Goal: Task Accomplishment & Management: Manage account settings

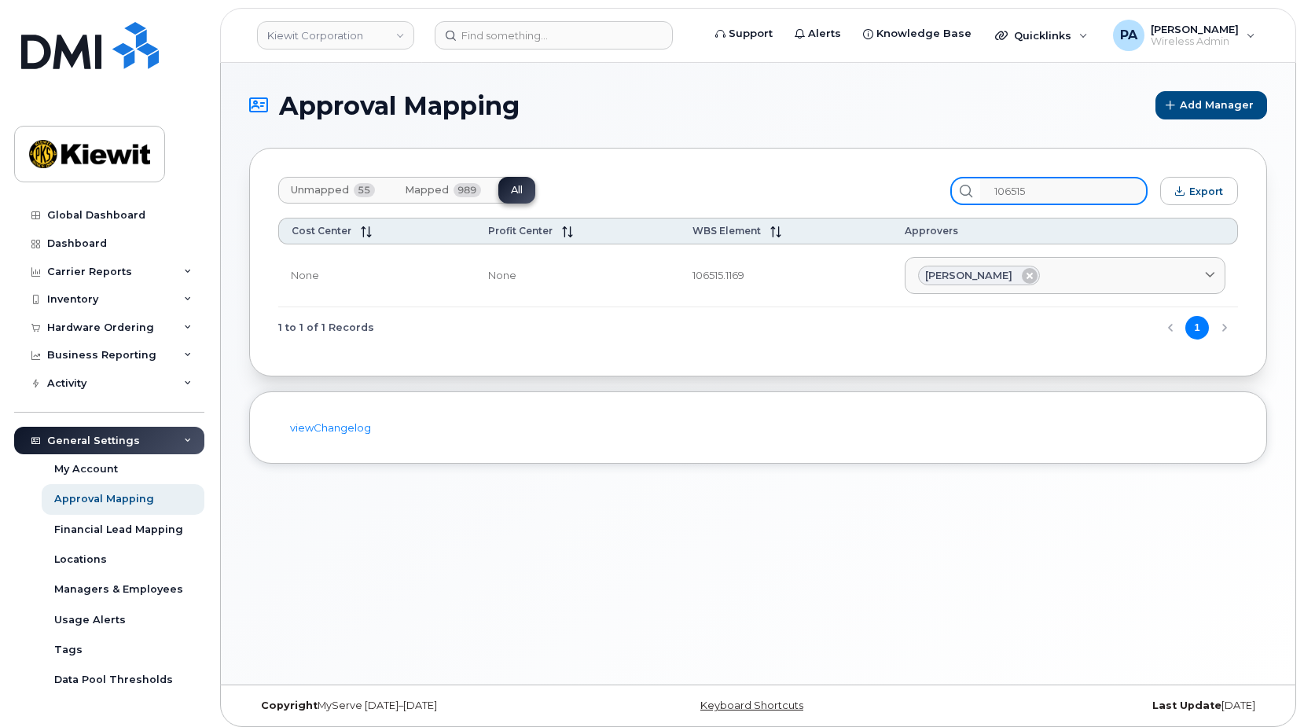
drag, startPoint x: 1062, startPoint y: 195, endPoint x: 798, endPoint y: 179, distance: 264.5
click at [809, 188] on div "Unmapped 55 Mapped 989 All 106515 Export" at bounding box center [757, 191] width 959 height 28
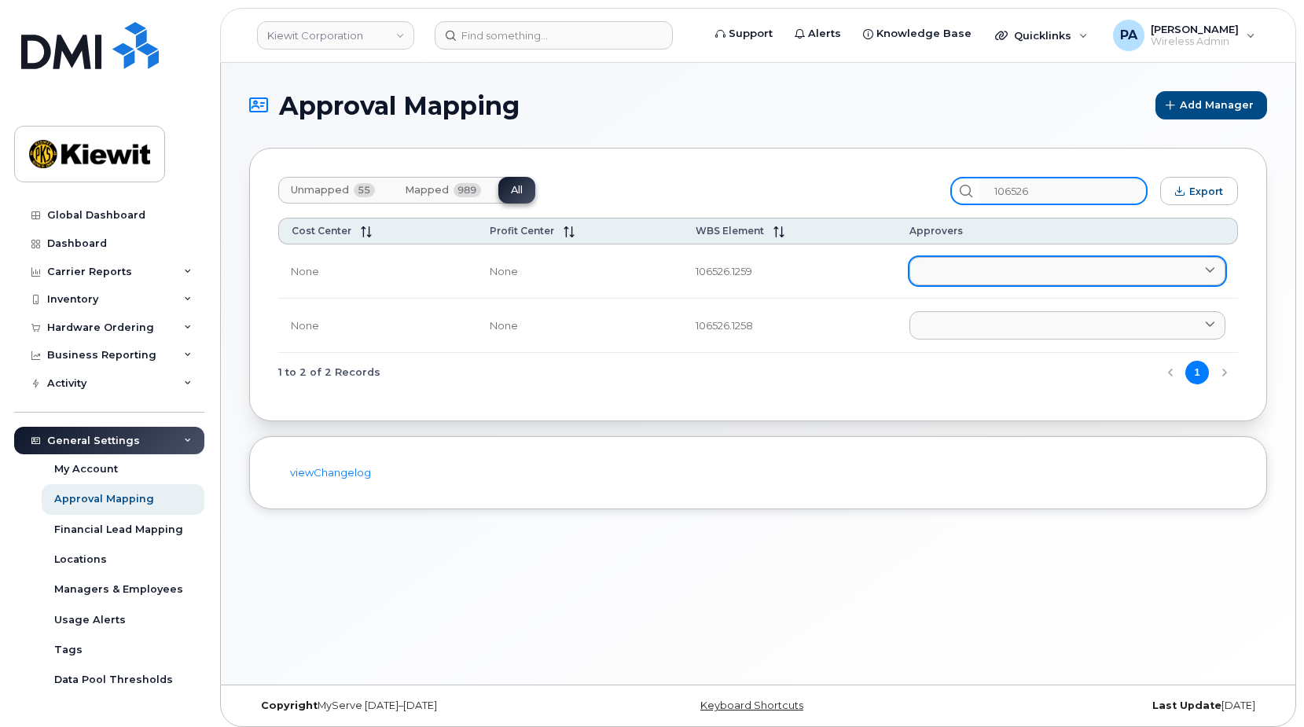
type input "106526"
click at [966, 268] on link at bounding box center [1067, 271] width 316 height 28
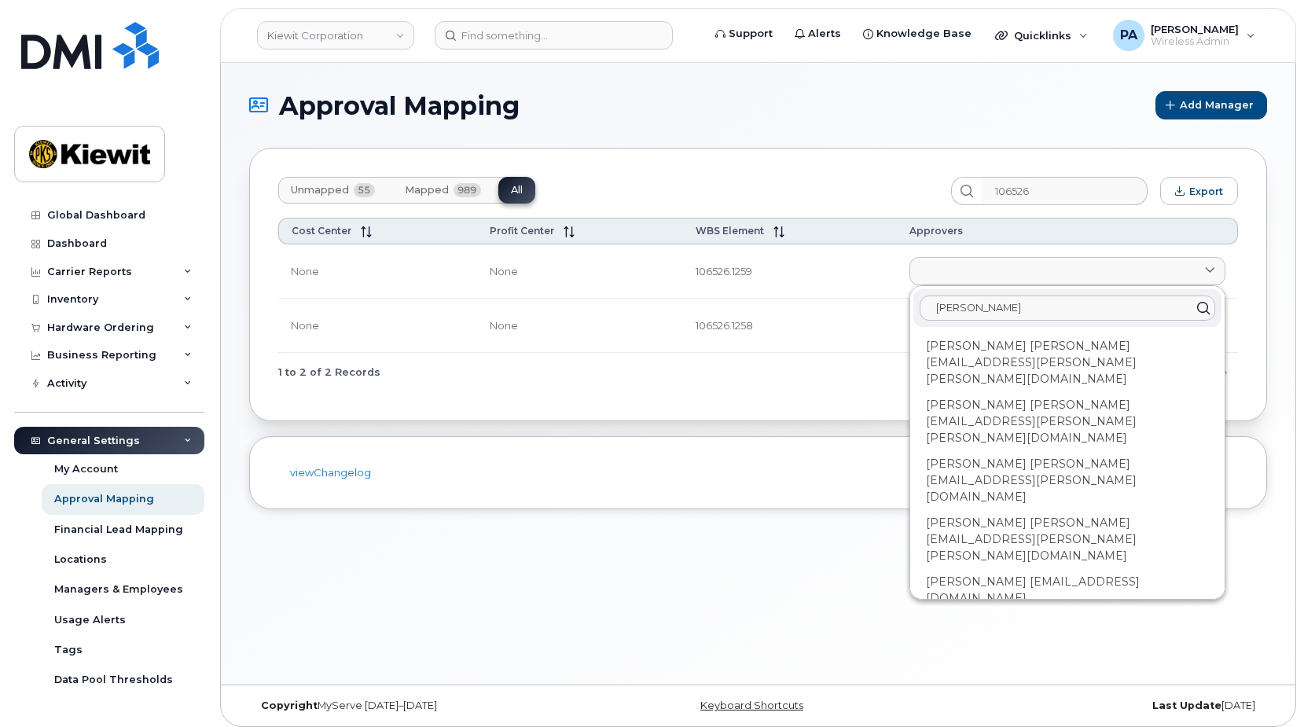
type input "Nicholas"
click at [1006, 611] on div "Nicholas Vassar NICHOLAS.VASSAR@KIEWIT.COM" at bounding box center [1067, 640] width 308 height 59
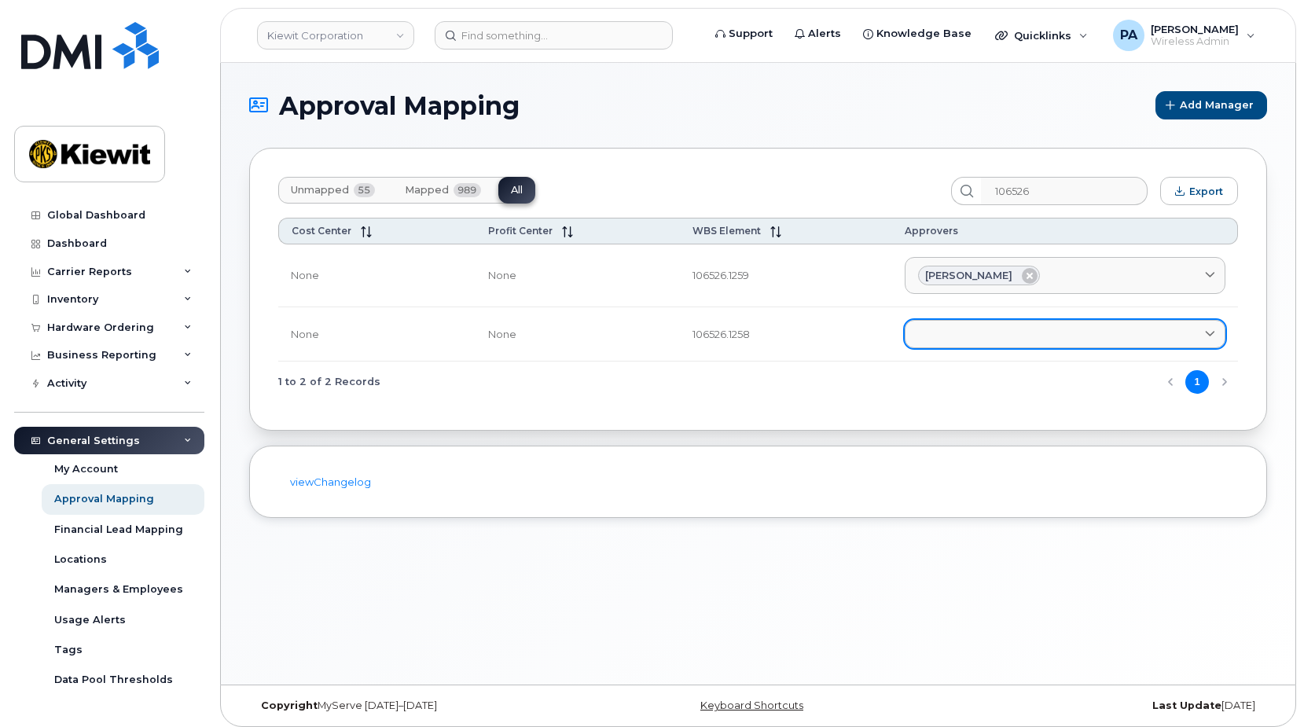
click at [982, 325] on link at bounding box center [1064, 334] width 321 height 28
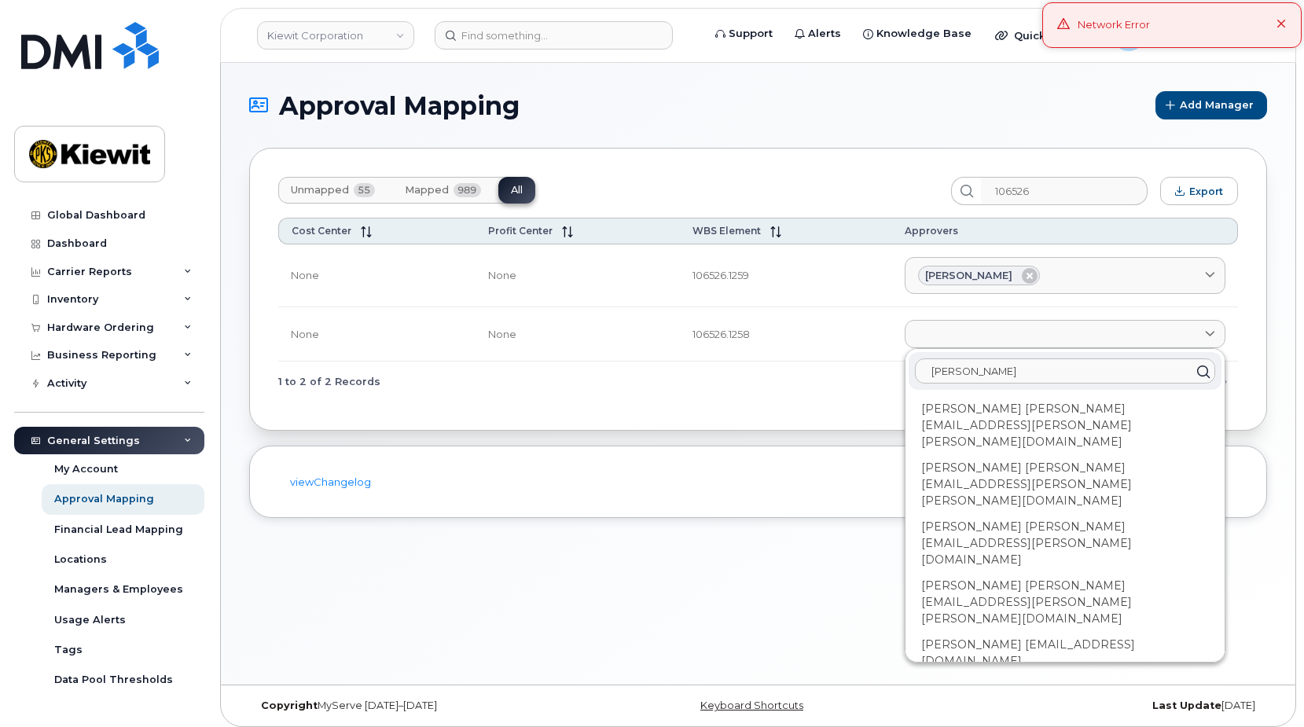
type input "Nicholas"
click at [999, 674] on div "Nicholas Vassar NICHOLAS.VASSAR@KIEWIT.COM" at bounding box center [1064, 703] width 313 height 59
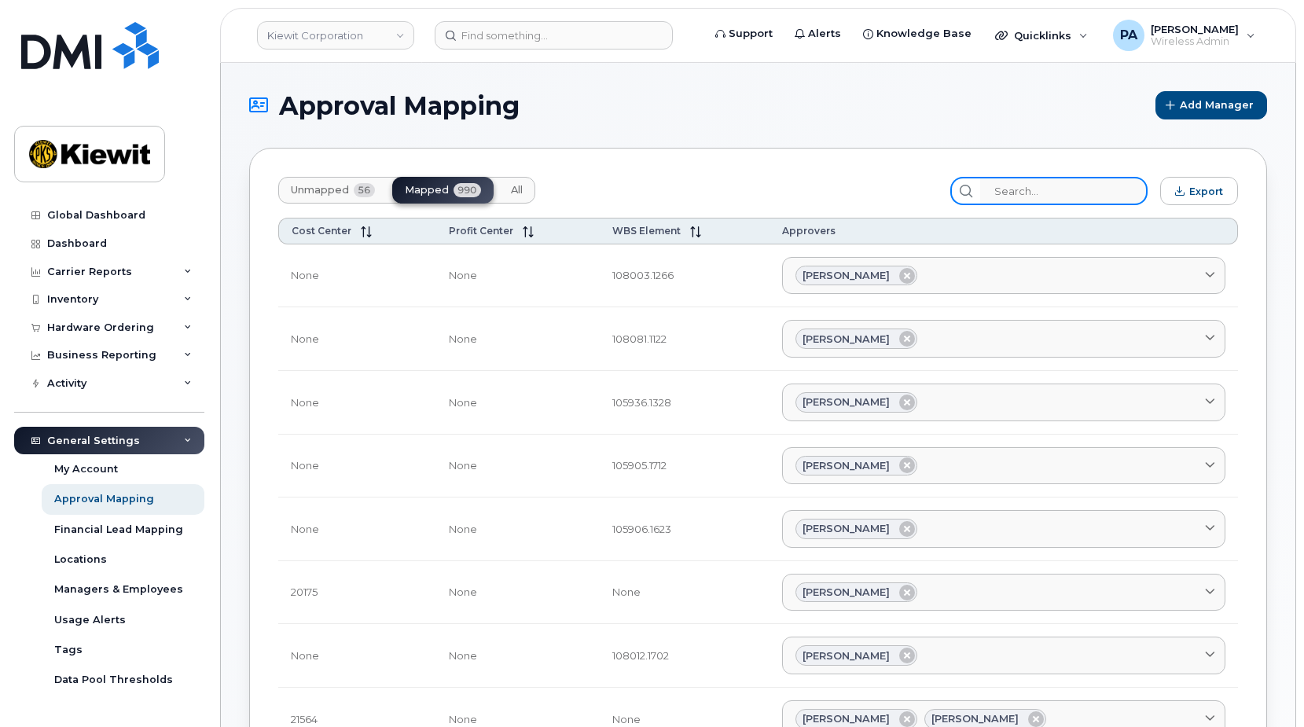
click at [1105, 188] on input "search" at bounding box center [1063, 191] width 167 height 28
click at [512, 189] on span "All" at bounding box center [517, 190] width 12 height 13
click at [1034, 193] on input "106" at bounding box center [1063, 191] width 167 height 28
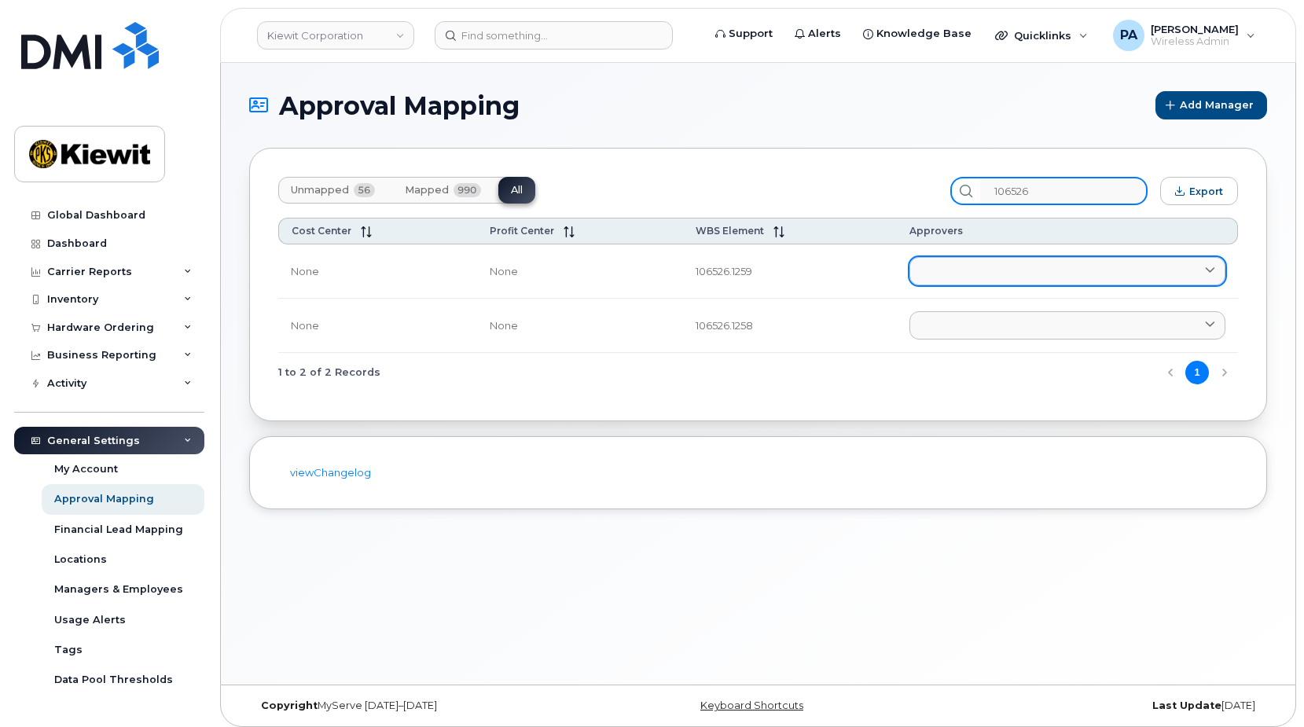
type input "106526"
click at [990, 271] on link at bounding box center [1067, 271] width 316 height 28
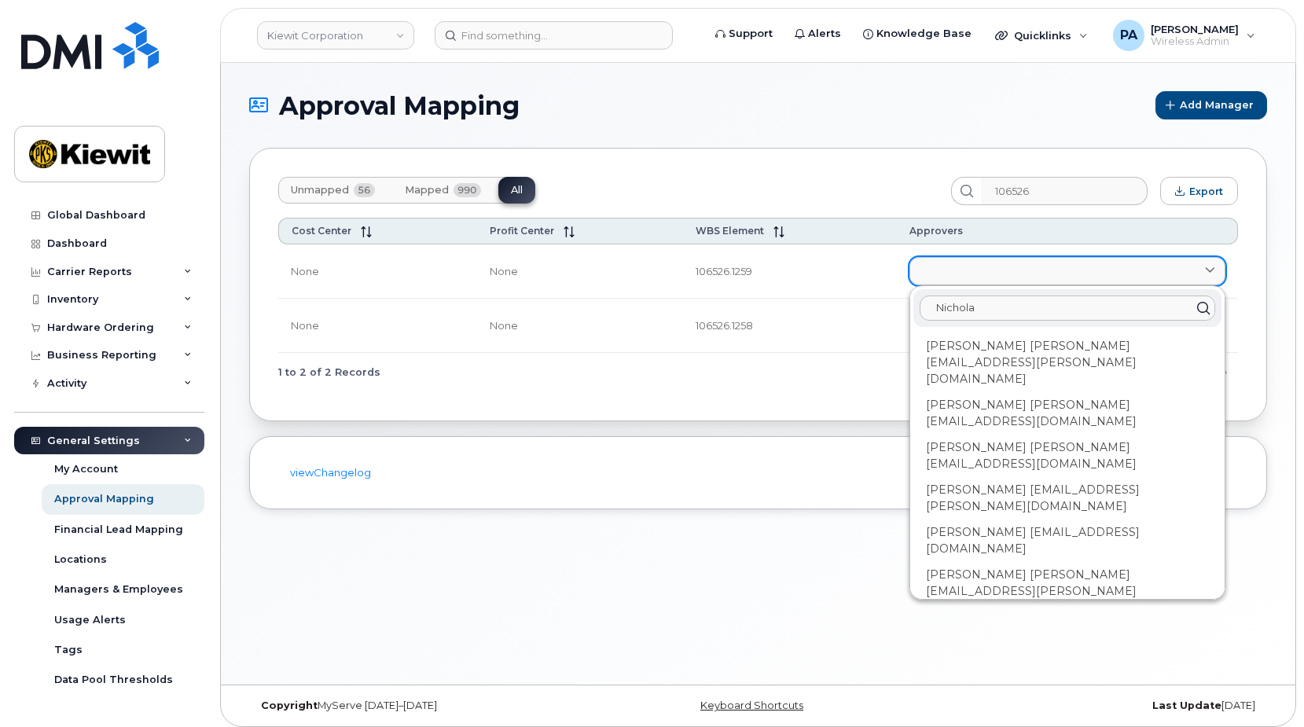
type input "Nicholas"
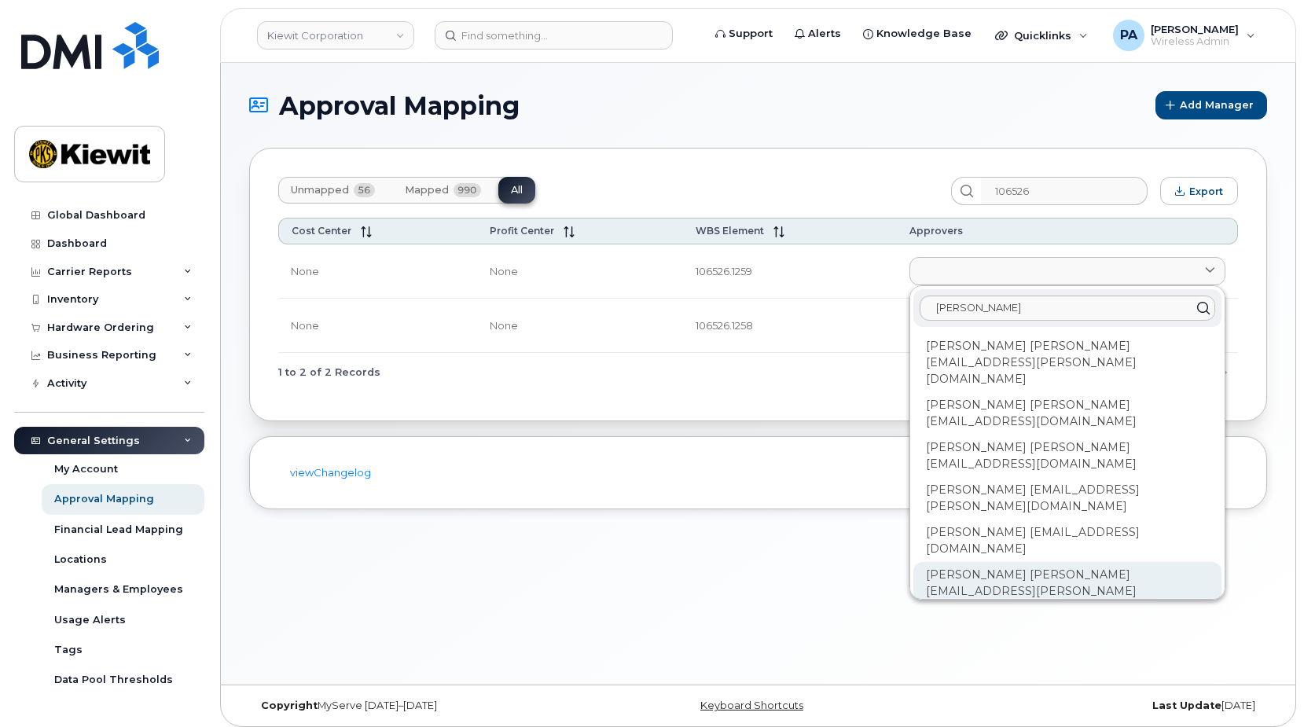
click at [995, 562] on div "Nicholas Vassar NICHOLAS.VASSAR@KIEWIT.COM" at bounding box center [1067, 591] width 308 height 59
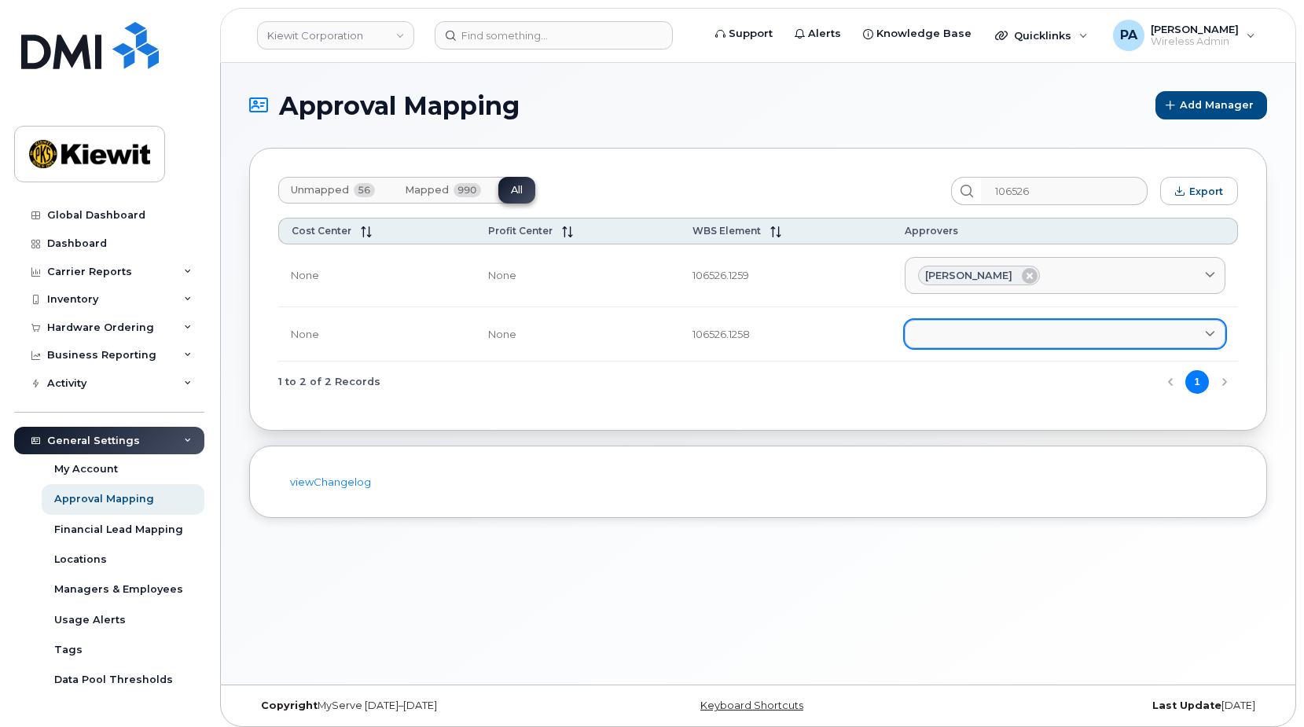
click at [1008, 336] on link at bounding box center [1064, 334] width 321 height 28
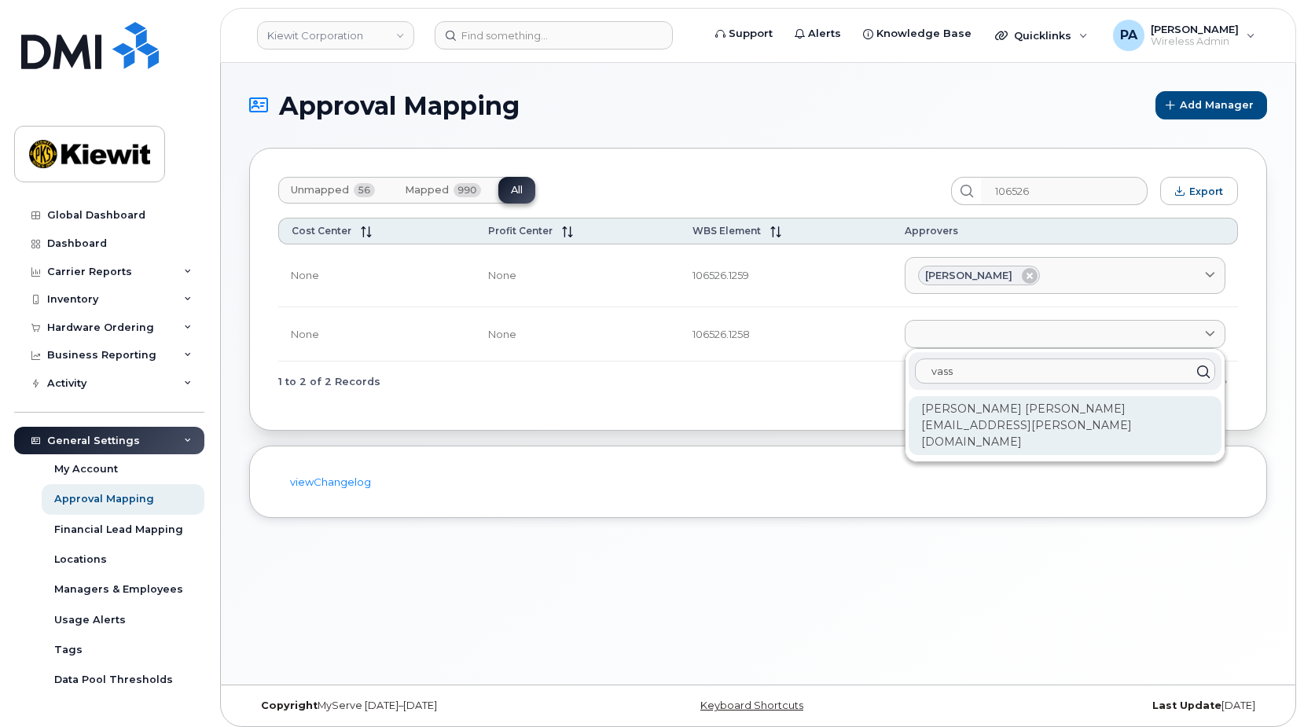
type input "vass"
click at [985, 418] on div "Nicholas Vassar NICHOLAS.VASSAR@KIEWIT.COM" at bounding box center [1064, 425] width 313 height 59
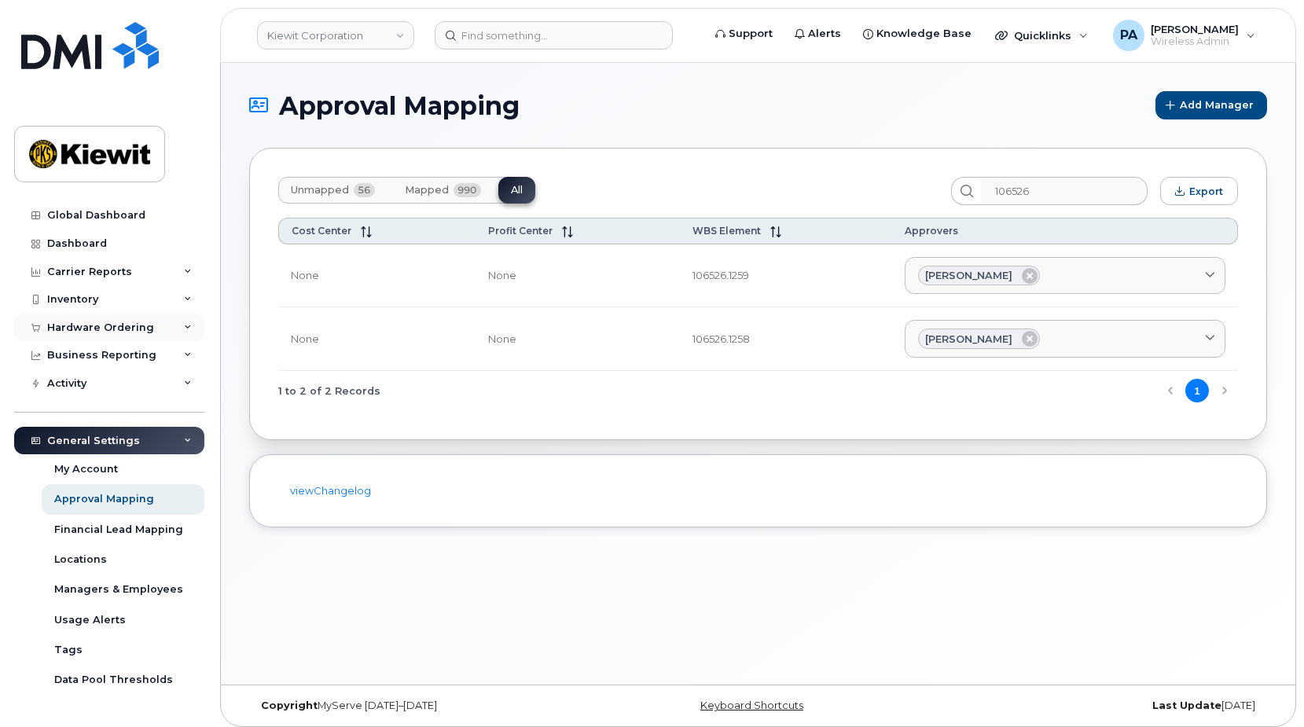
click at [104, 324] on div "Hardware Ordering" at bounding box center [100, 327] width 107 height 13
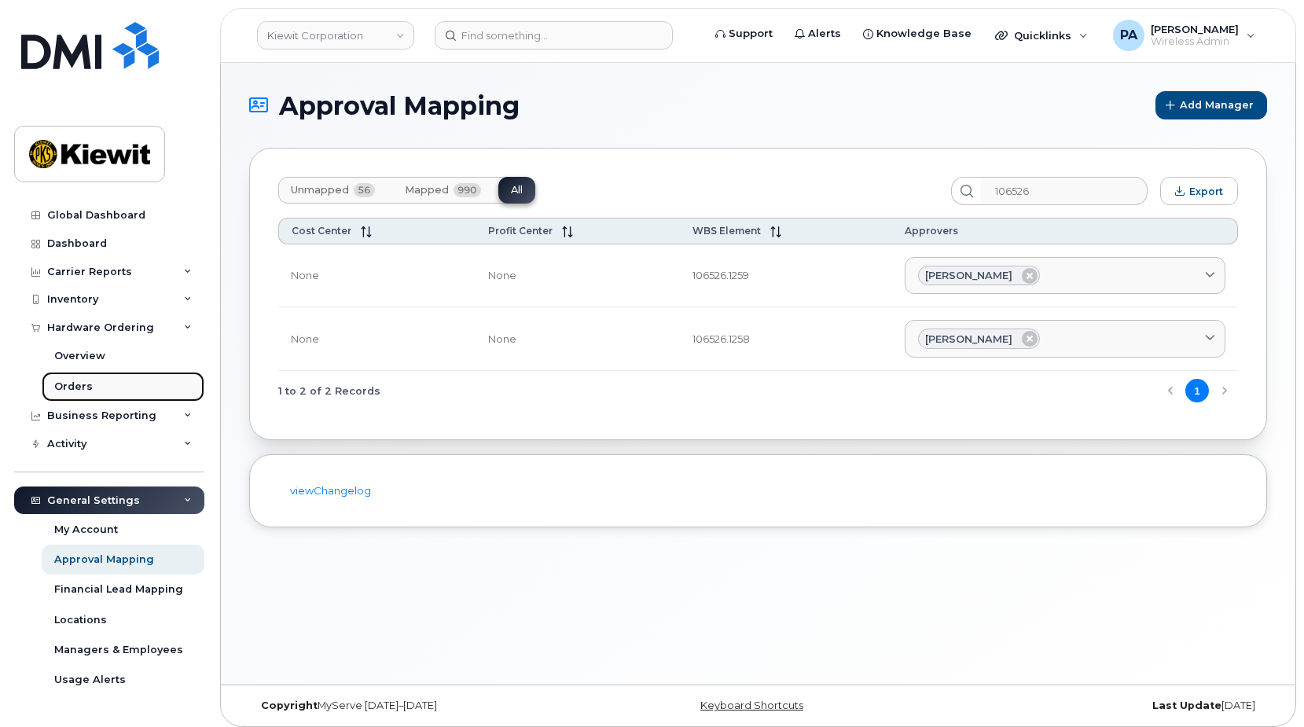
click at [82, 387] on div "Orders" at bounding box center [73, 387] width 39 height 14
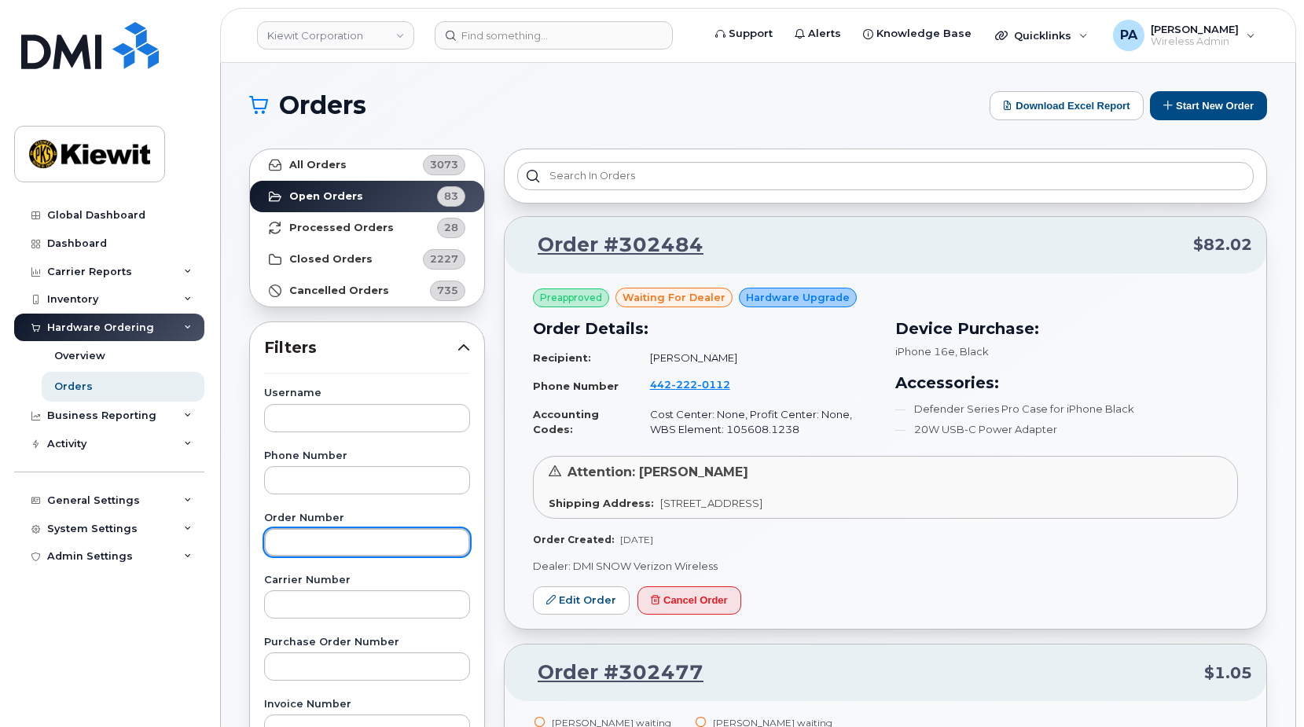
click at [352, 548] on input "text" at bounding box center [367, 542] width 206 height 28
type input "302471"
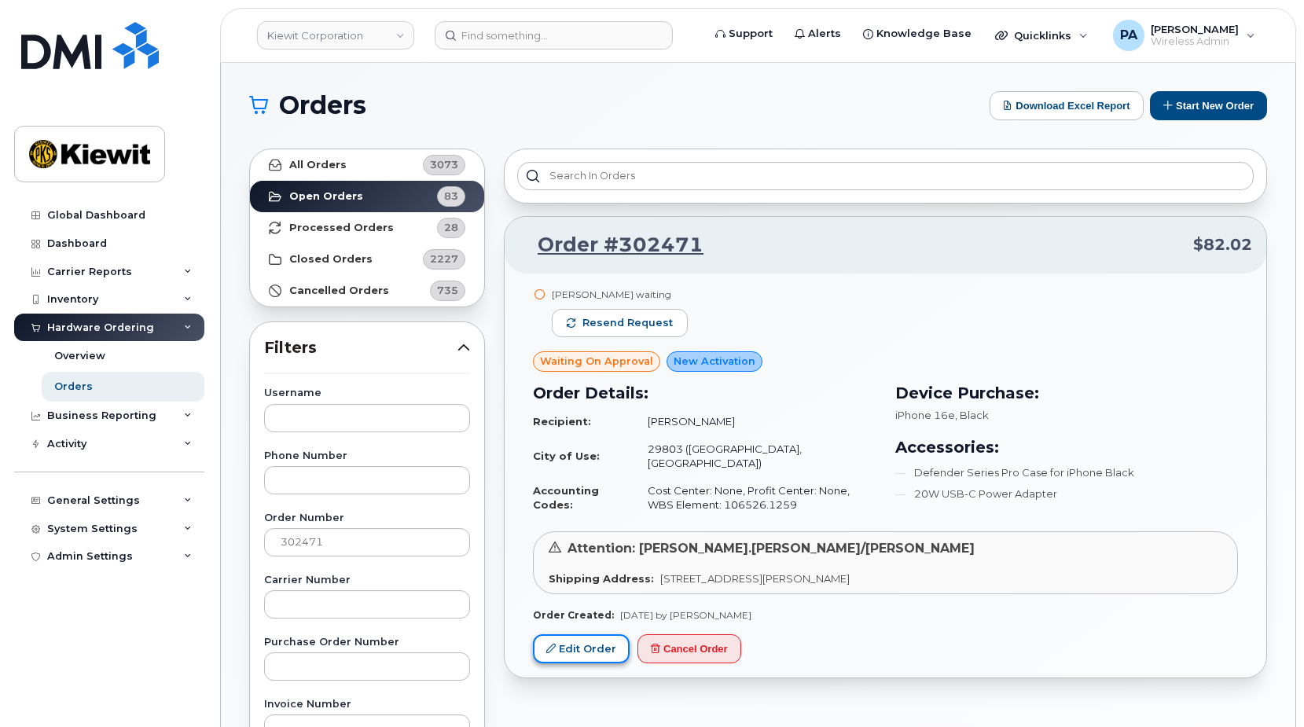
click at [560, 636] on link "Edit Order" at bounding box center [581, 648] width 97 height 29
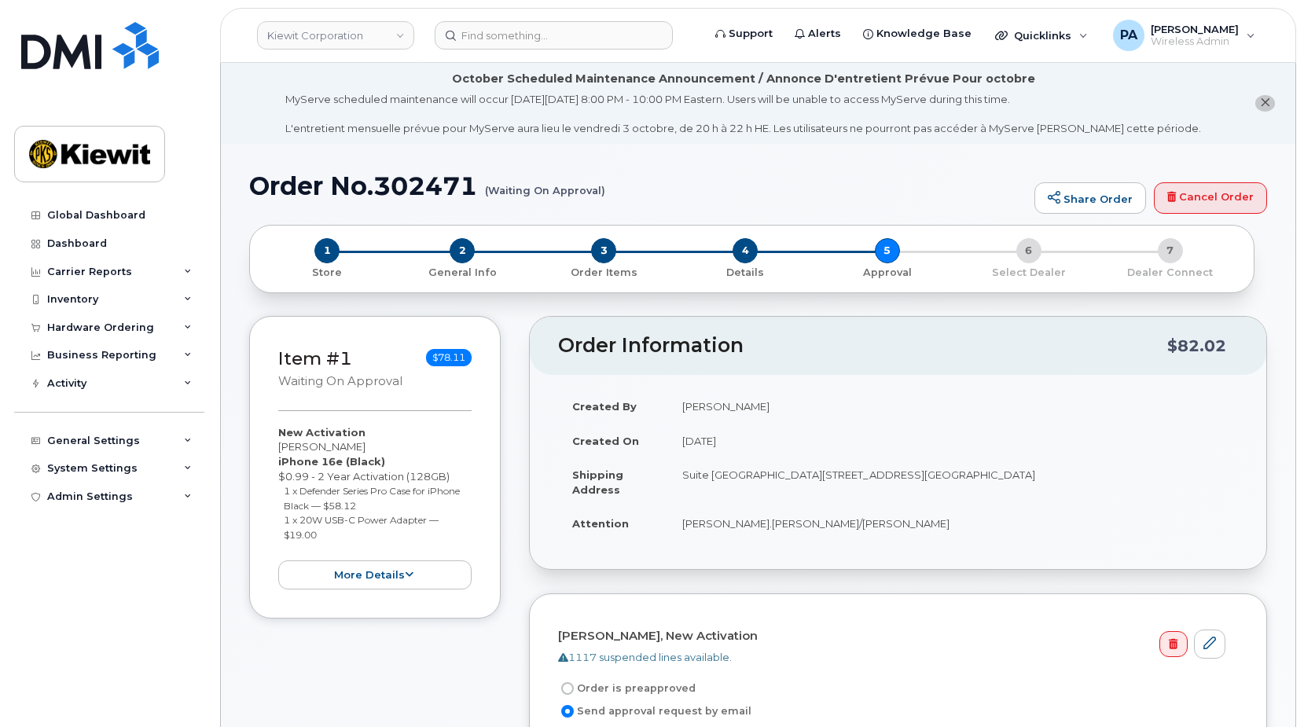
scroll to position [314, 0]
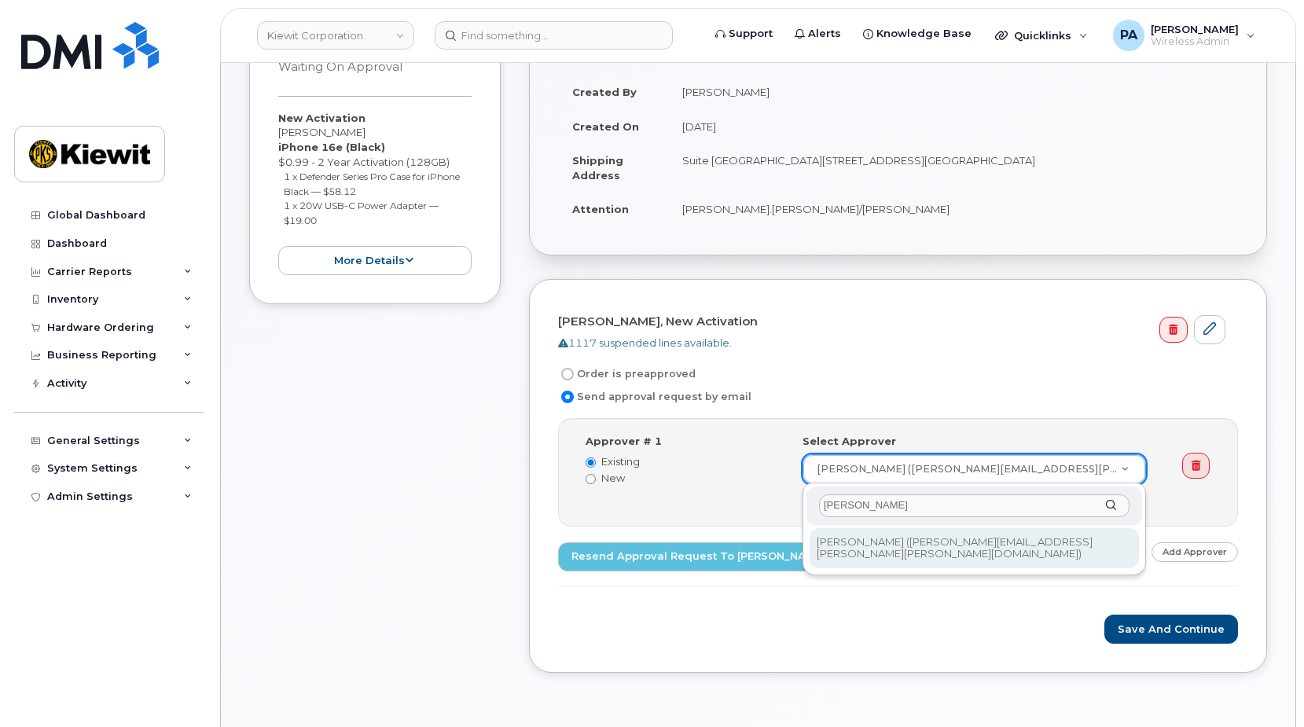
type input "vass"
type input "2433547"
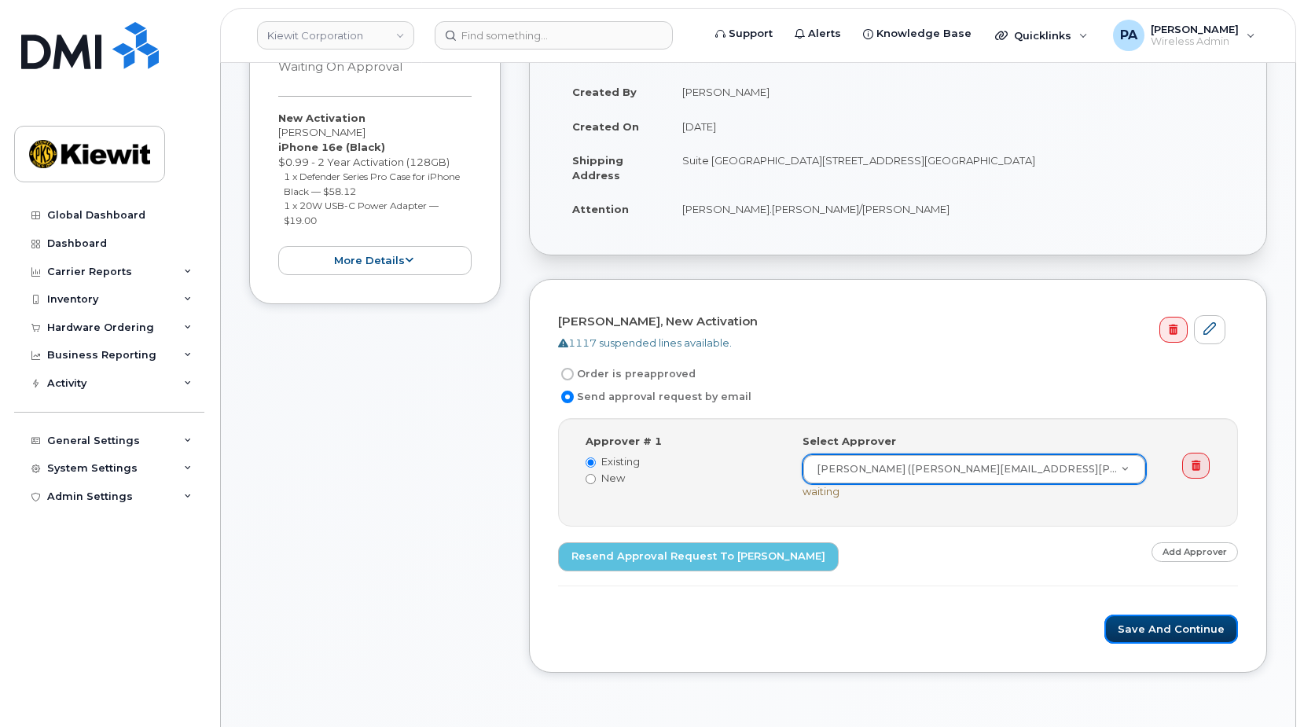
drag, startPoint x: 1138, startPoint y: 625, endPoint x: 980, endPoint y: 515, distance: 192.0
click at [1138, 625] on button "Save and Continue" at bounding box center [1171, 628] width 134 height 29
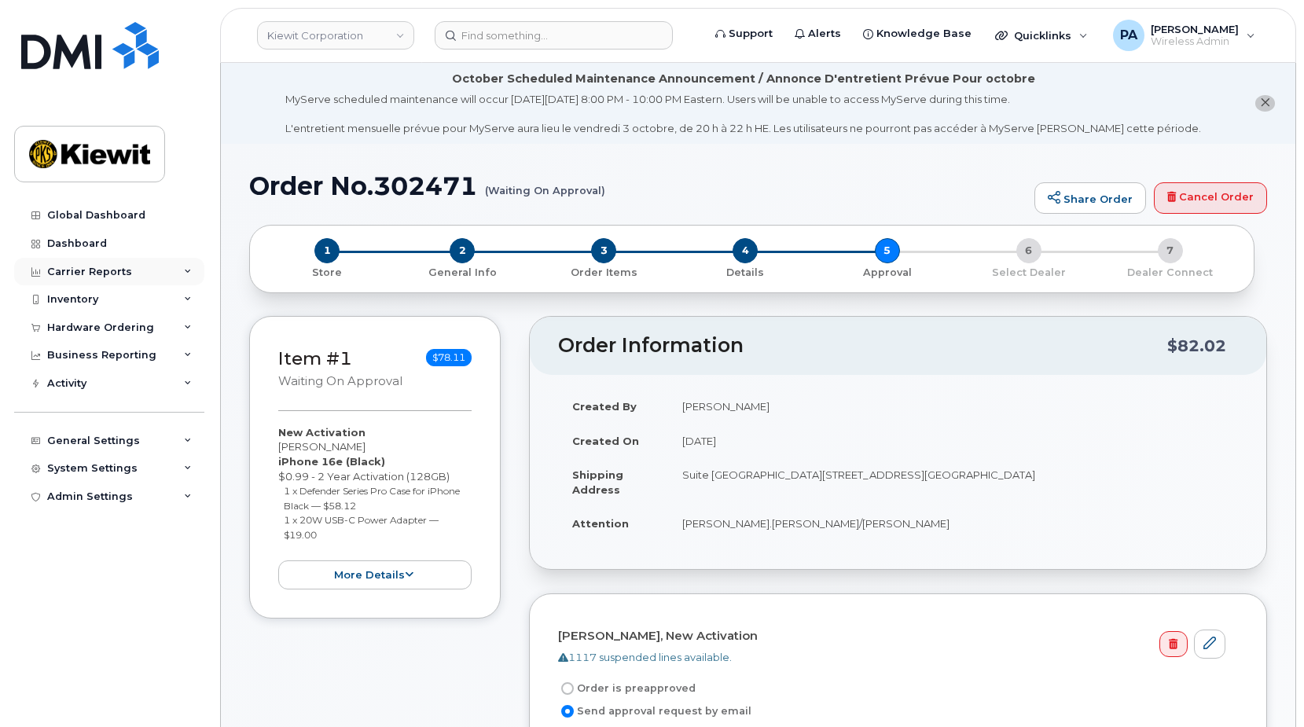
click at [88, 272] on div "Carrier Reports" at bounding box center [89, 272] width 85 height 13
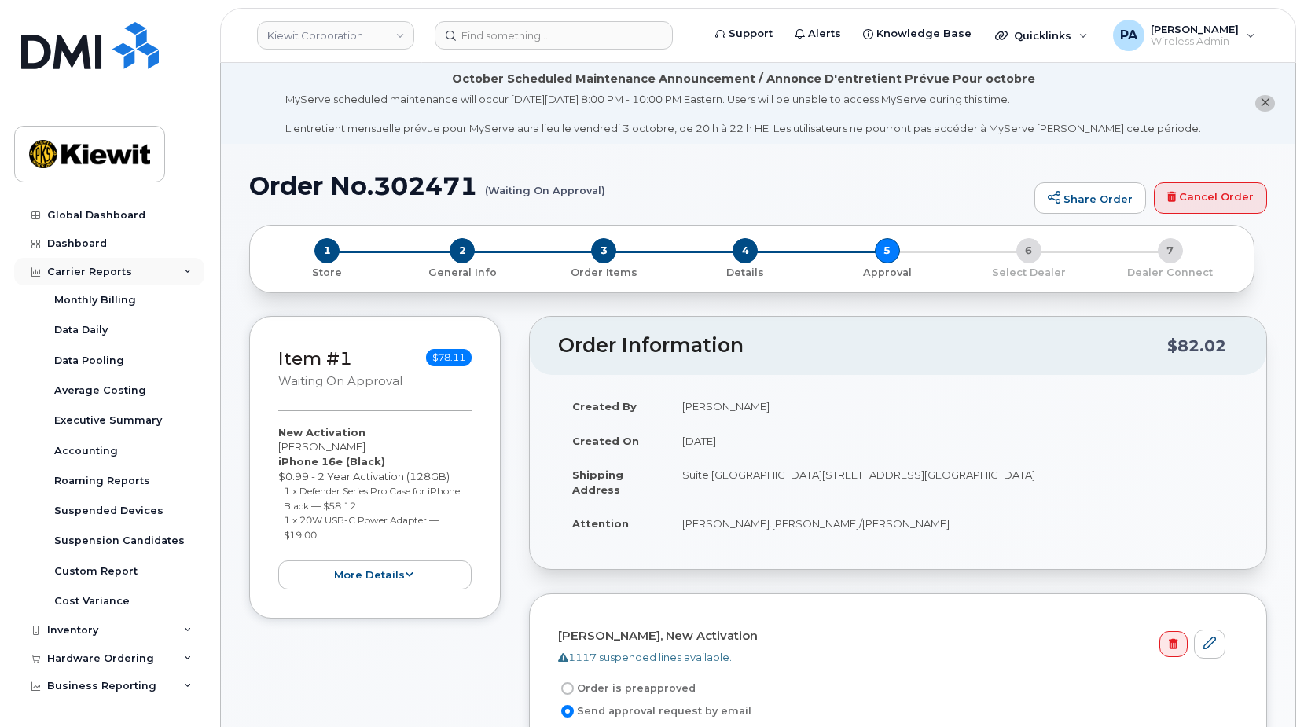
click at [87, 266] on div "Carrier Reports" at bounding box center [89, 272] width 85 height 13
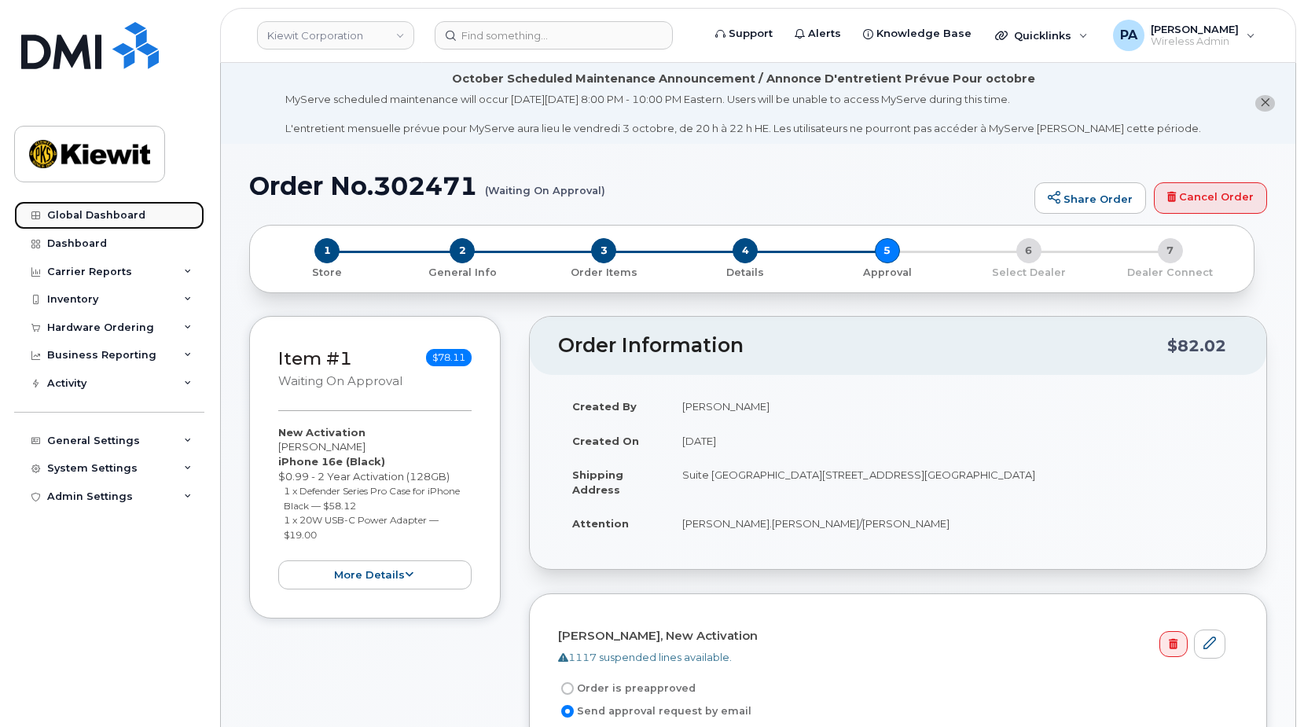
click at [85, 211] on div "Global Dashboard" at bounding box center [96, 215] width 98 height 13
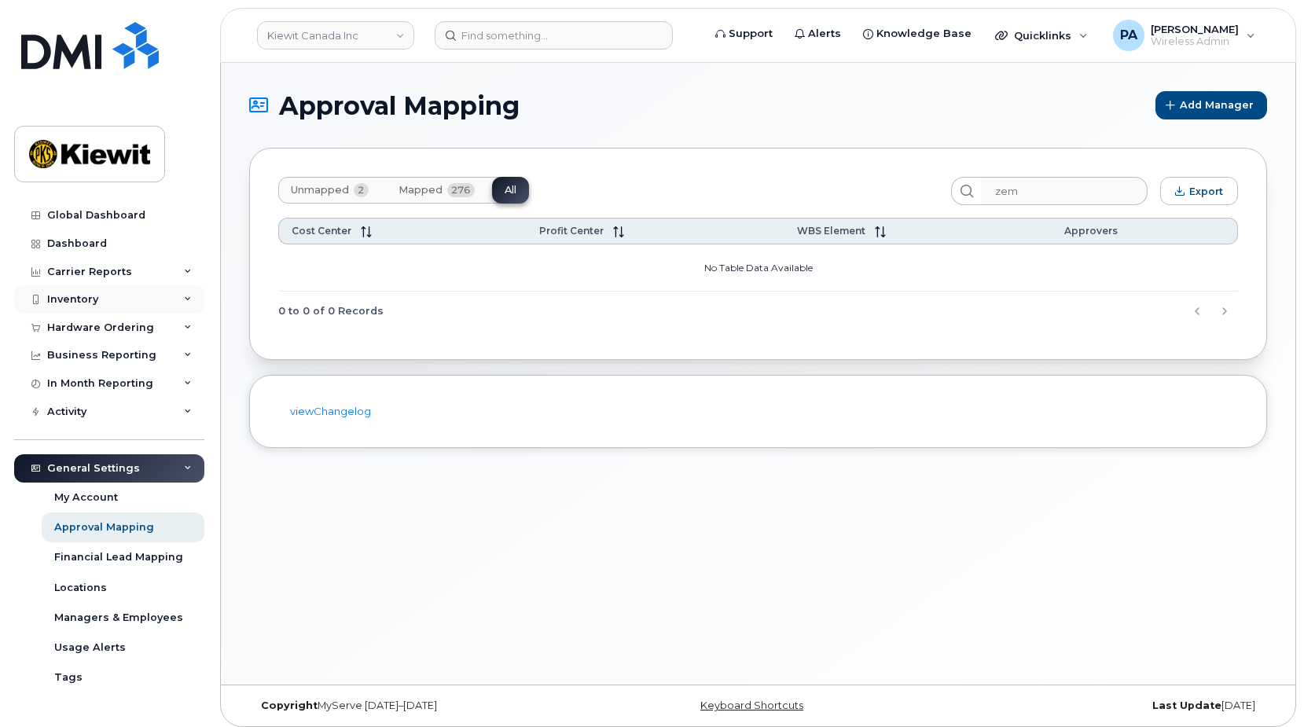
click at [103, 299] on div "Inventory" at bounding box center [109, 299] width 190 height 28
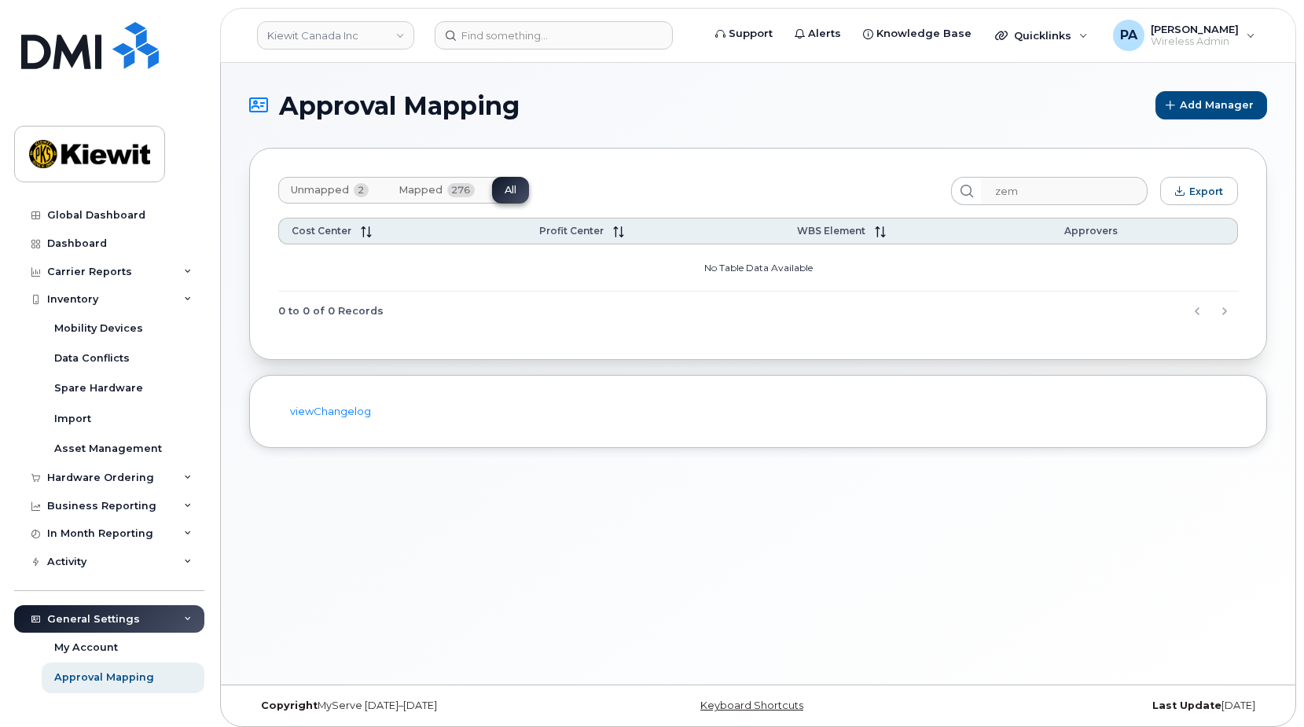
click at [319, 188] on span "Unmapped" at bounding box center [320, 190] width 58 height 13
click at [319, 190] on div "Unmapped 2 Mapped 276 All" at bounding box center [403, 190] width 251 height 27
click at [437, 187] on span "Mapped" at bounding box center [420, 190] width 44 height 13
click at [325, 188] on span "Unmapped" at bounding box center [320, 190] width 58 height 13
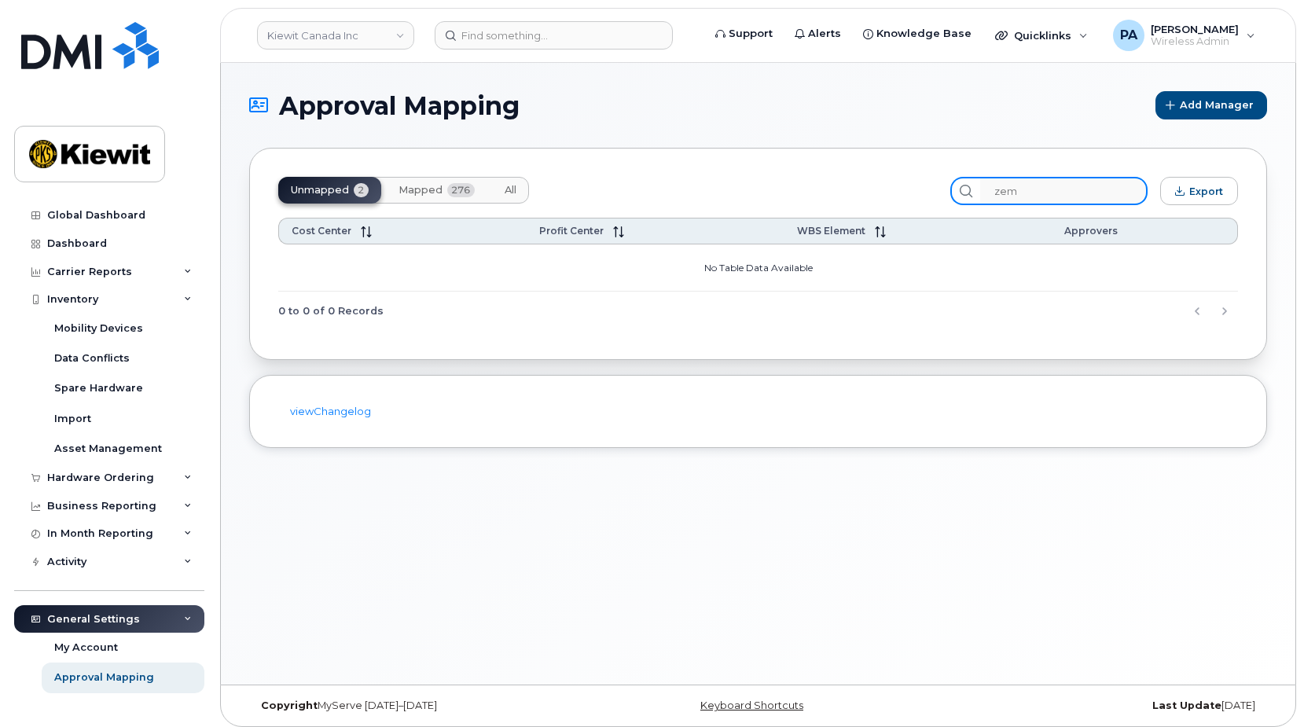
drag, startPoint x: 977, startPoint y: 198, endPoint x: 967, endPoint y: 196, distance: 9.7
click at [969, 196] on div "zem" at bounding box center [1048, 191] width 197 height 28
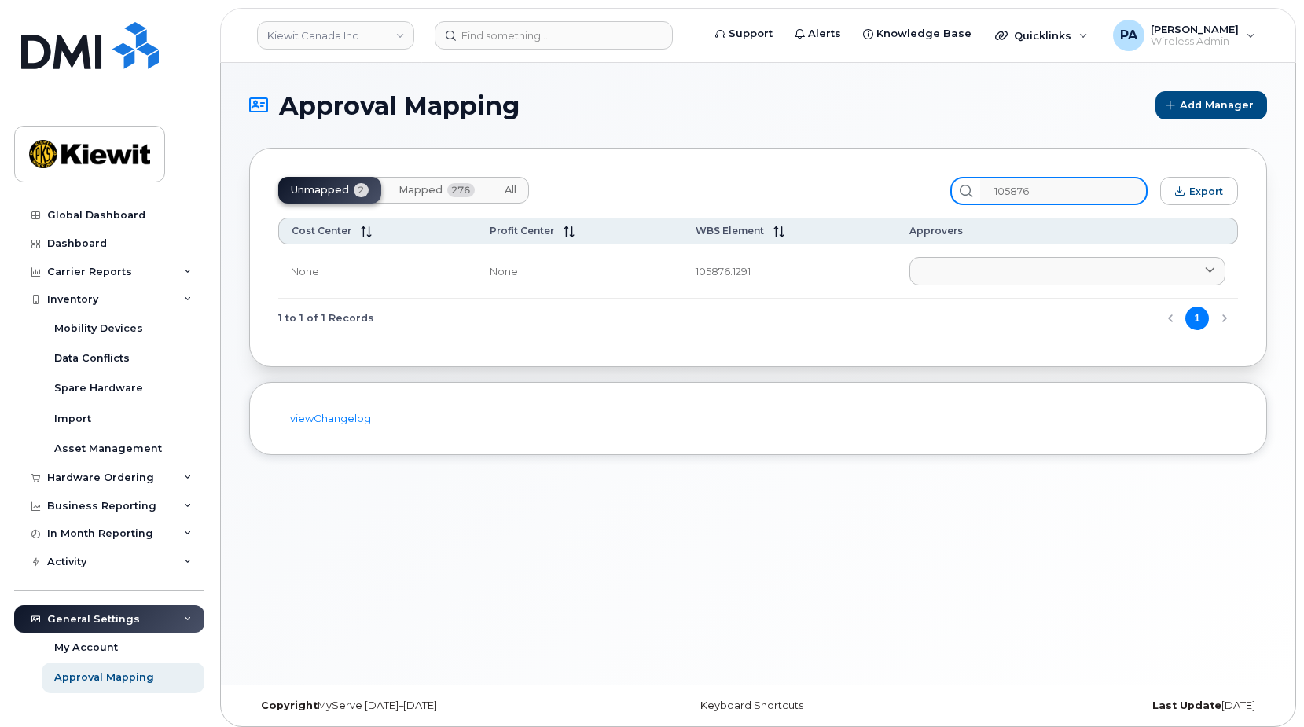
type input "105876"
click at [514, 188] on span "All" at bounding box center [510, 190] width 12 height 13
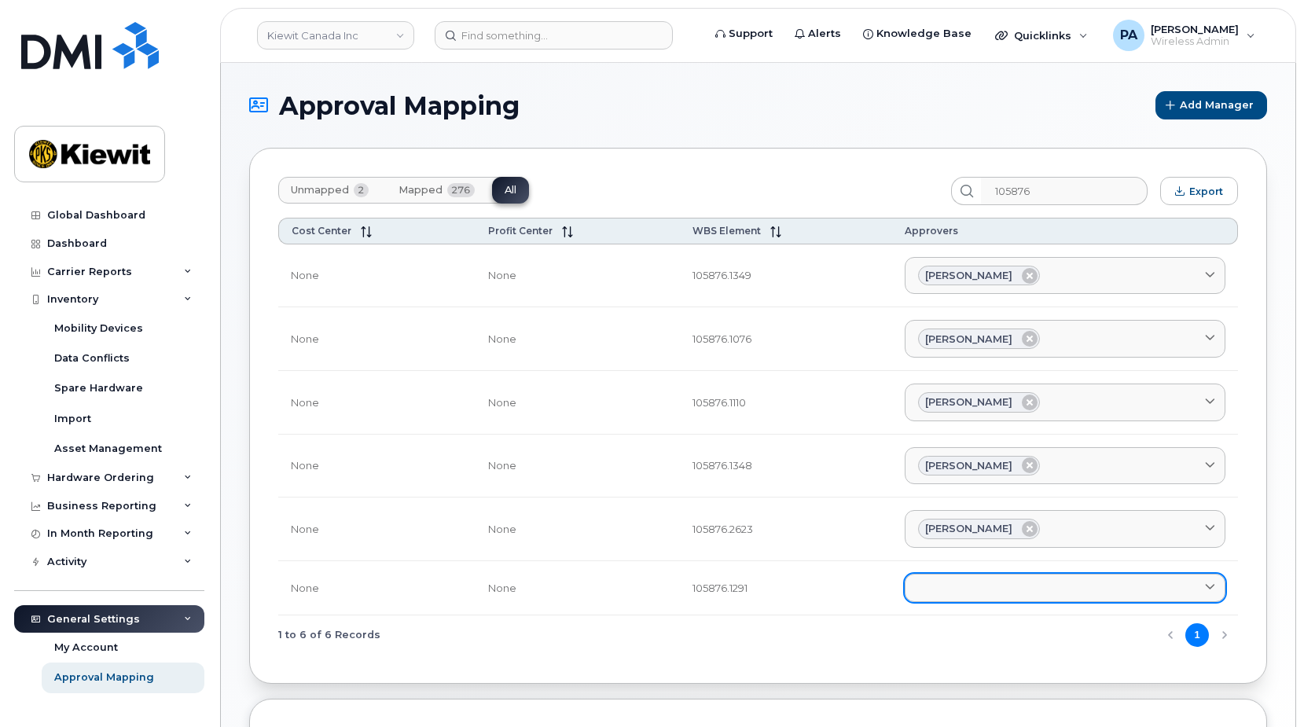
click at [942, 592] on link at bounding box center [1064, 588] width 321 height 28
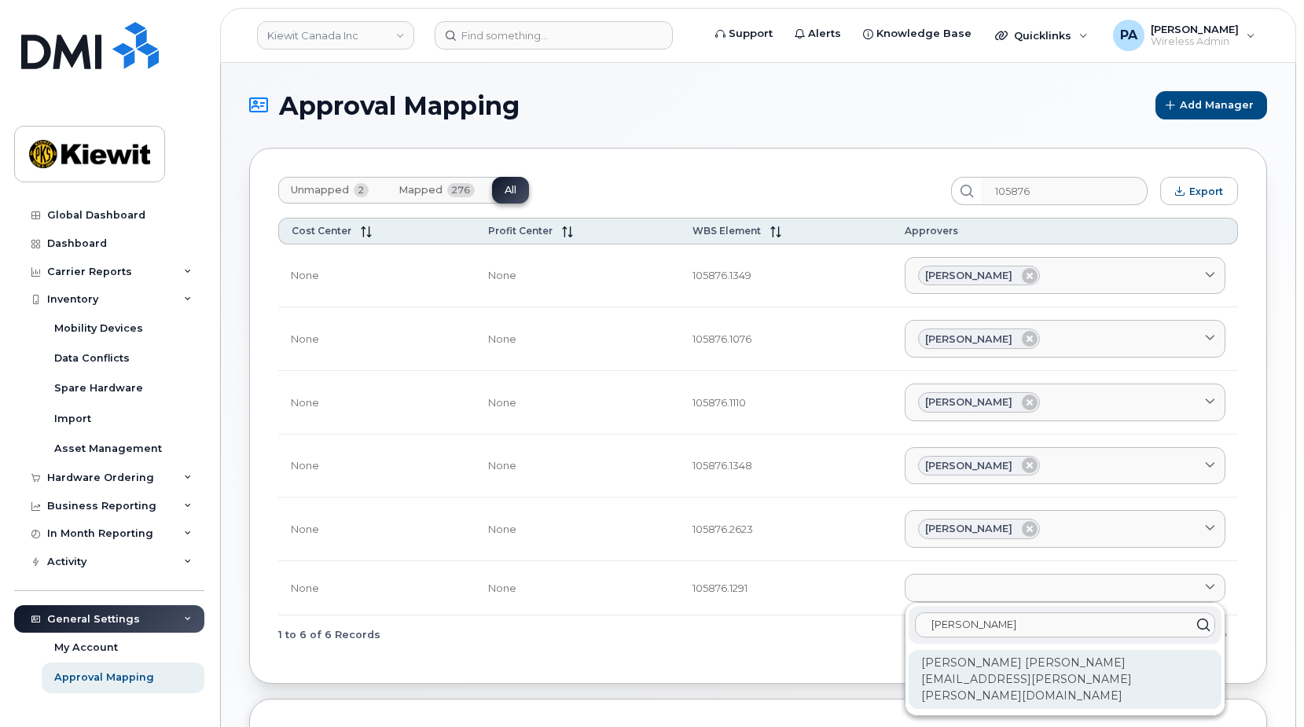
type input "Justin"
click at [961, 669] on div "Justin Giacomin JUSTIN.GIACOMIN@KIEWIT.COM" at bounding box center [1064, 679] width 313 height 59
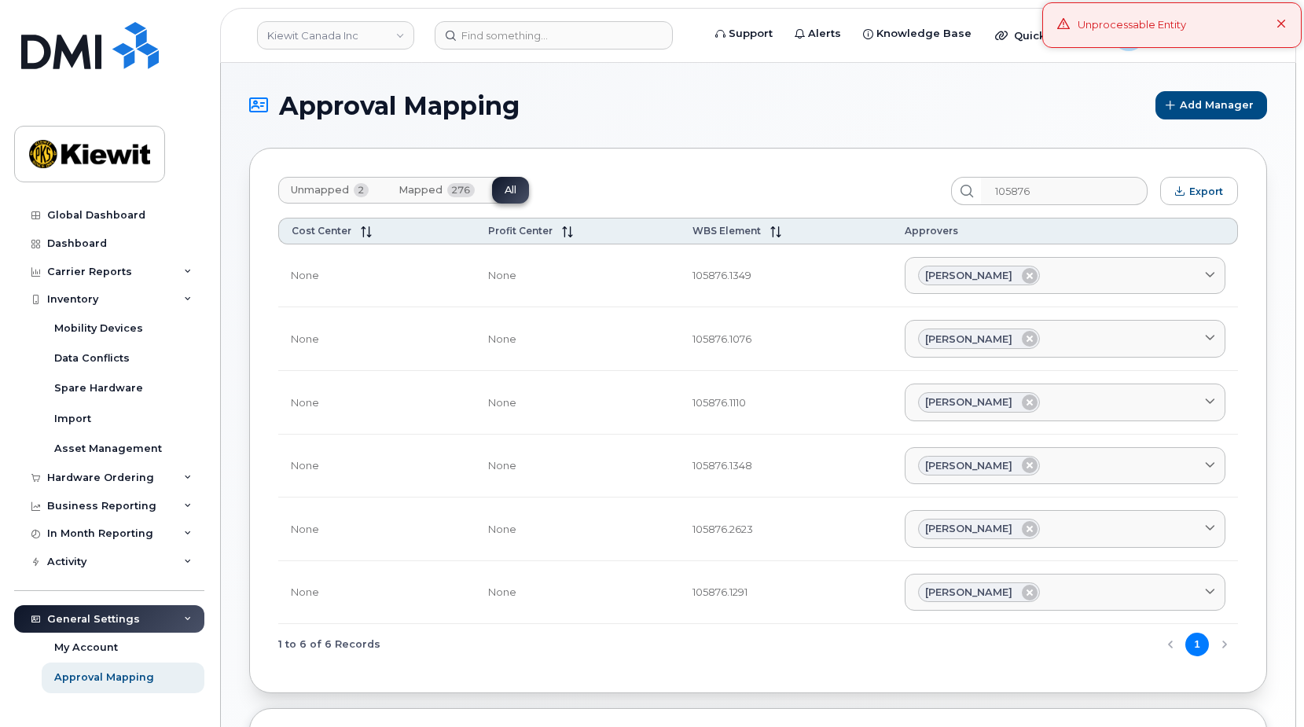
click at [328, 177] on button "Unmapped 2" at bounding box center [329, 190] width 103 height 27
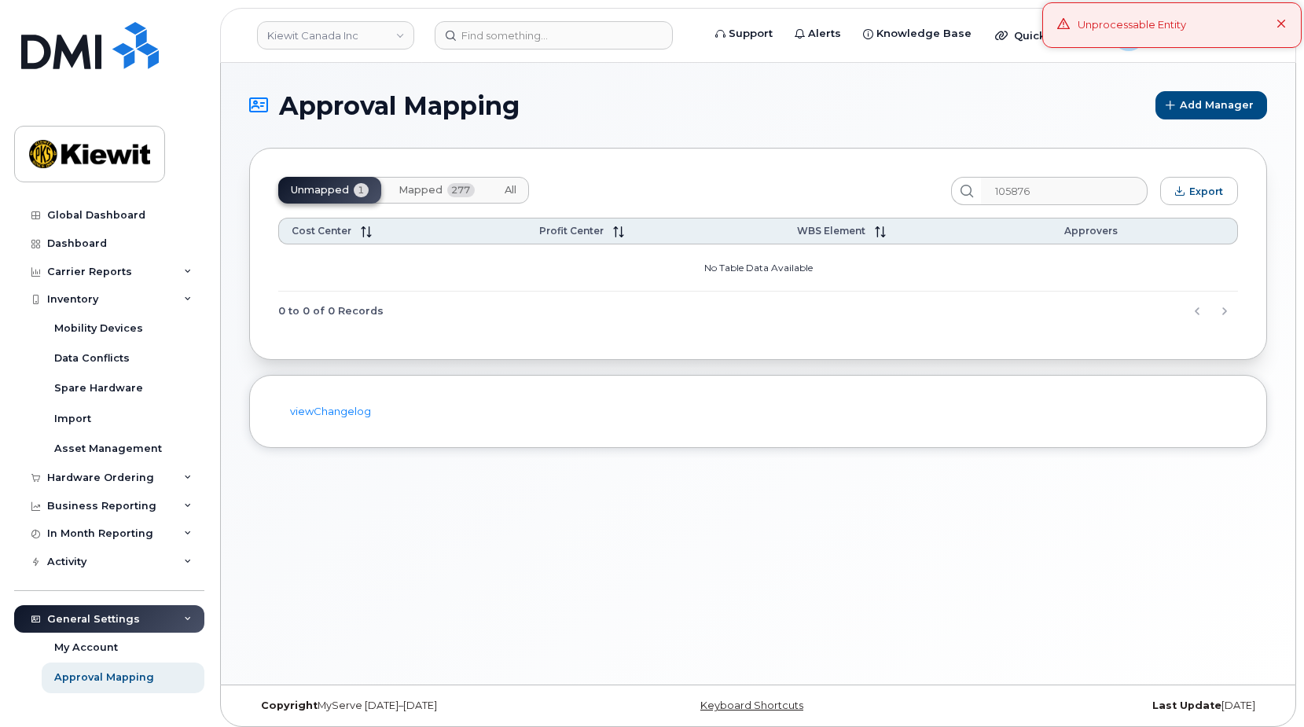
click at [423, 190] on span "Mapped" at bounding box center [420, 190] width 44 height 13
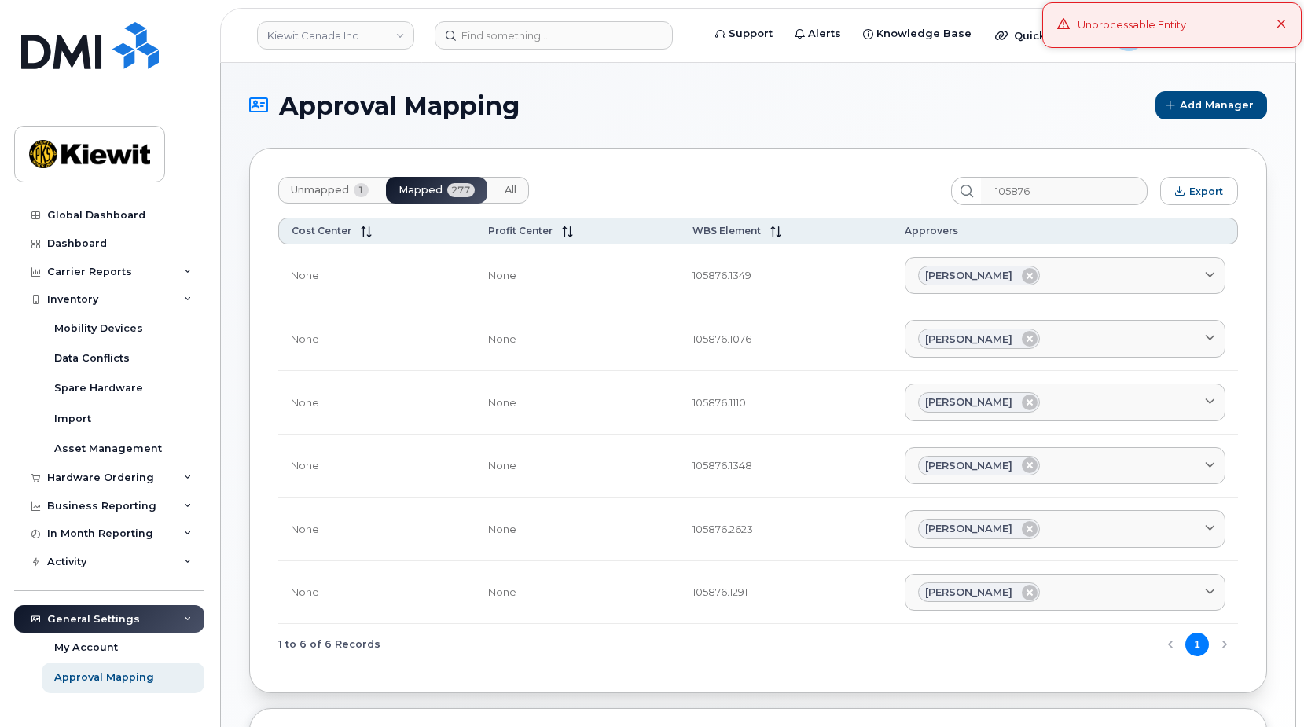
drag, startPoint x: 509, startPoint y: 196, endPoint x: 482, endPoint y: 196, distance: 27.5
click at [502, 196] on button "All" at bounding box center [510, 190] width 37 height 27
drag, startPoint x: 334, startPoint y: 195, endPoint x: 607, endPoint y: 208, distance: 273.8
click at [338, 195] on span "Unmapped" at bounding box center [320, 190] width 58 height 13
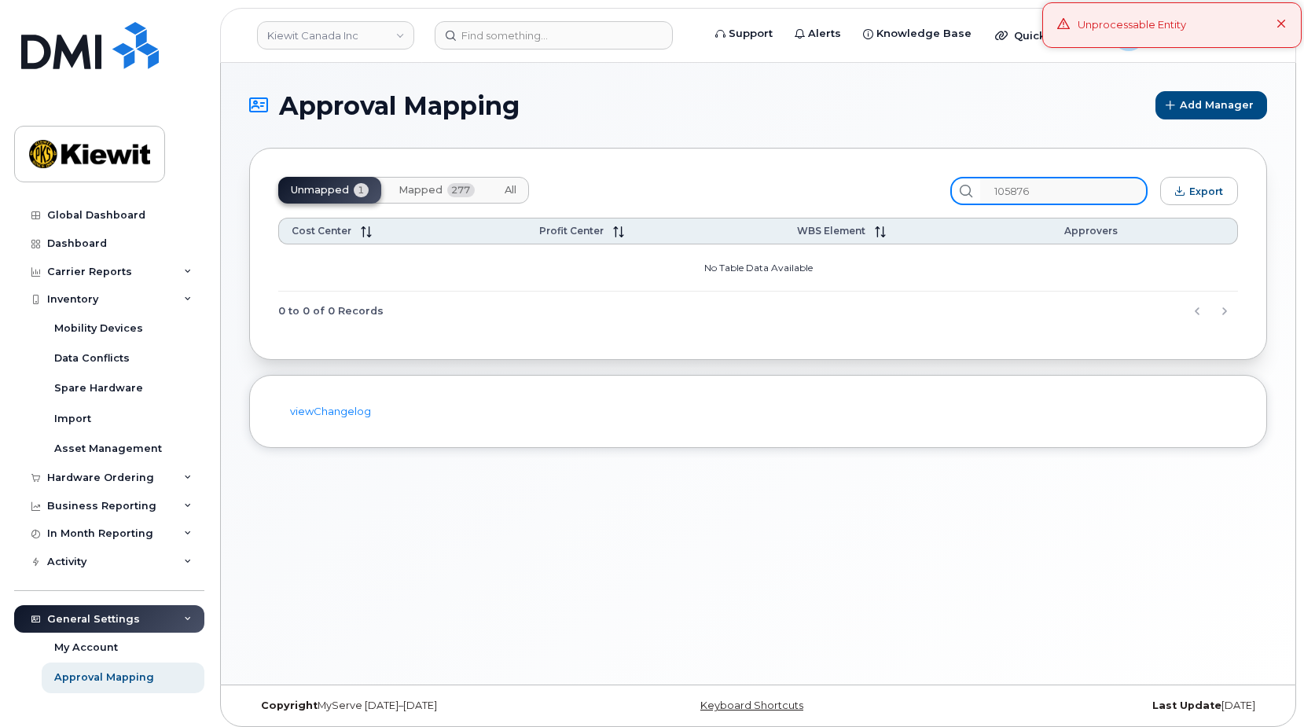
drag, startPoint x: 1085, startPoint y: 187, endPoint x: 463, endPoint y: 119, distance: 626.0
click at [590, 154] on div "Unmapped 1 Mapped 277 All 105876 Export Cost Center Profit Center WBS Element A…" at bounding box center [758, 254] width 1018 height 212
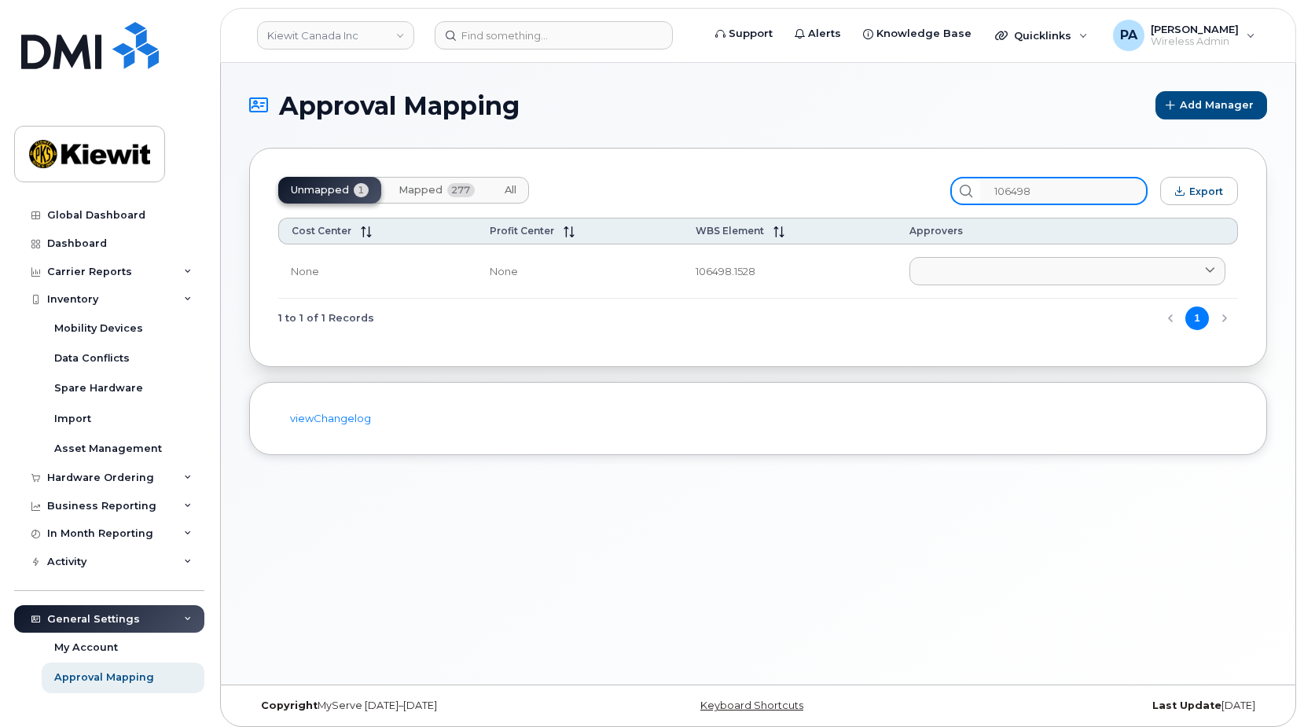
type input "106498"
click at [493, 189] on button "All" at bounding box center [510, 190] width 37 height 27
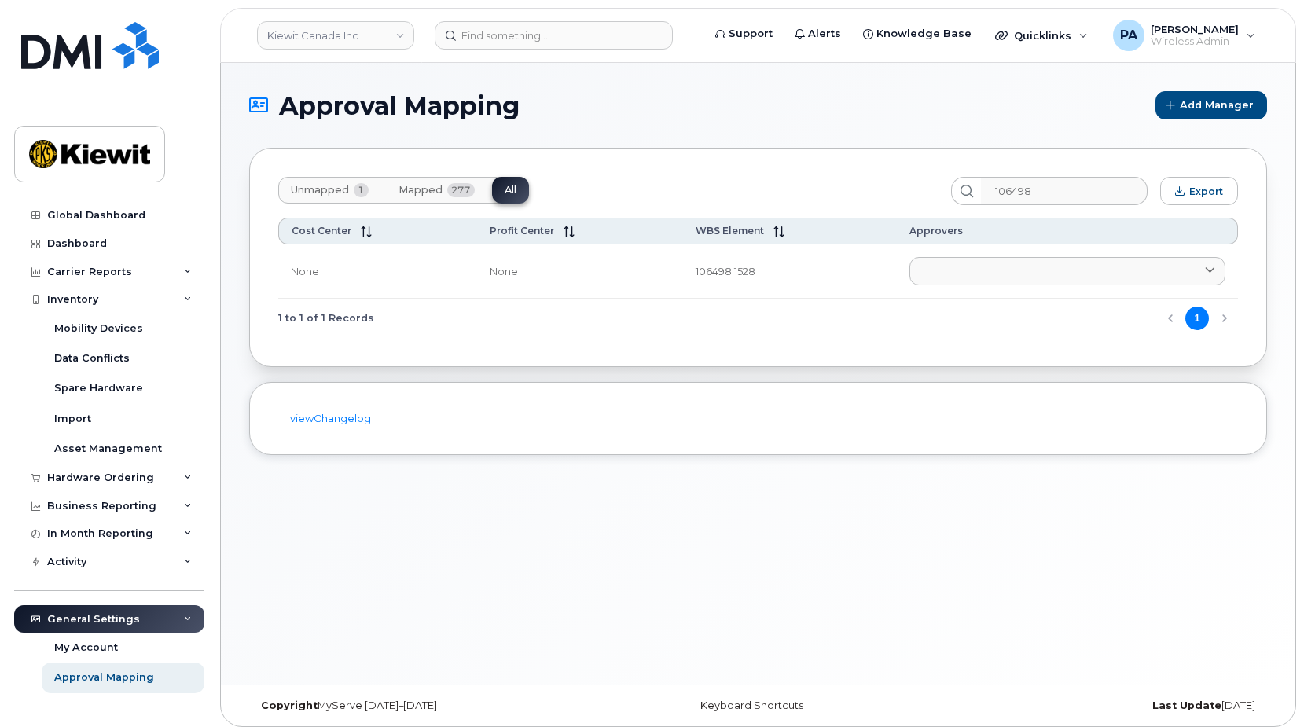
click at [331, 186] on span "Unmapped" at bounding box center [320, 190] width 58 height 13
click at [97, 270] on div "Carrier Reports" at bounding box center [89, 272] width 85 height 13
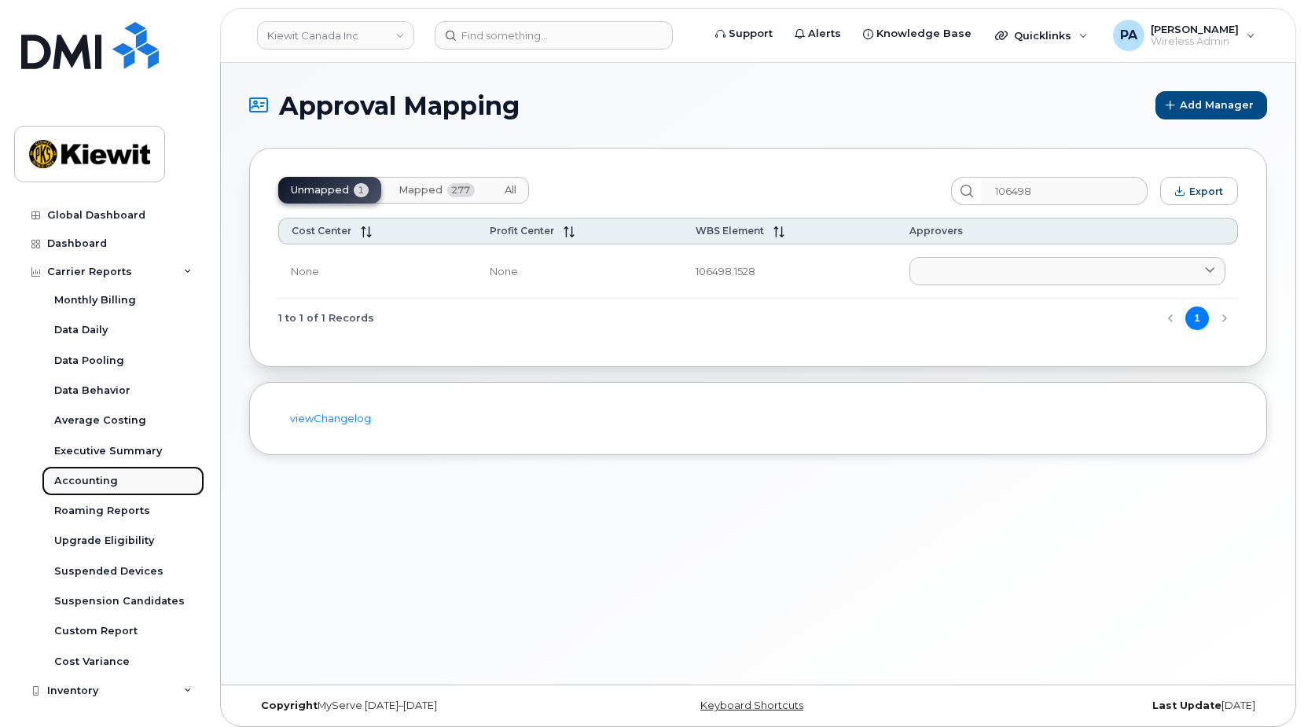
click at [87, 482] on div "Accounting" at bounding box center [86, 481] width 64 height 14
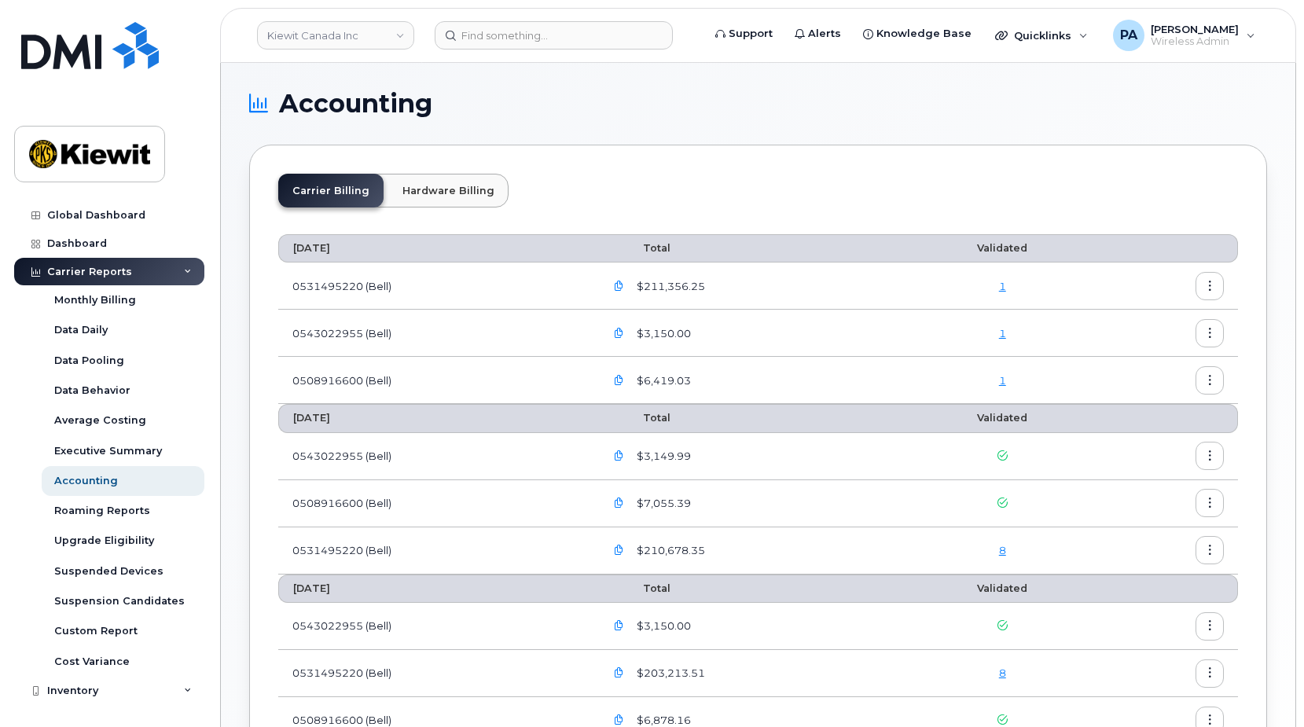
click at [1001, 549] on link "8" at bounding box center [1002, 550] width 7 height 13
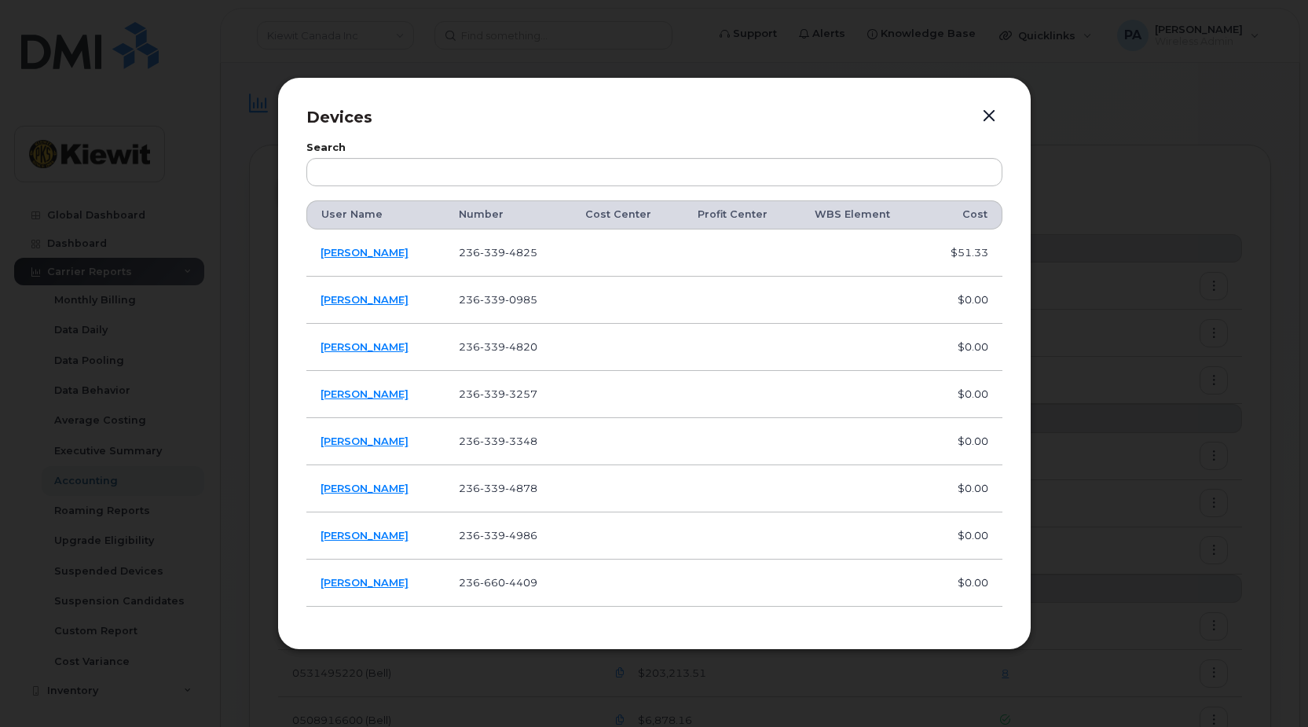
click at [1120, 365] on div at bounding box center [654, 363] width 1308 height 727
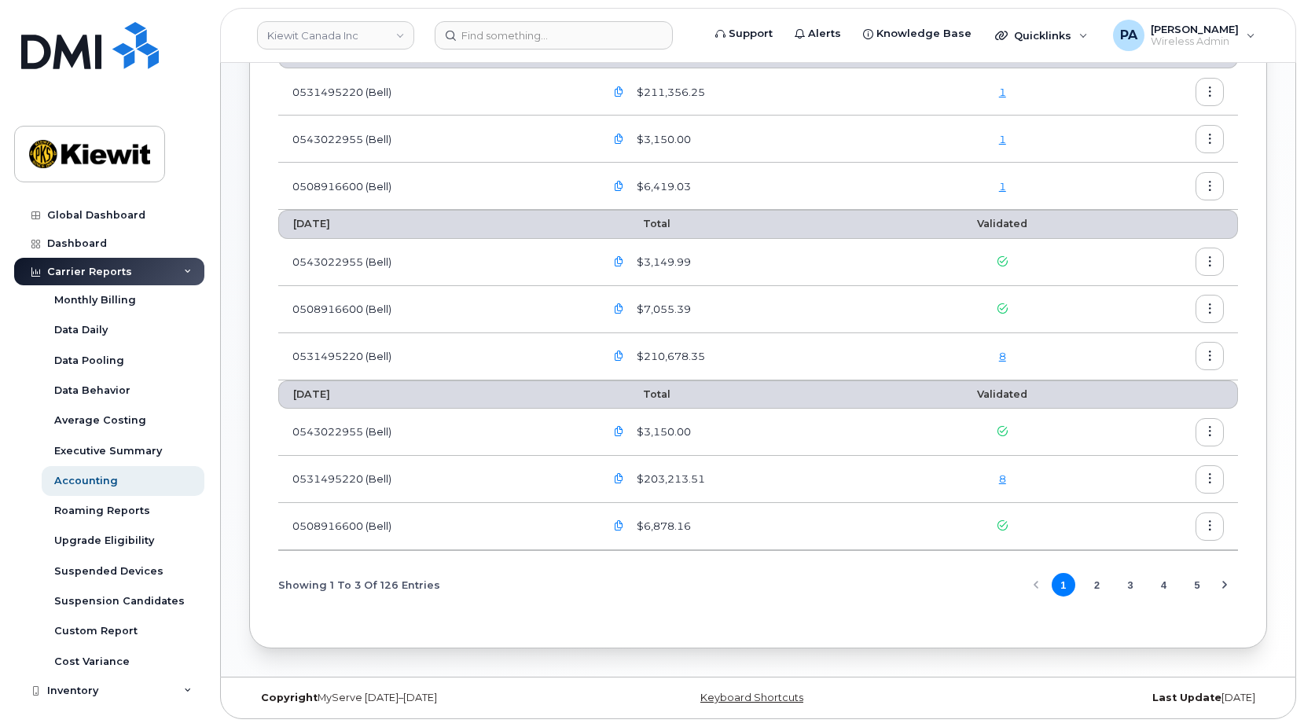
scroll to position [37, 0]
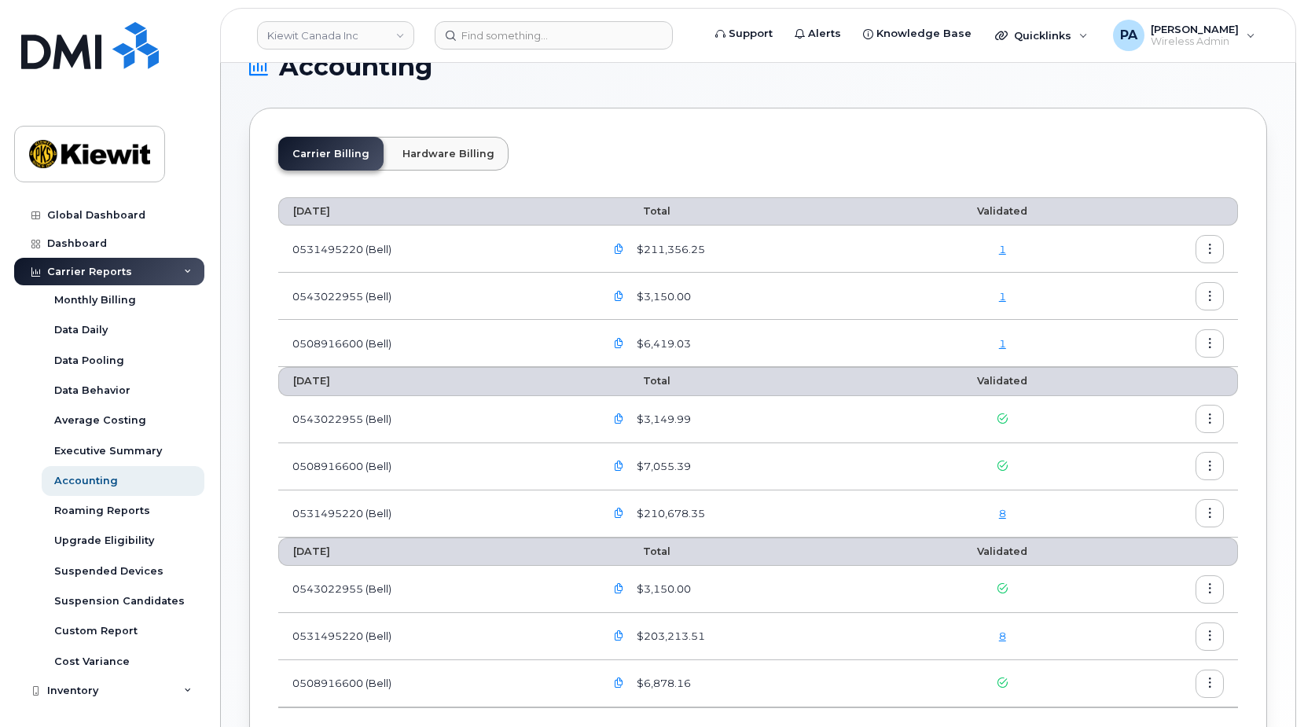
click at [1216, 513] on button "button" at bounding box center [1209, 513] width 28 height 28
click at [1146, 574] on span "Download" at bounding box center [1137, 577] width 61 height 14
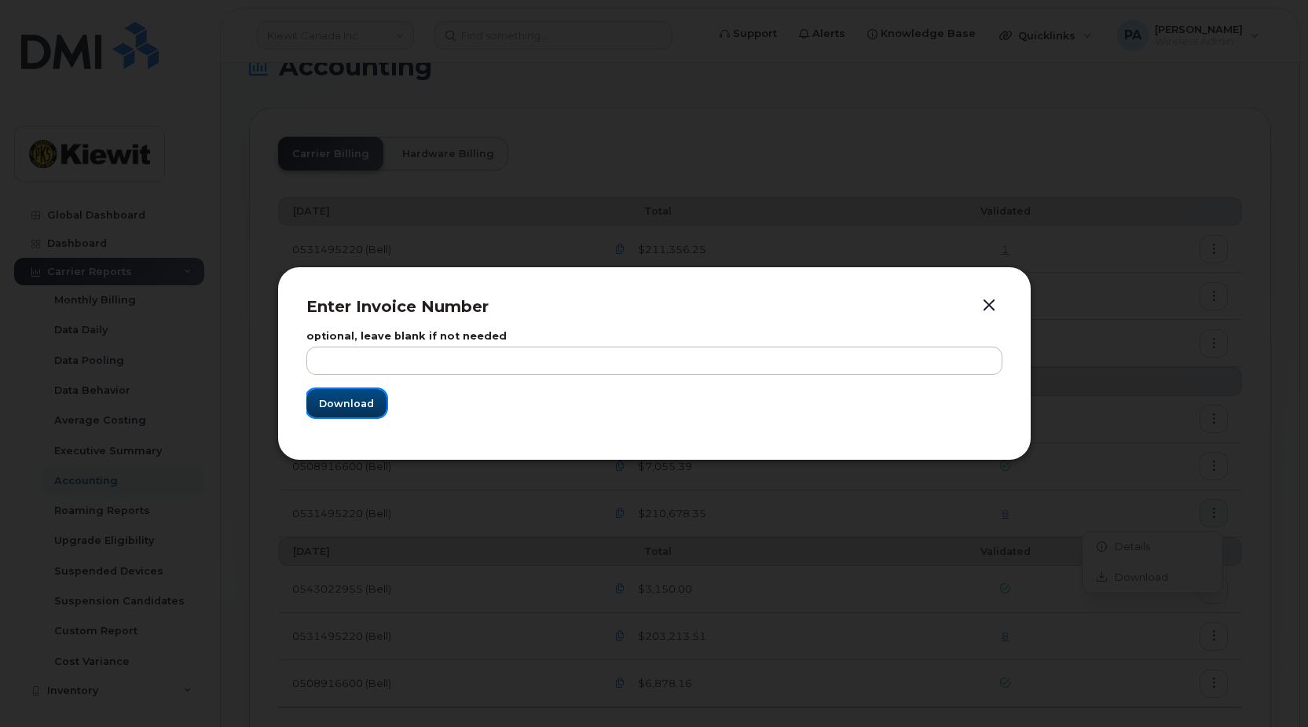
click at [351, 405] on span "Download" at bounding box center [346, 403] width 55 height 15
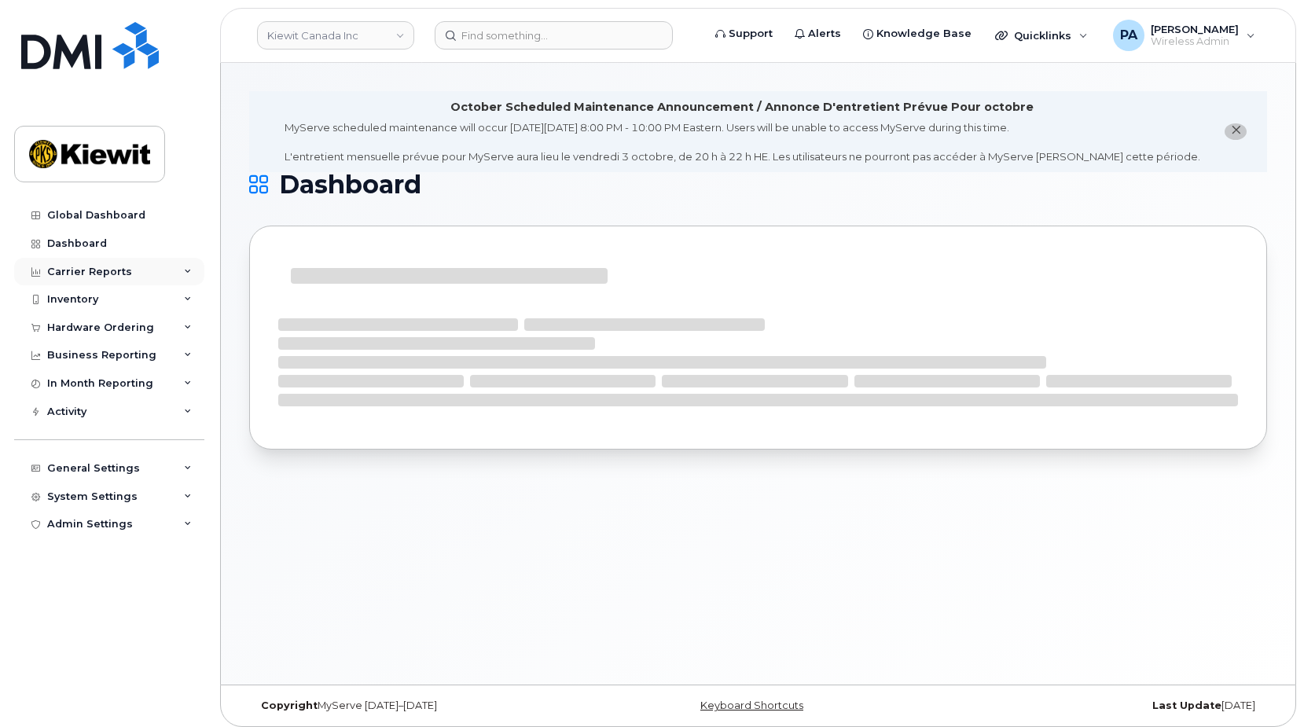
click at [178, 266] on div "Carrier Reports" at bounding box center [109, 272] width 190 height 28
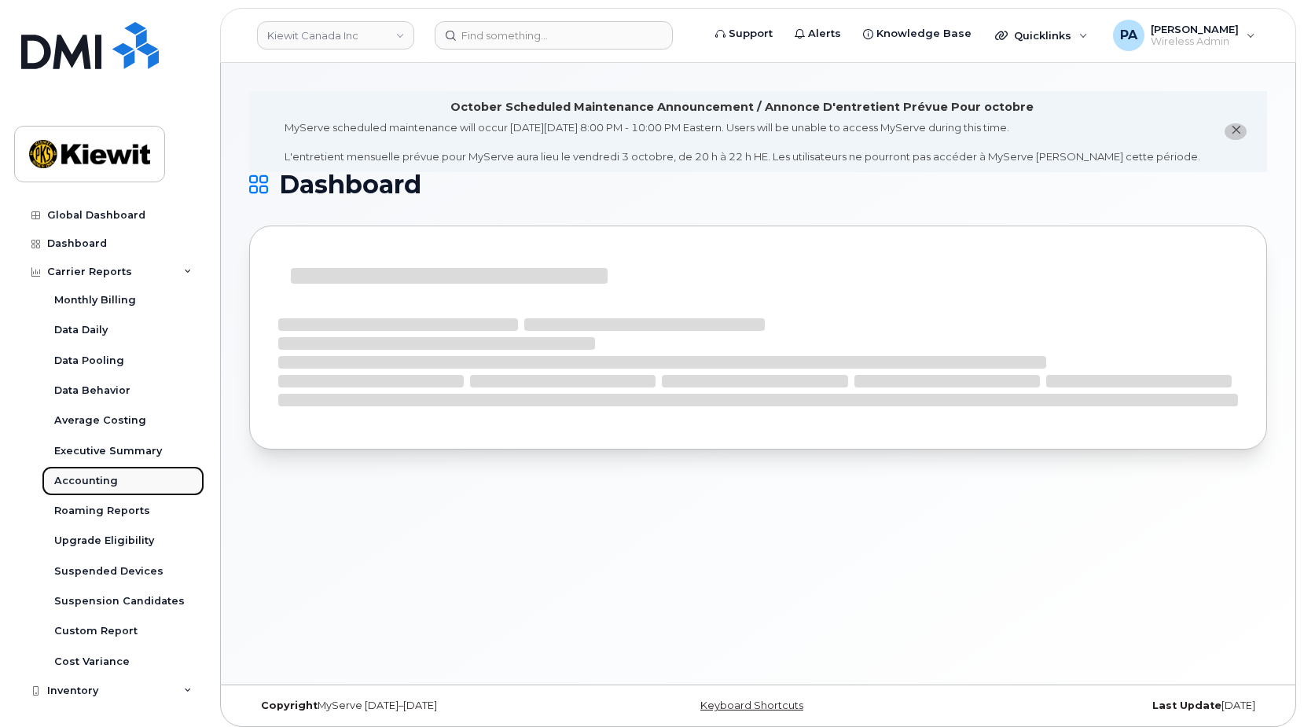
click at [91, 483] on div "Accounting" at bounding box center [86, 481] width 64 height 14
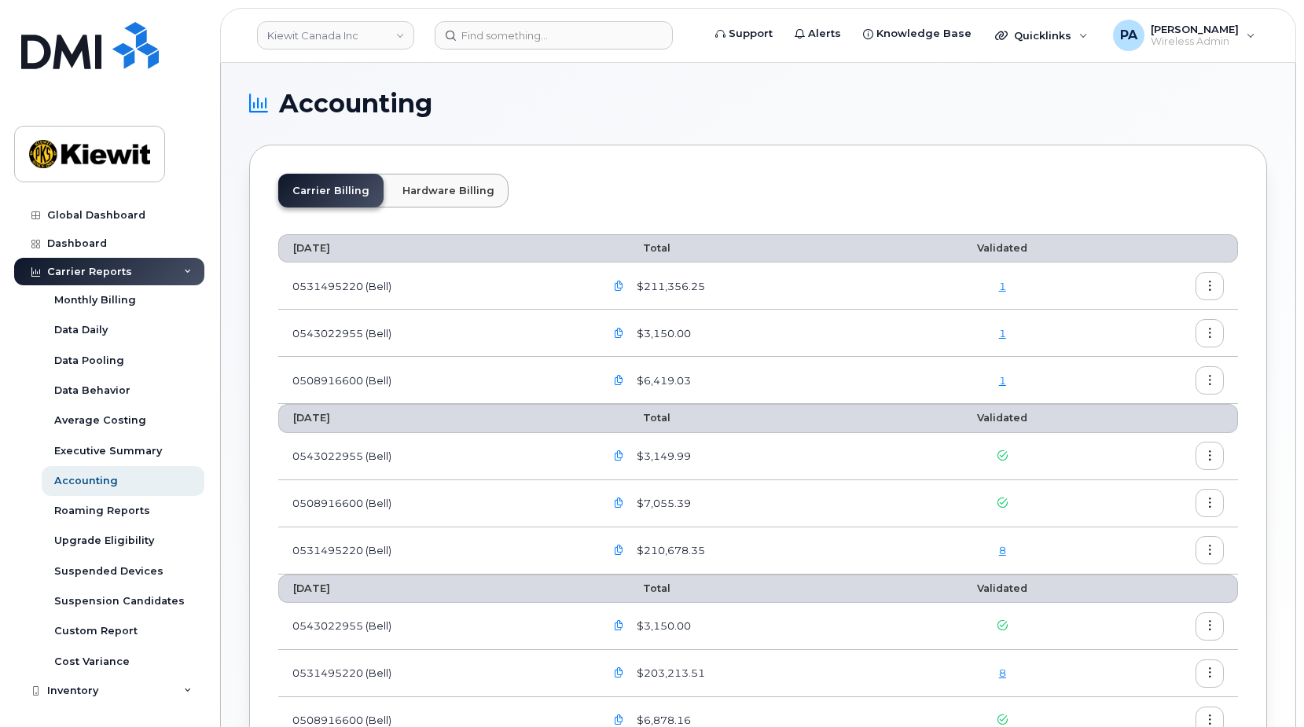
click at [1215, 559] on button "button" at bounding box center [1209, 550] width 28 height 28
click at [1147, 617] on span "Download" at bounding box center [1137, 614] width 61 height 14
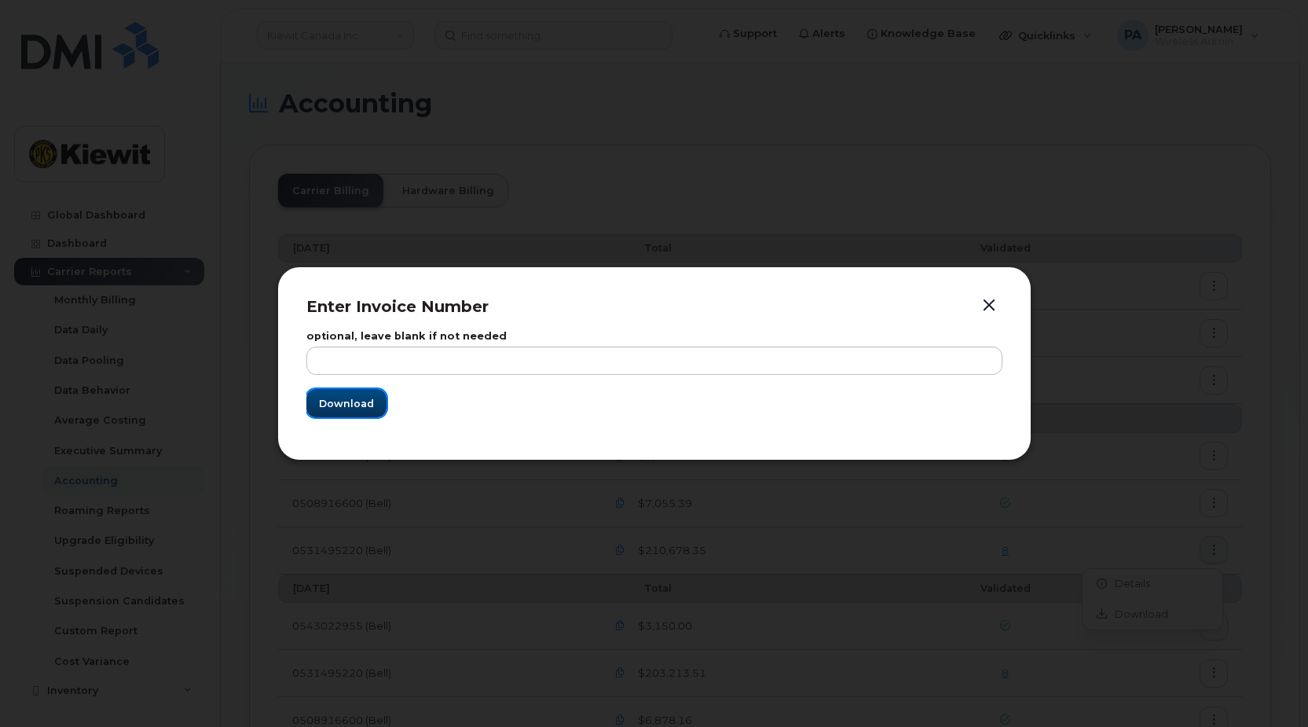
click at [365, 398] on span "Download" at bounding box center [346, 403] width 55 height 15
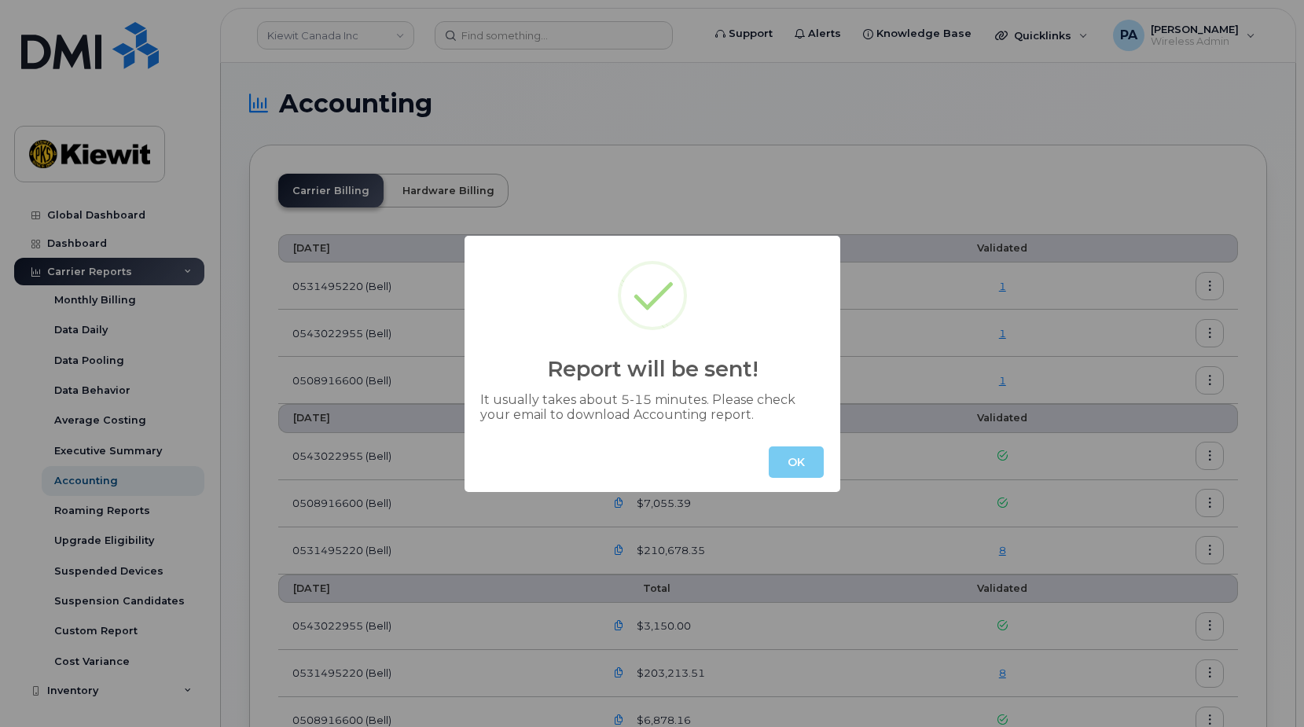
click at [796, 447] on button "OK" at bounding box center [795, 461] width 55 height 31
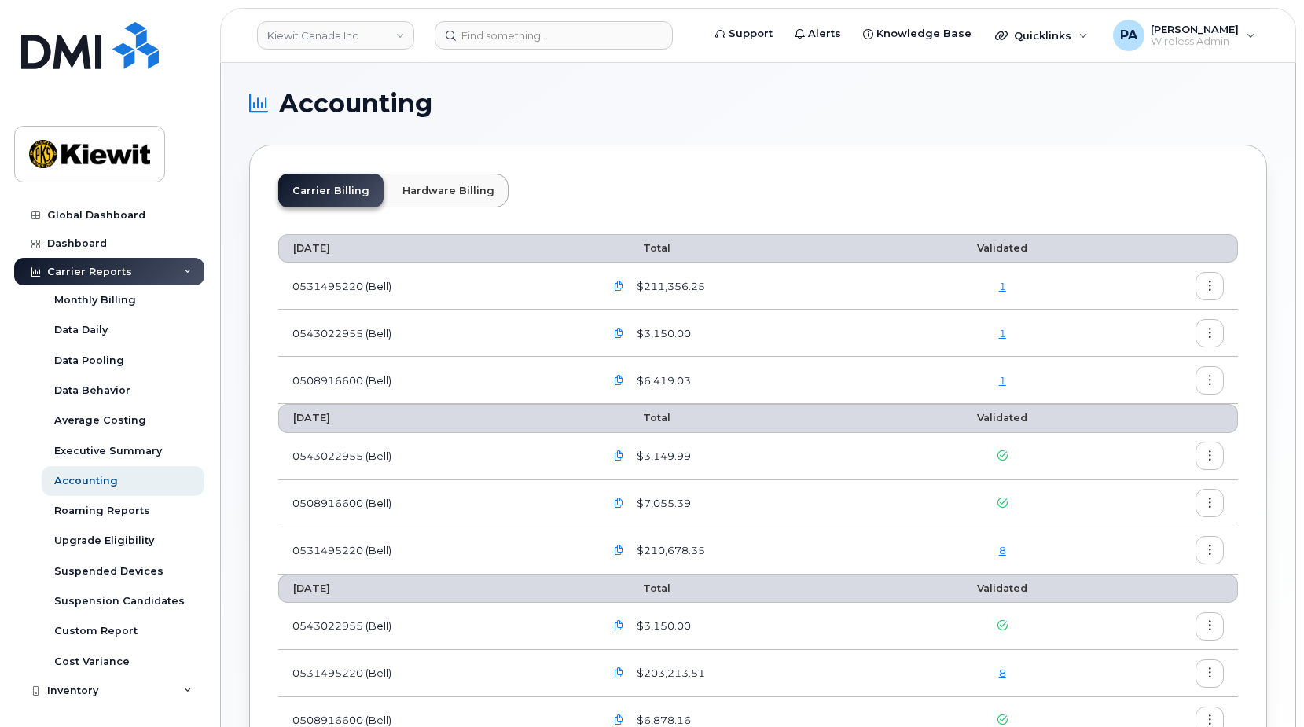
click at [1208, 505] on icon "button" at bounding box center [1210, 503] width 10 height 10
click at [1118, 572] on span "Download" at bounding box center [1137, 567] width 61 height 14
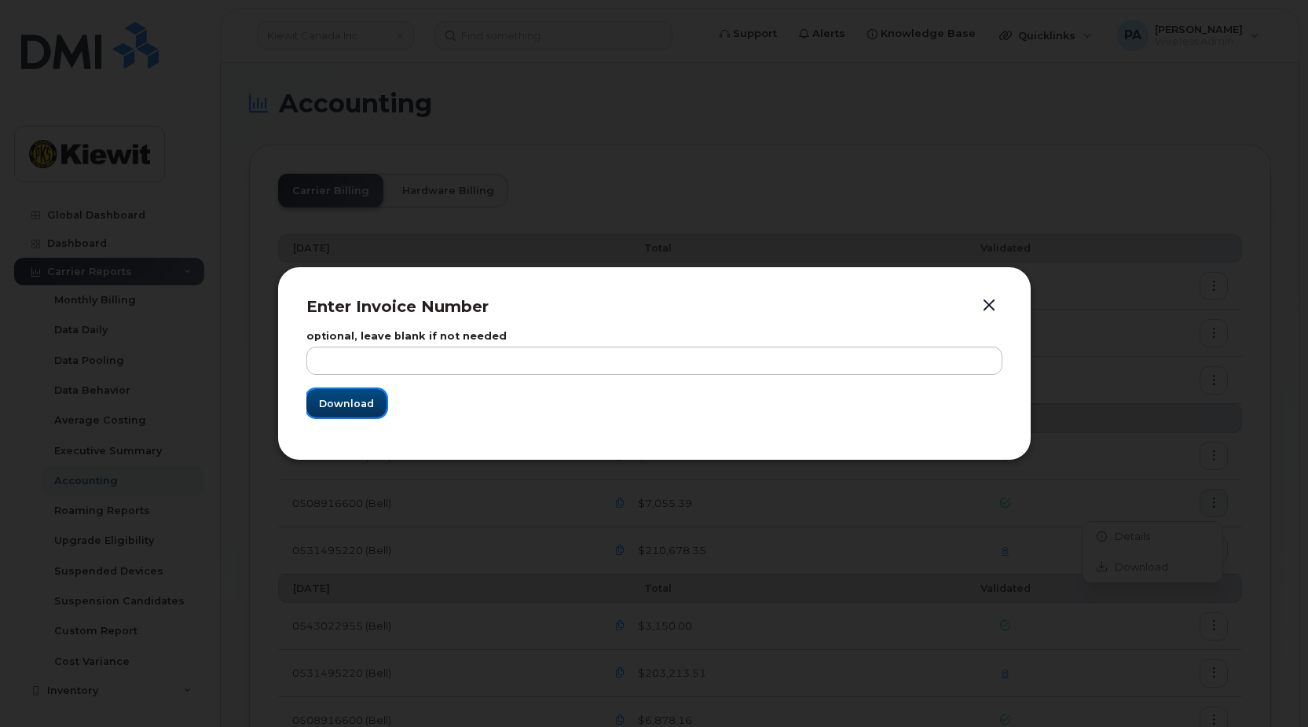
click at [350, 404] on span "Download" at bounding box center [346, 403] width 55 height 15
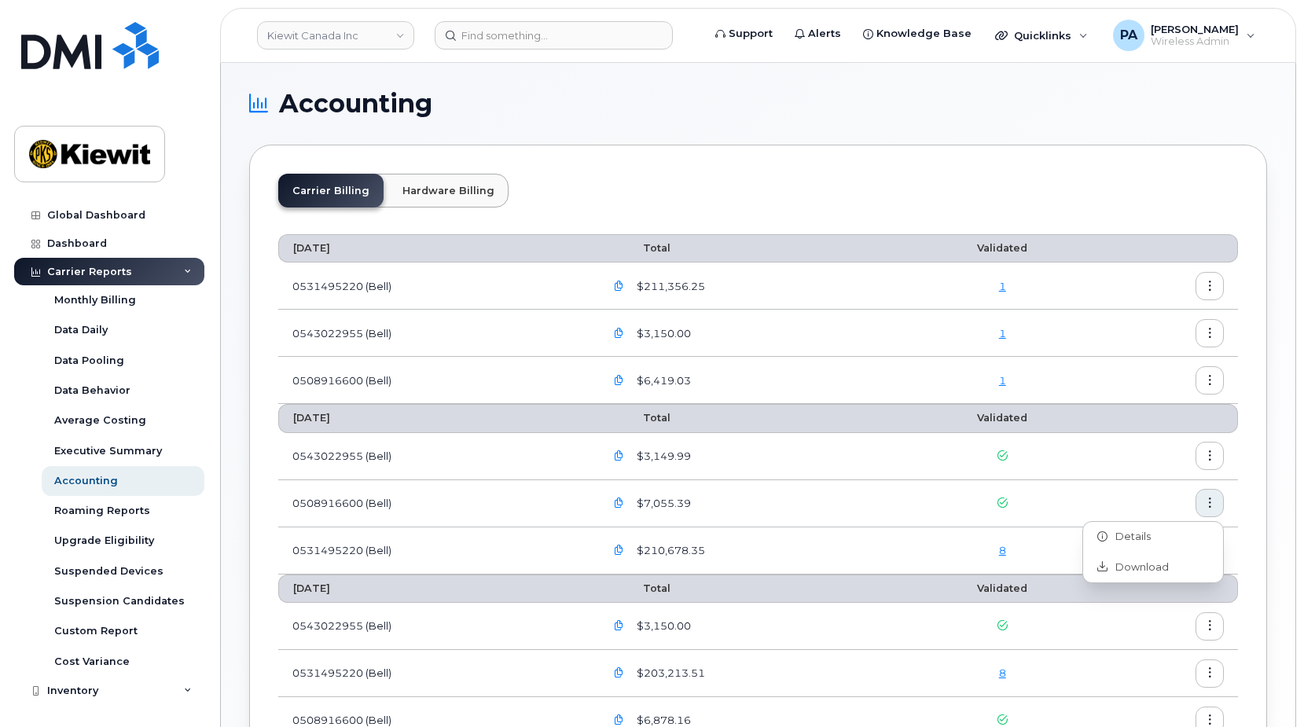
click at [1242, 461] on div "Carrier Billing Hardware Billing [DATE] Total Validated 0531495220 (Bell) $211,…" at bounding box center [758, 494] width 1018 height 698
click at [1207, 460] on icon "button" at bounding box center [1210, 456] width 10 height 10
click at [1132, 524] on span "Download" at bounding box center [1137, 520] width 61 height 14
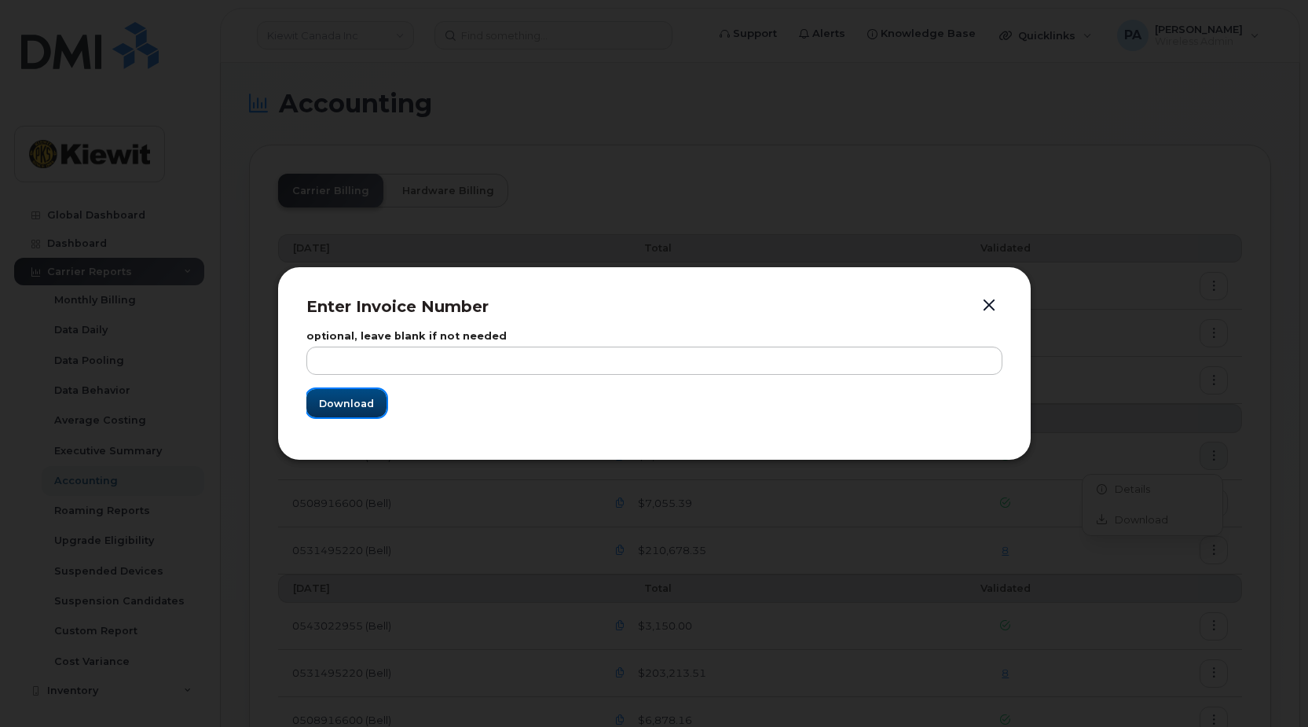
click at [347, 398] on span "Download" at bounding box center [346, 403] width 55 height 15
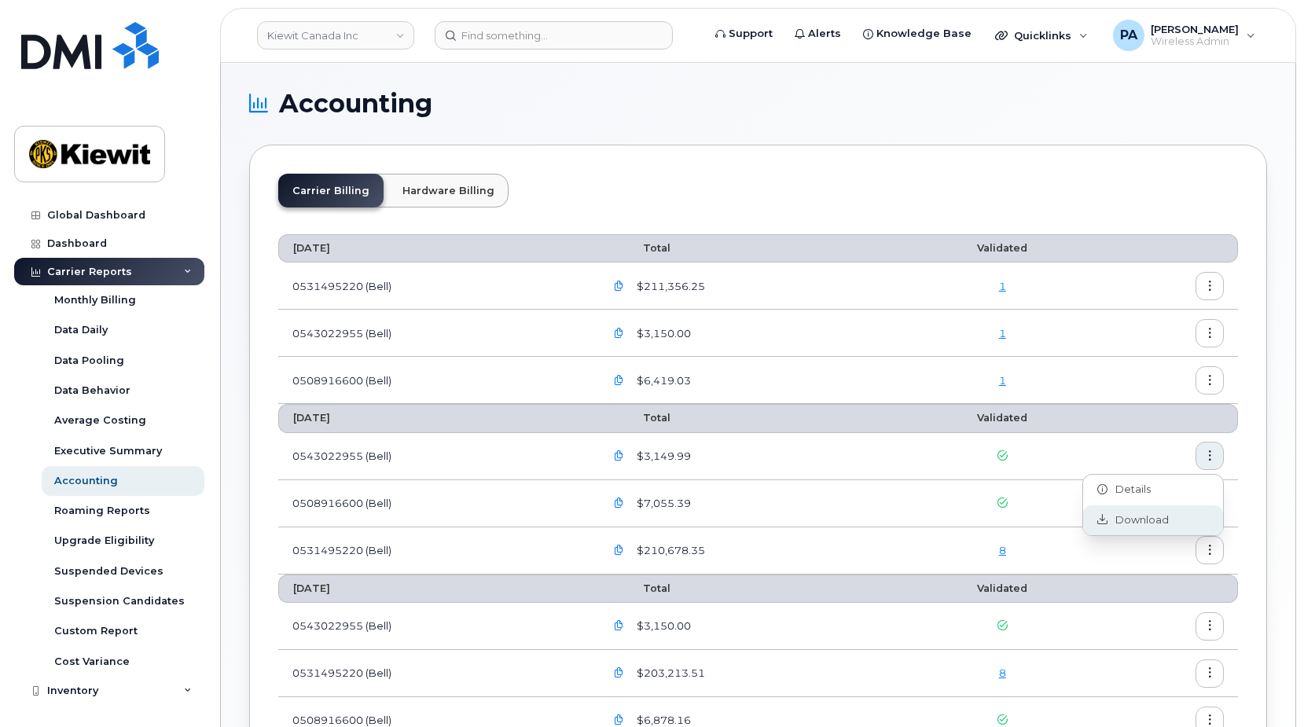
click at [1155, 523] on span "Download" at bounding box center [1137, 520] width 61 height 14
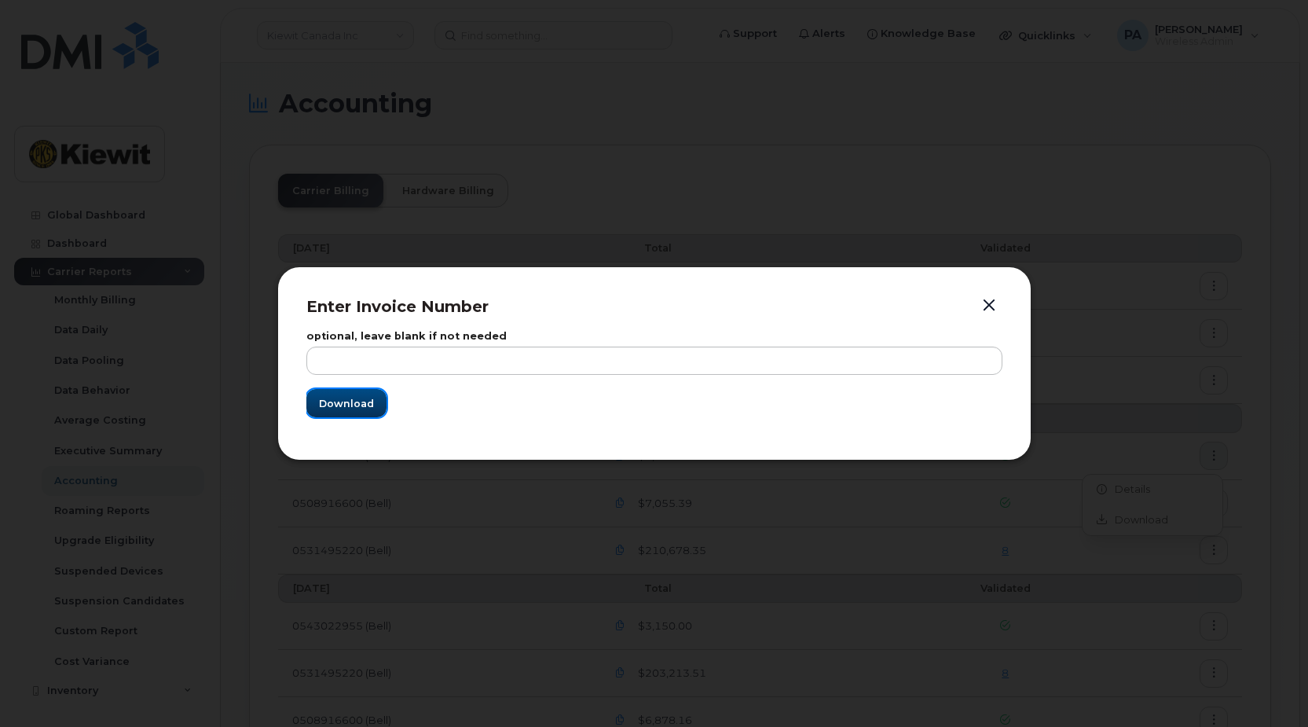
click at [381, 402] on button "Download" at bounding box center [346, 403] width 80 height 28
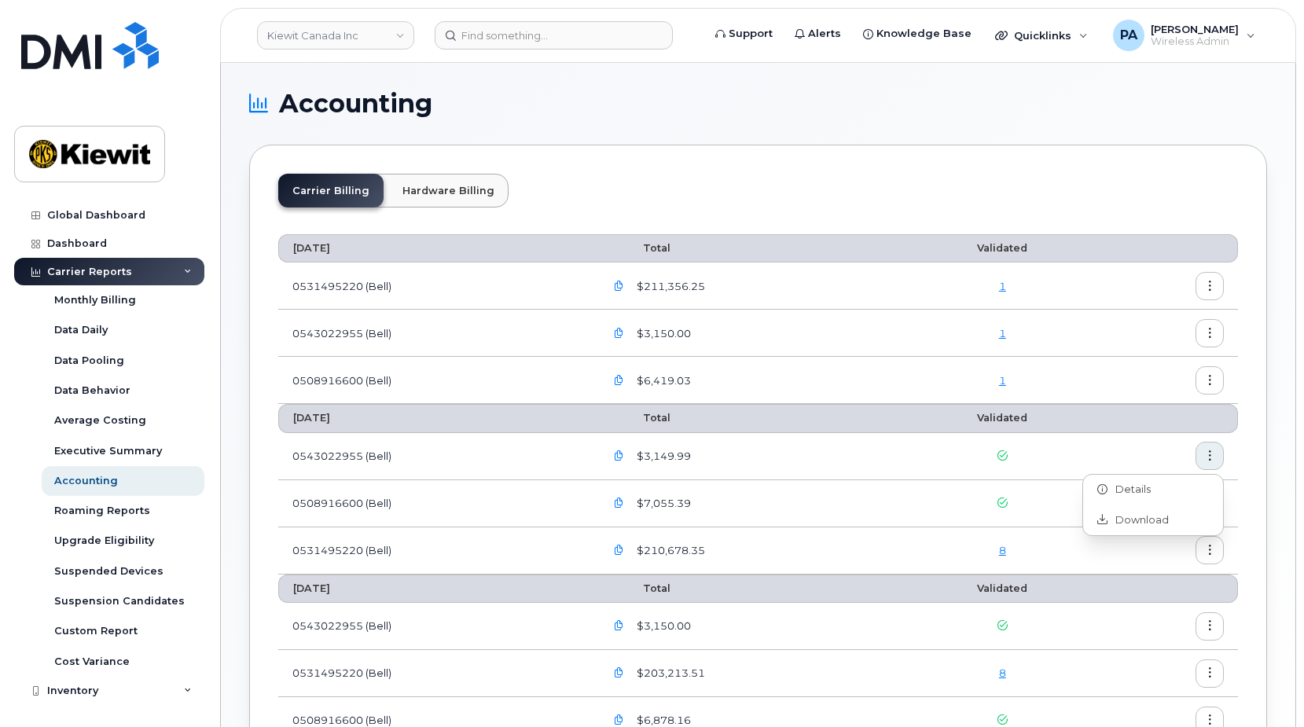
click at [1006, 381] on link "1" at bounding box center [1002, 380] width 7 height 13
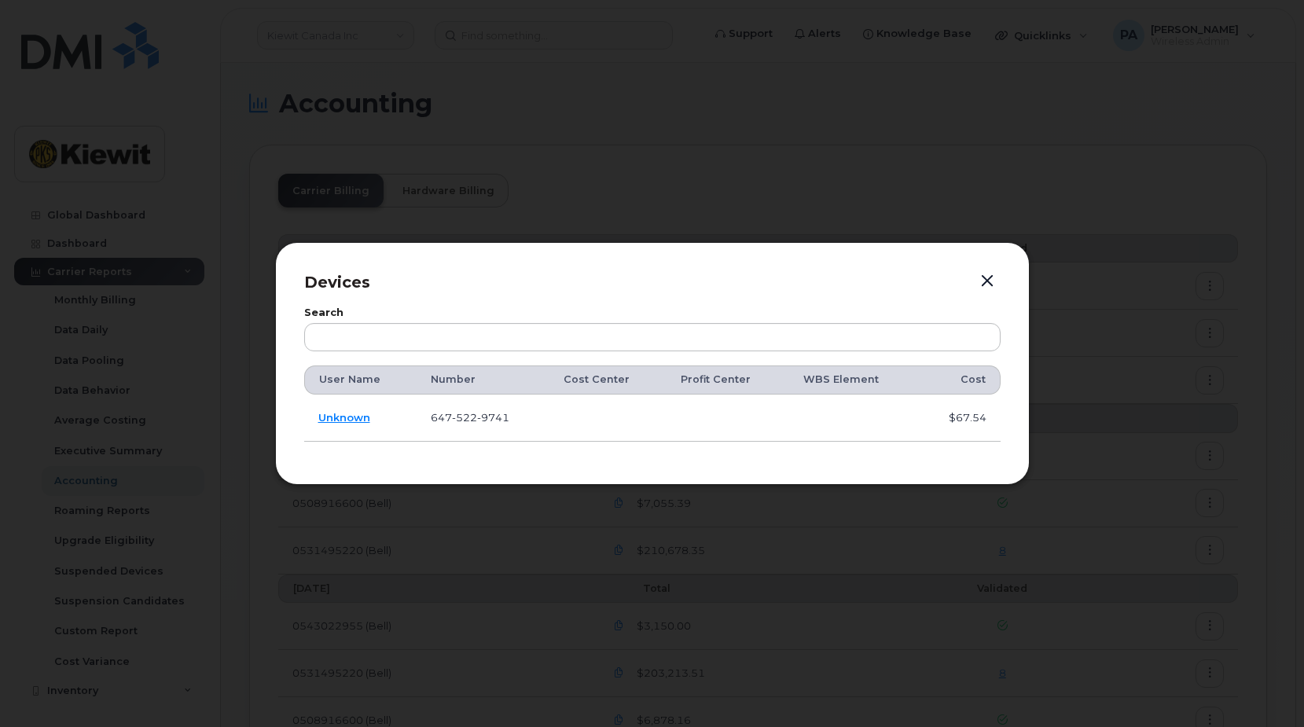
click at [856, 124] on div at bounding box center [652, 363] width 1304 height 727
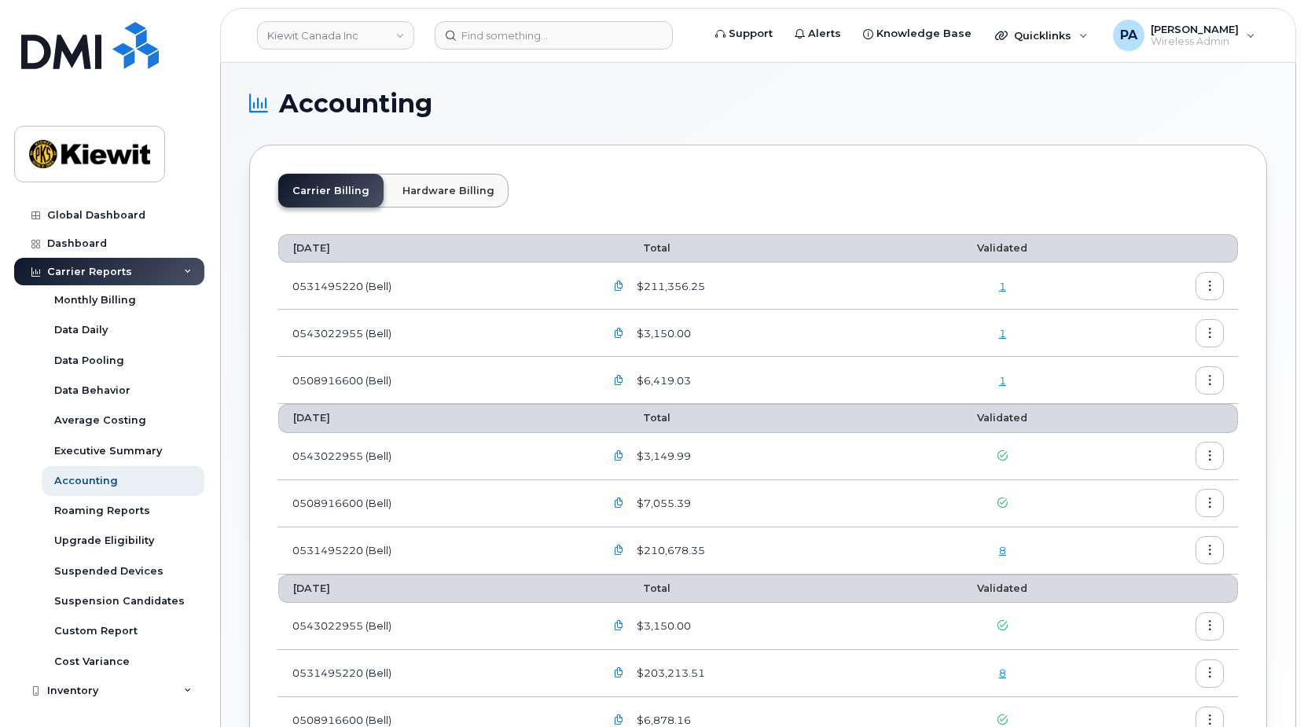
click at [1006, 289] on link "1" at bounding box center [1002, 286] width 7 height 13
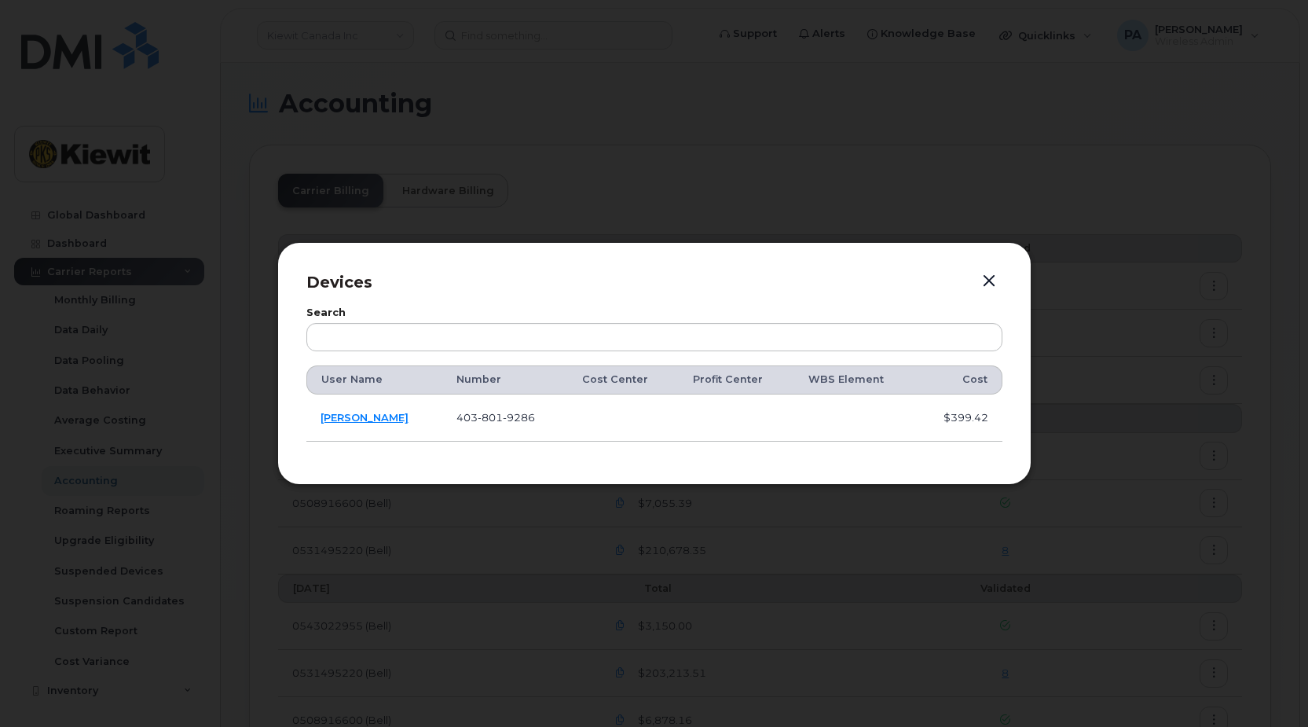
click at [991, 281] on button "button" at bounding box center [989, 281] width 24 height 22
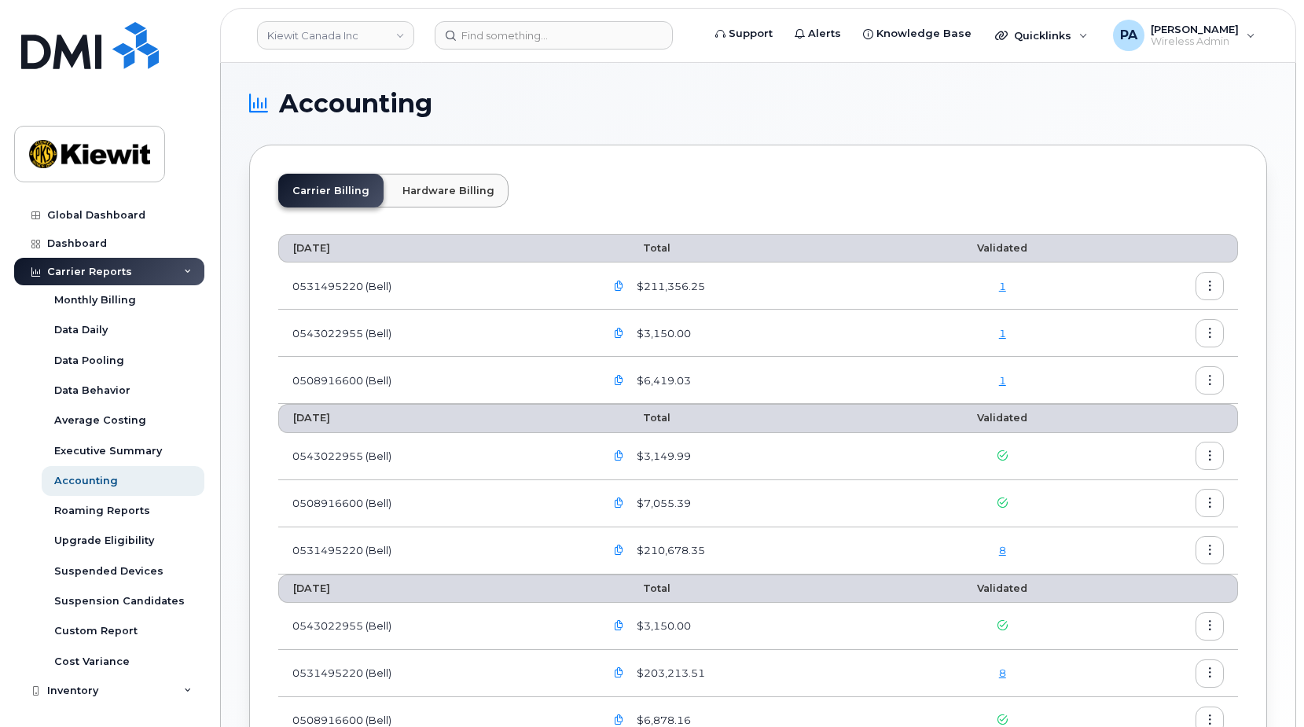
click at [1003, 549] on link "8" at bounding box center [1002, 550] width 7 height 13
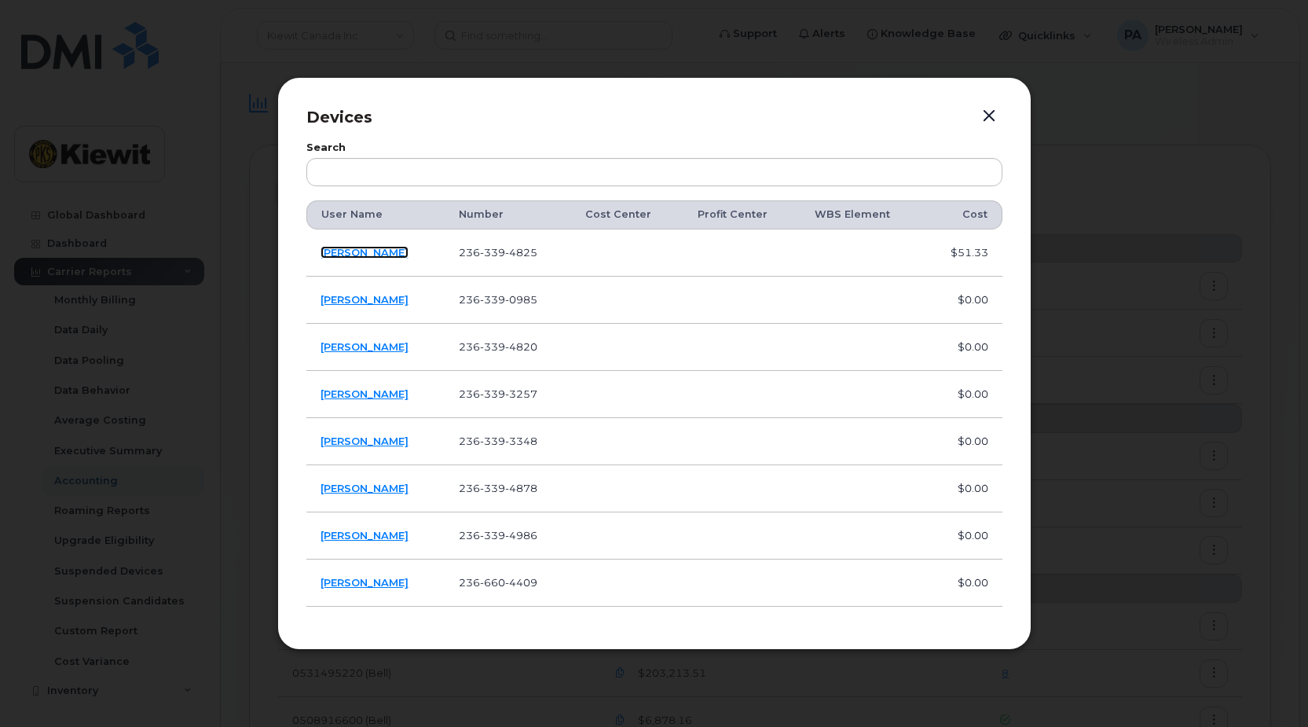
click at [368, 251] on link "[PERSON_NAME]" at bounding box center [365, 252] width 88 height 13
click at [980, 112] on button "button" at bounding box center [989, 116] width 24 height 22
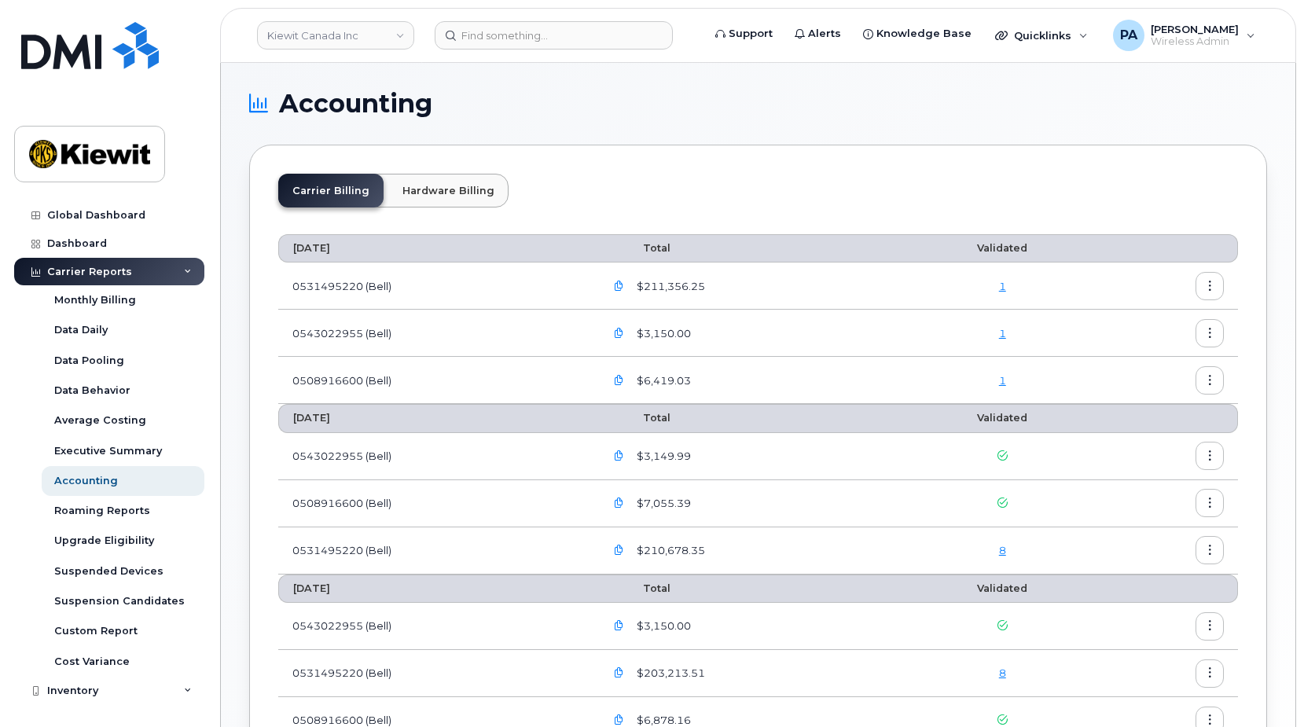
scroll to position [226, 0]
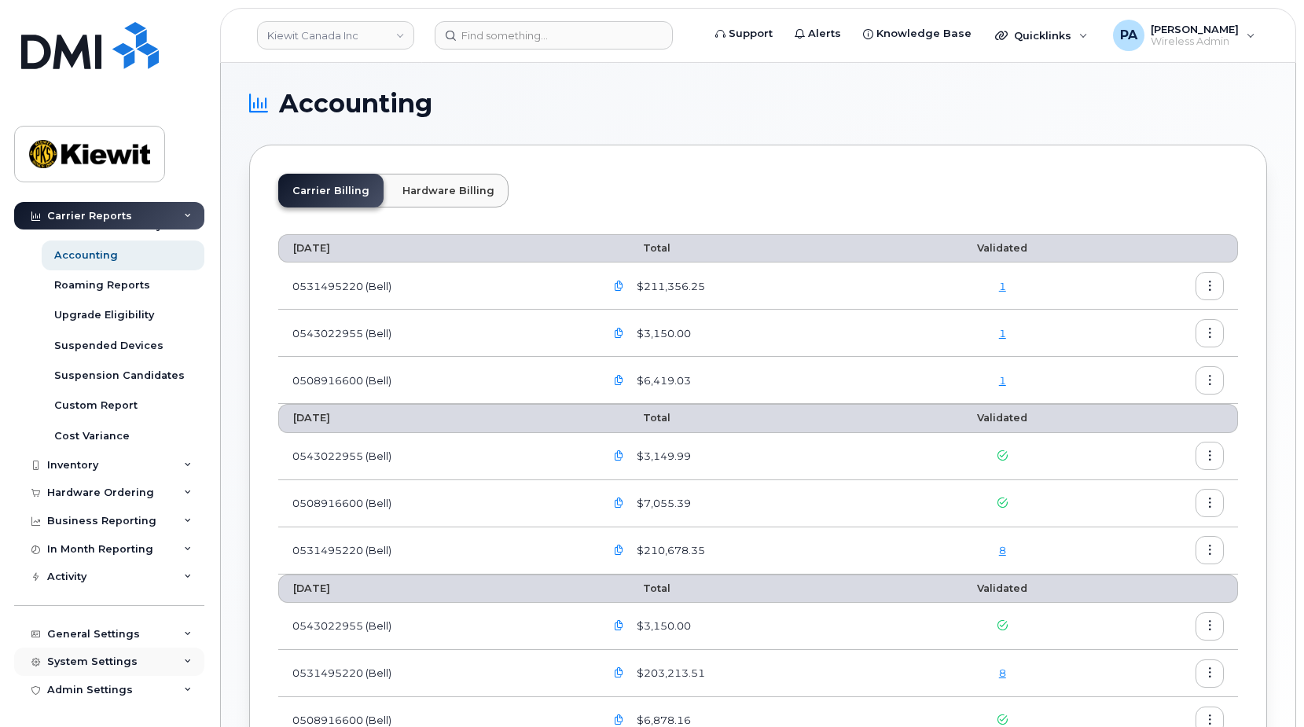
click at [104, 661] on div "System Settings" at bounding box center [92, 661] width 90 height 13
click at [103, 628] on div "General Settings" at bounding box center [93, 634] width 93 height 13
drag, startPoint x: 107, startPoint y: 695, endPoint x: 109, endPoint y: 683, distance: 12.0
click at [107, 694] on div "Approval Mapping" at bounding box center [104, 693] width 100 height 14
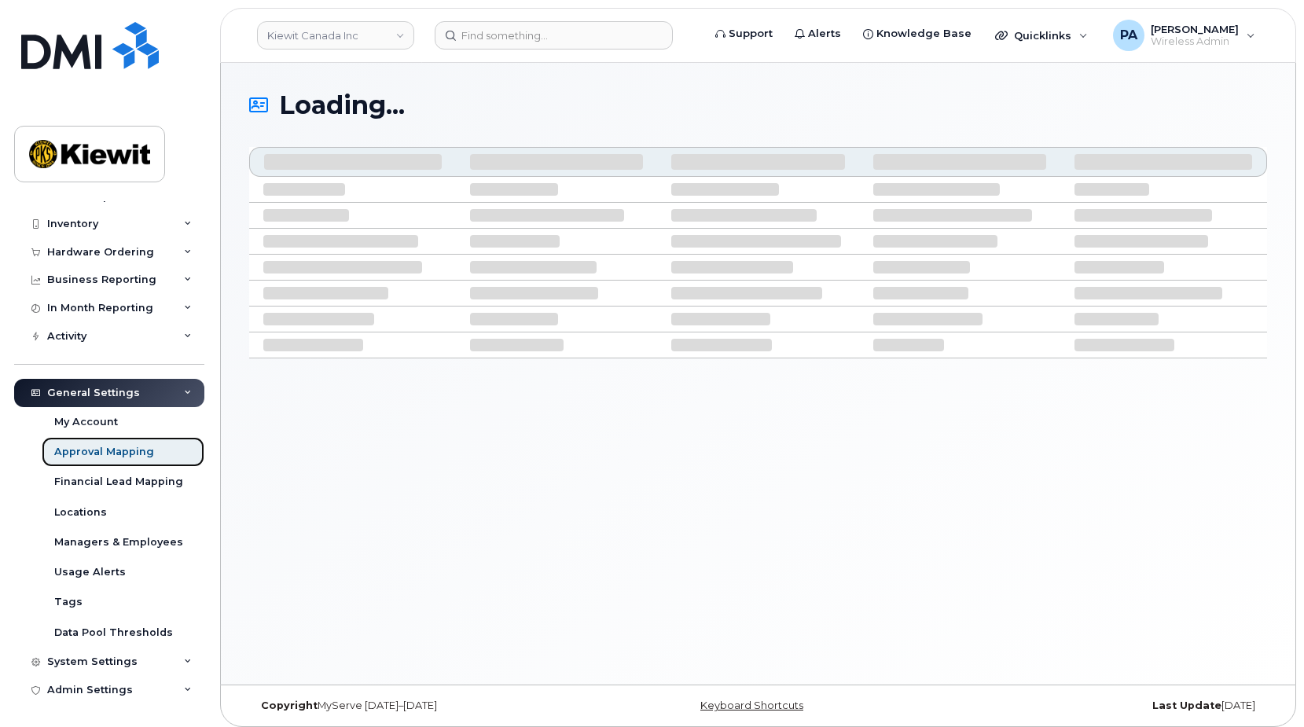
scroll to position [75, 0]
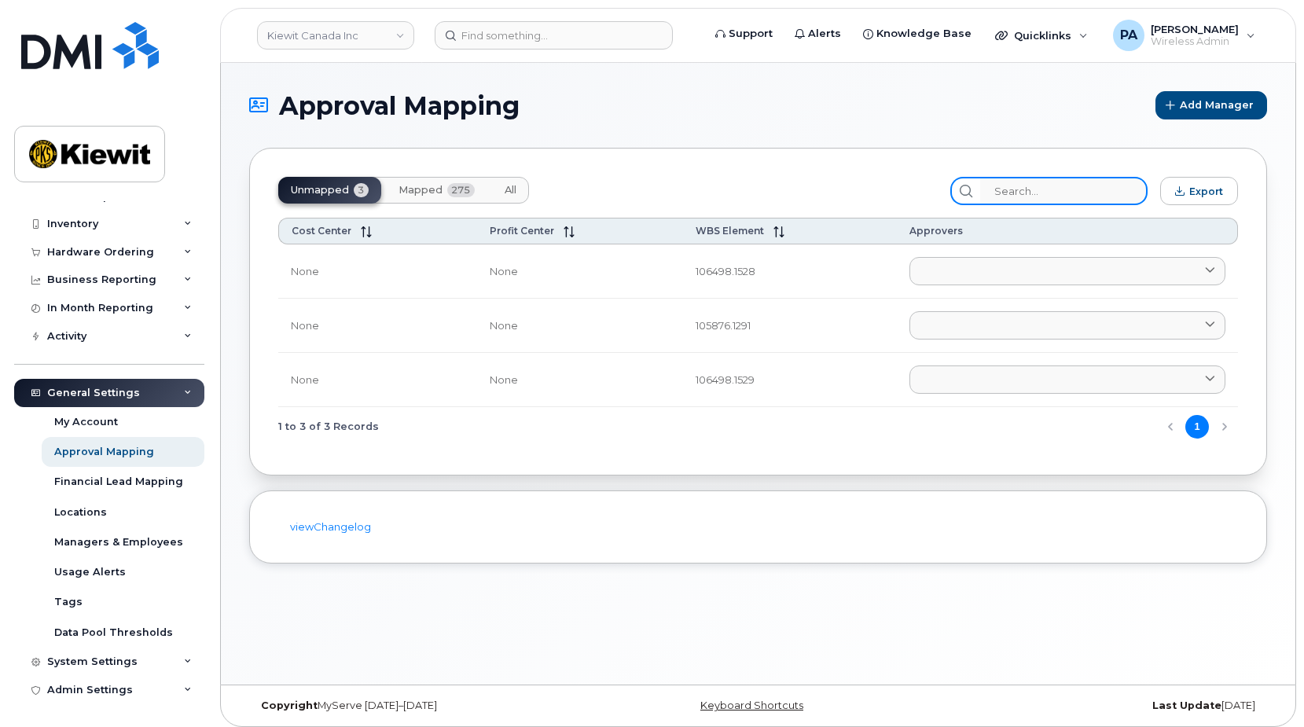
click at [1067, 193] on input "search" at bounding box center [1063, 191] width 167 height 28
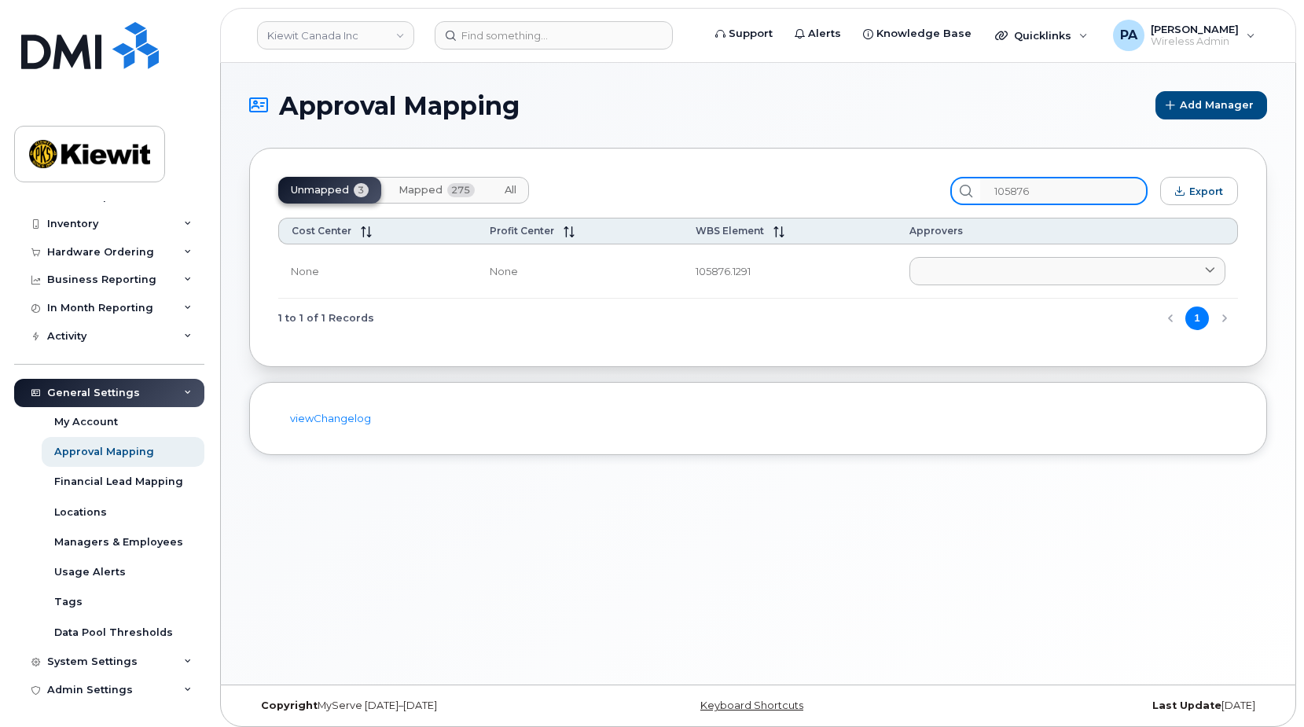
type input "105876"
click at [512, 188] on span "All" at bounding box center [510, 190] width 12 height 13
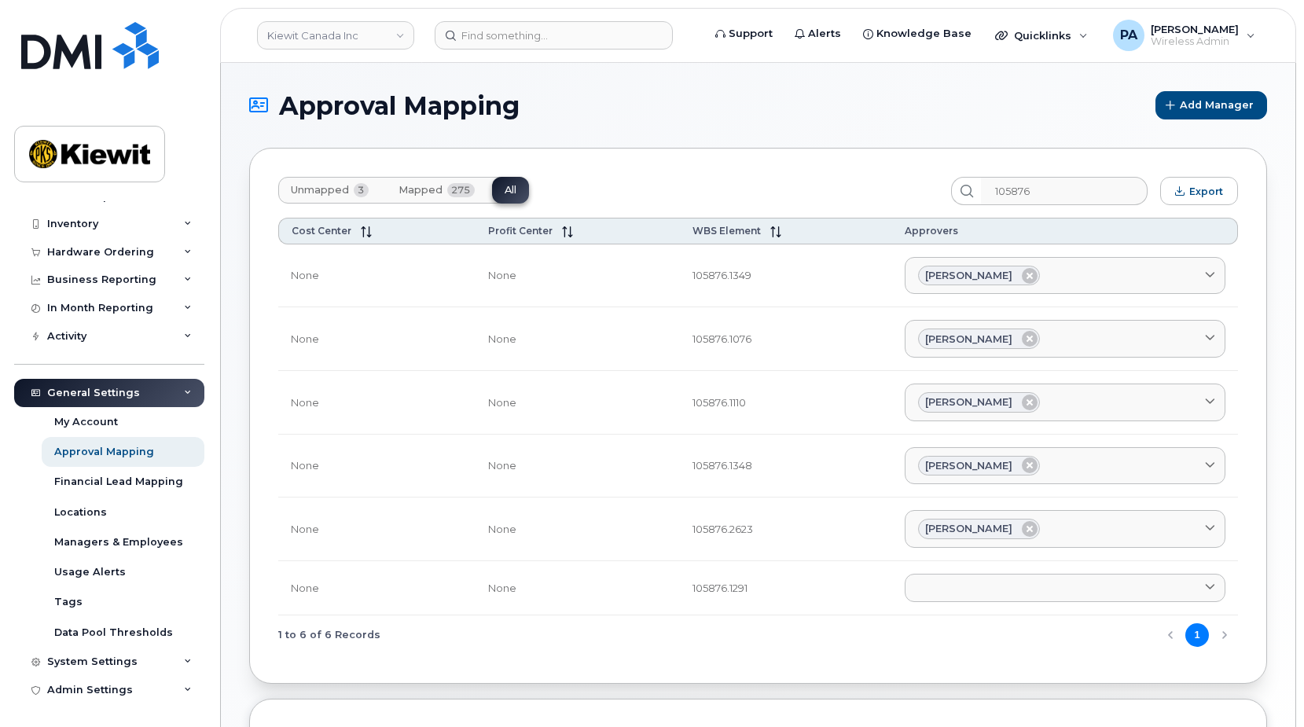
click at [995, 570] on td "Adrien AGUI EBOI ADRIEN.AGUIEBOI@KIEWIT.COM Alejandro Casillas ALEJANDRO.CASILL…" at bounding box center [1065, 588] width 346 height 54
click at [995, 587] on link at bounding box center [1064, 588] width 321 height 28
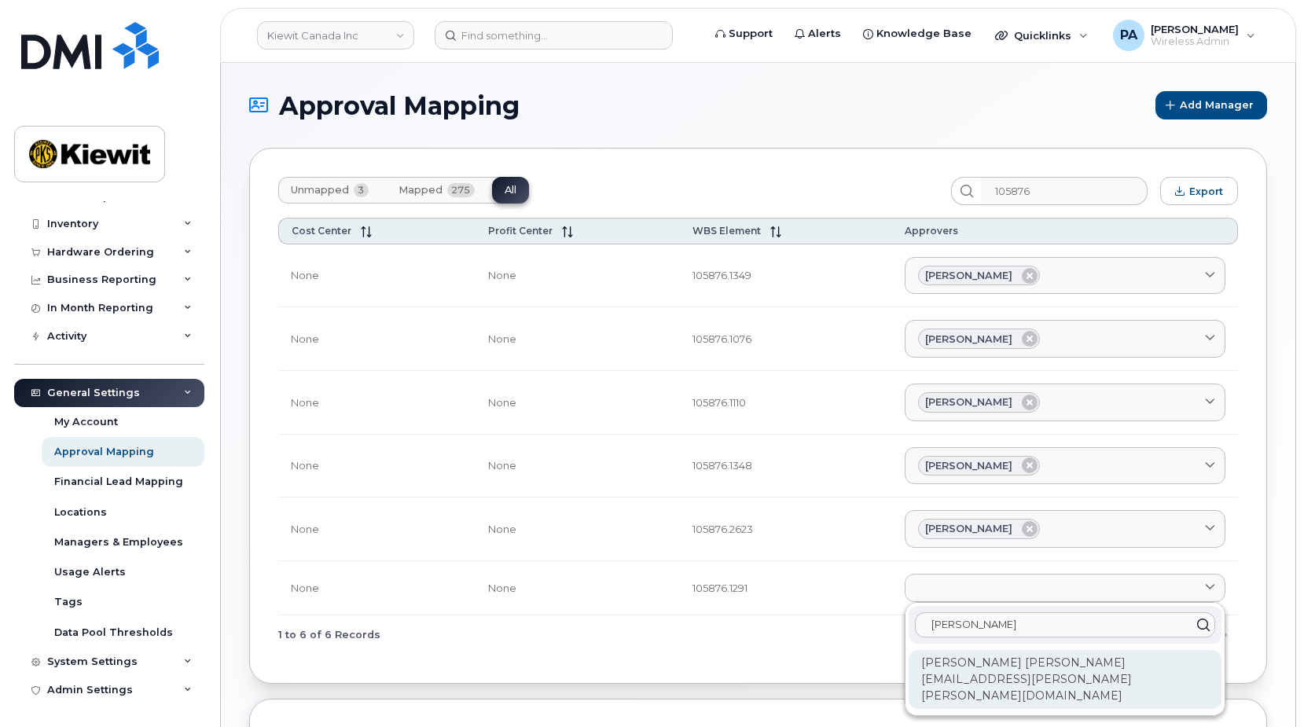
type input "justin"
click at [999, 662] on div "Justin Giacomin JUSTIN.GIACOMIN@KIEWIT.COM" at bounding box center [1064, 679] width 313 height 59
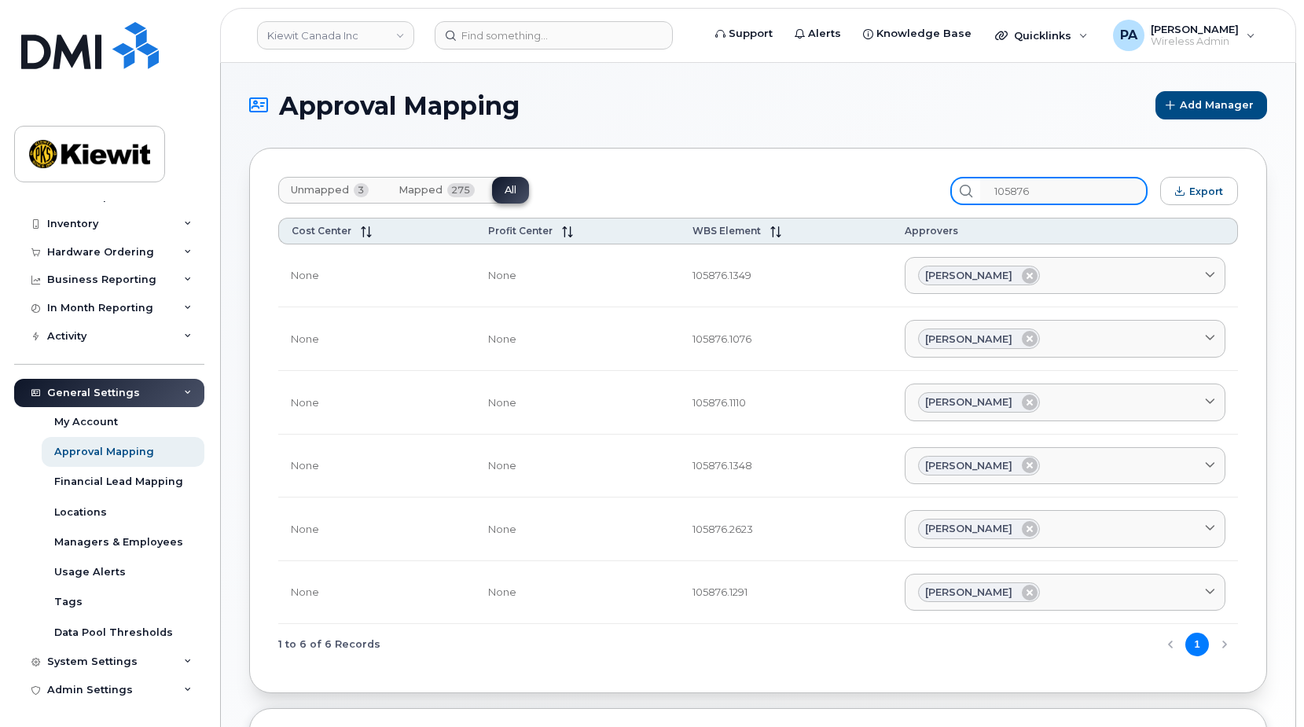
drag, startPoint x: 1032, startPoint y: 193, endPoint x: 831, endPoint y: 195, distance: 200.4
click at [858, 194] on div "Unmapped 3 Mapped 275 All 105876 Export" at bounding box center [757, 191] width 959 height 28
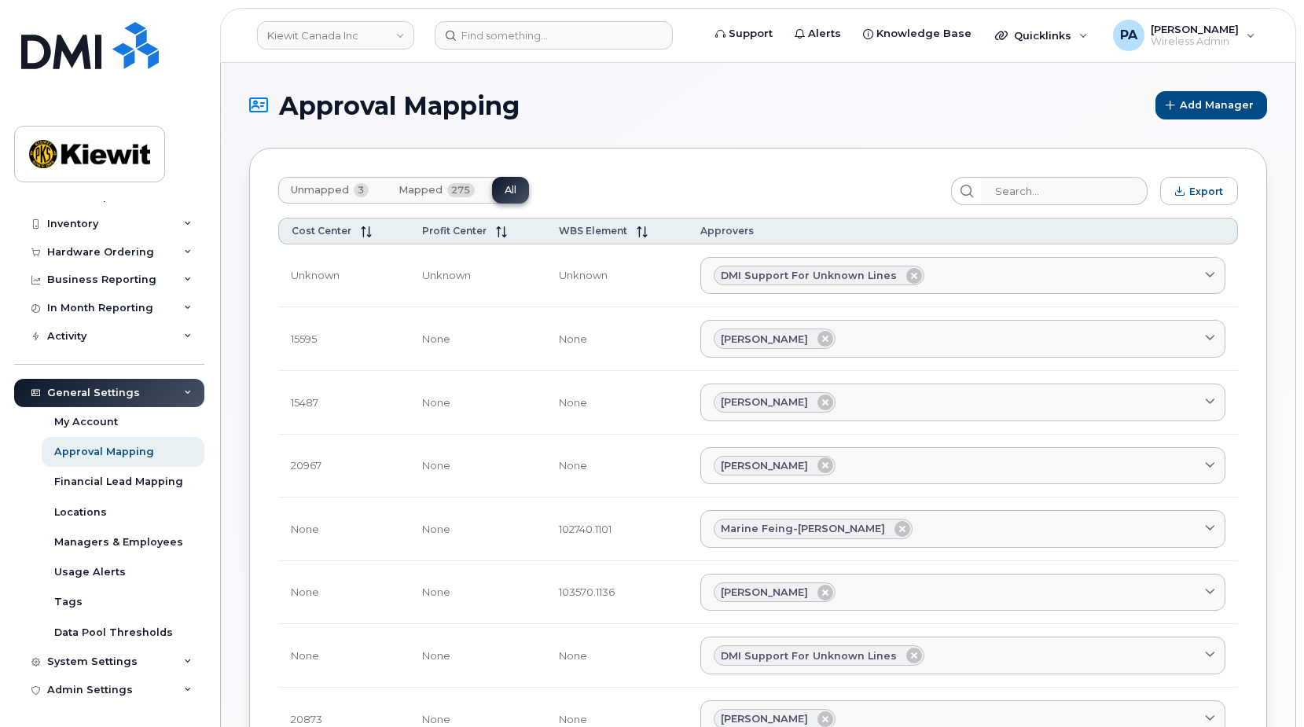
click at [321, 191] on span "Unmapped" at bounding box center [320, 190] width 58 height 13
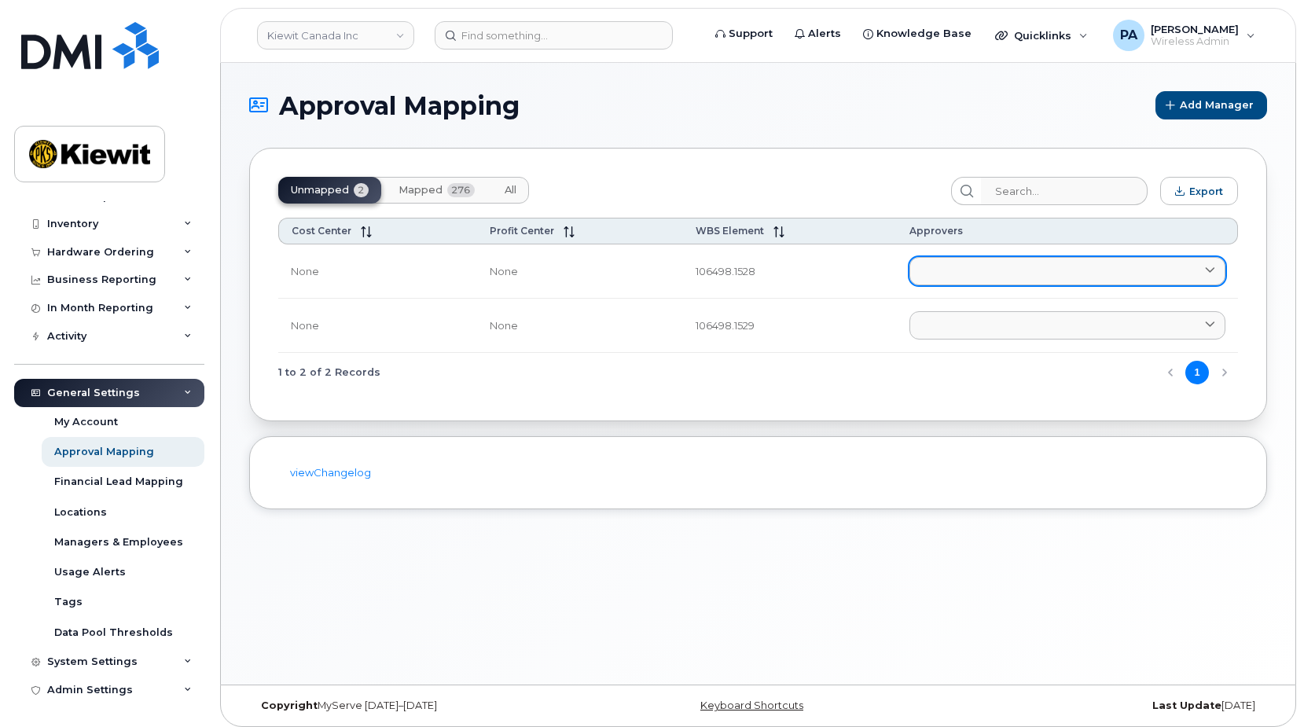
click at [981, 264] on link at bounding box center [1067, 271] width 316 height 28
type input "meagan"
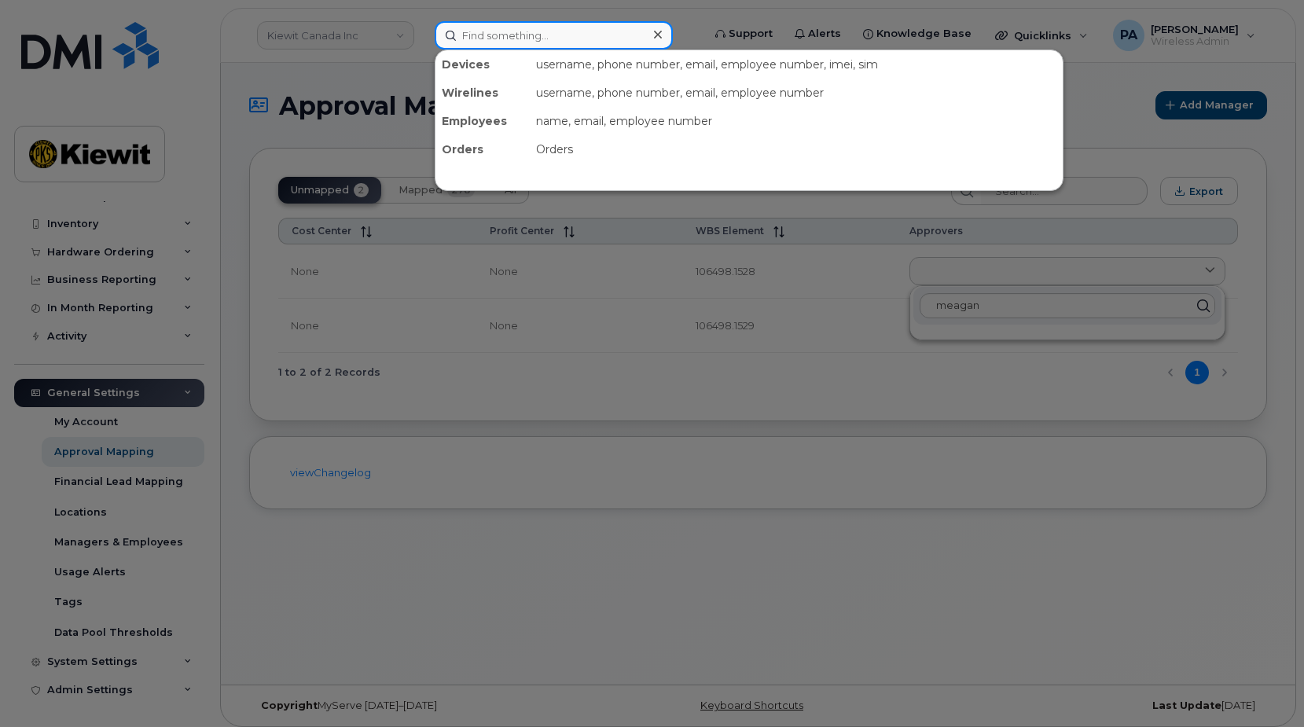
click at [482, 38] on input at bounding box center [554, 35] width 238 height 28
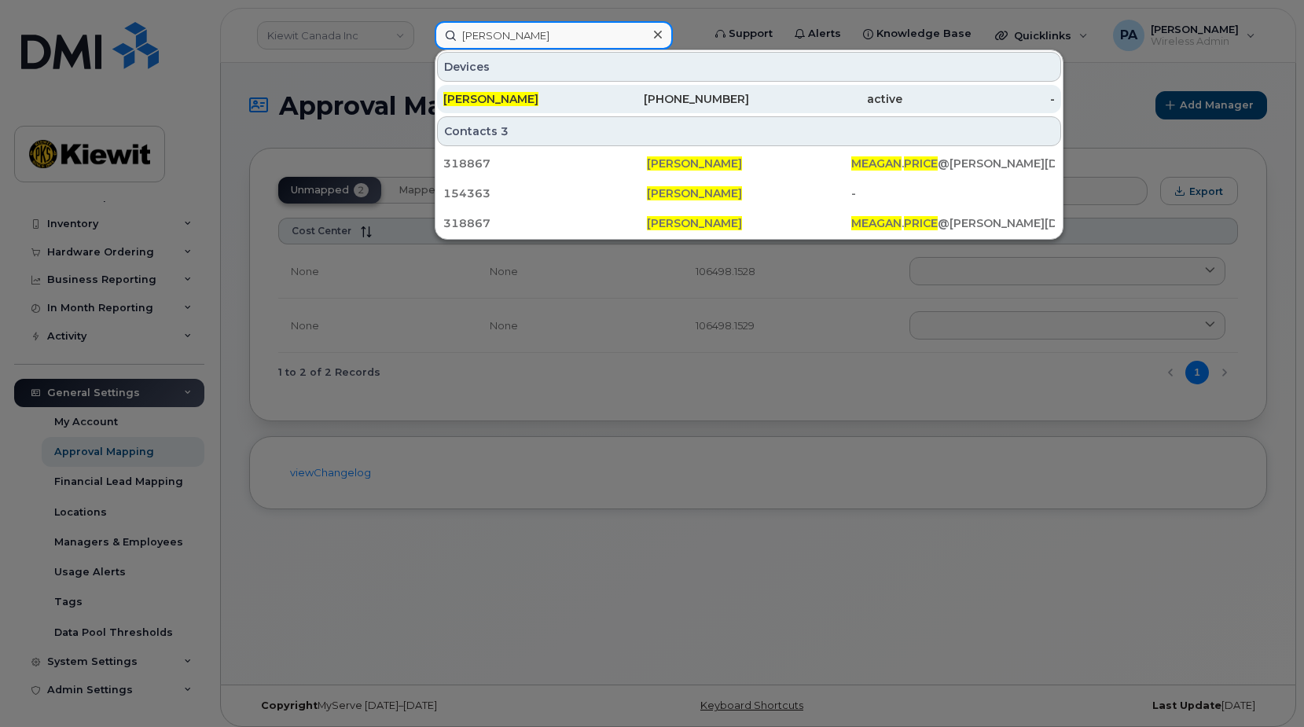
type input "meagan price"
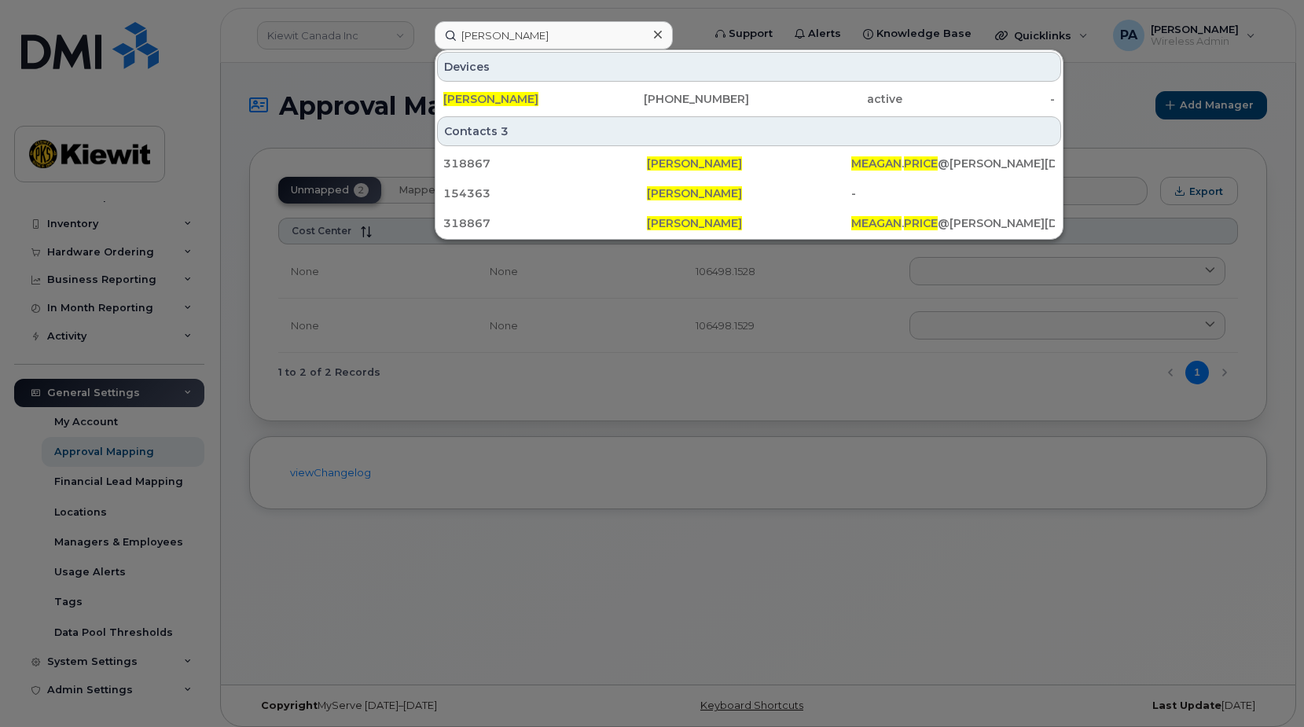
drag, startPoint x: 548, startPoint y: 98, endPoint x: 461, endPoint y: 314, distance: 233.0
click at [461, 314] on div at bounding box center [652, 363] width 1304 height 727
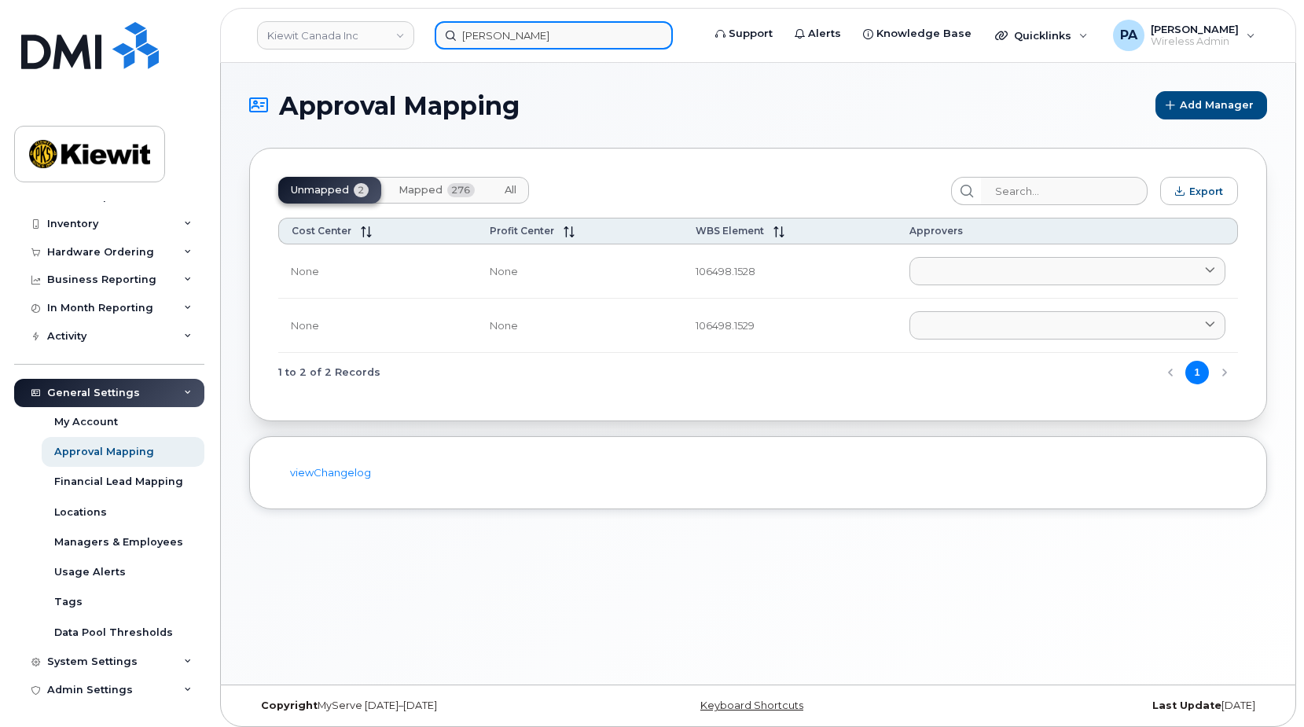
click at [464, 24] on input "meagan price" at bounding box center [554, 35] width 238 height 28
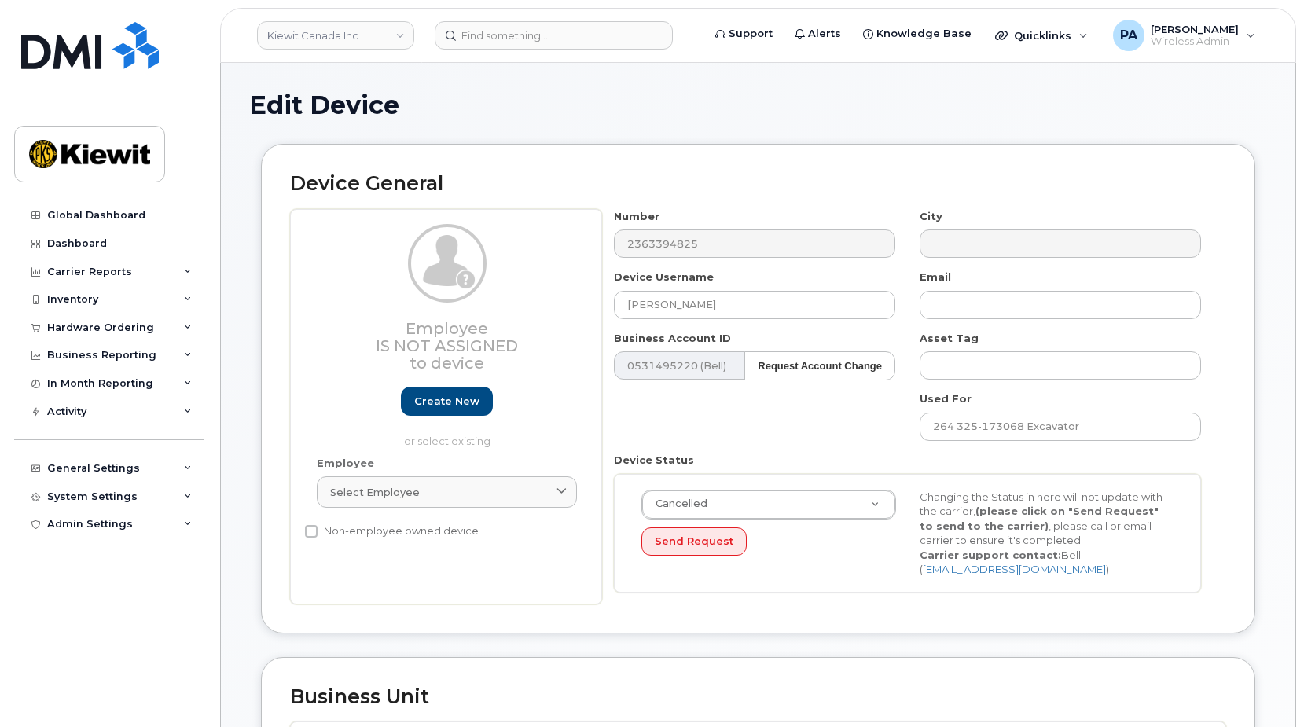
select select "14058"
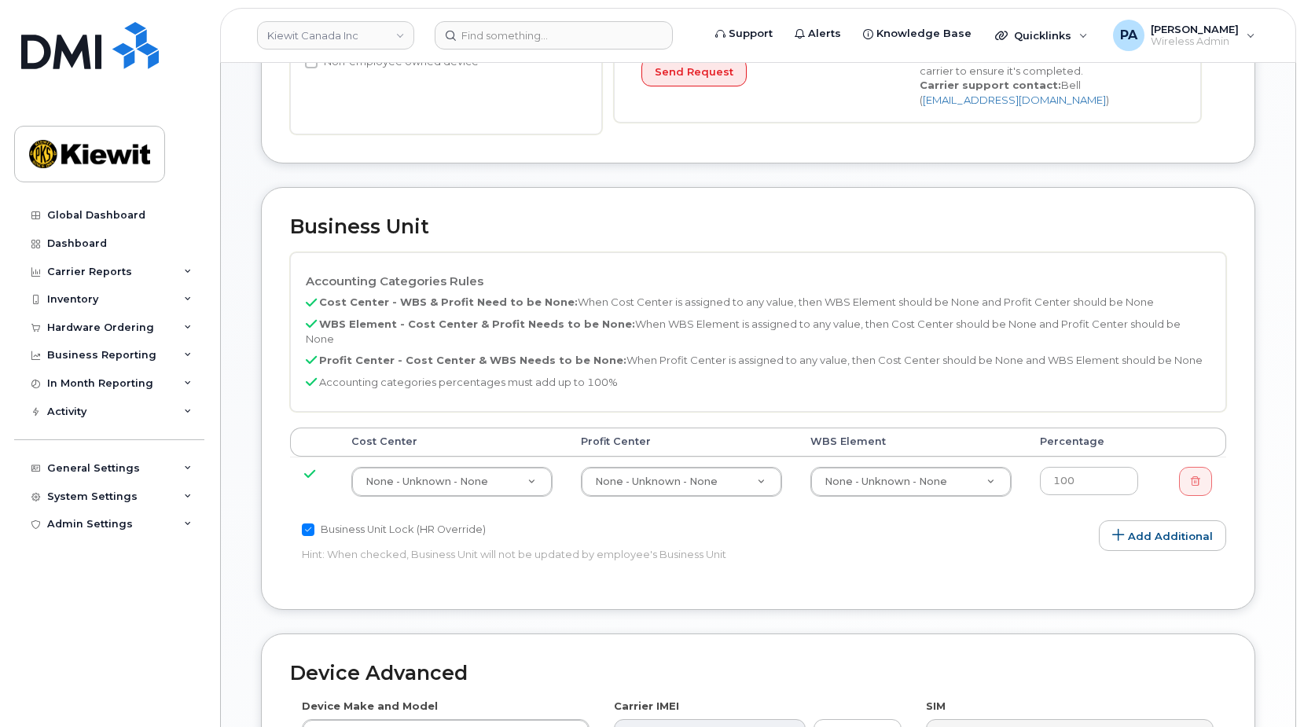
scroll to position [911, 0]
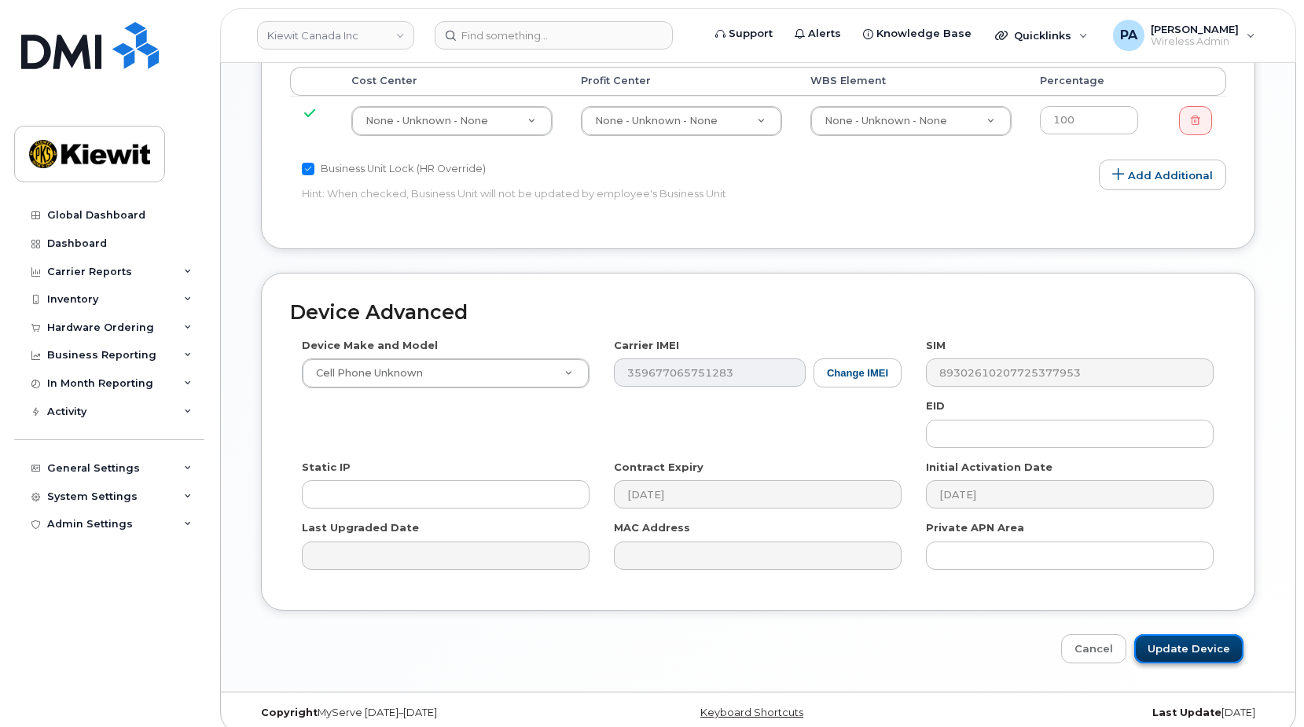
click at [1203, 642] on input "Update Device" at bounding box center [1188, 648] width 109 height 29
type input "Saving..."
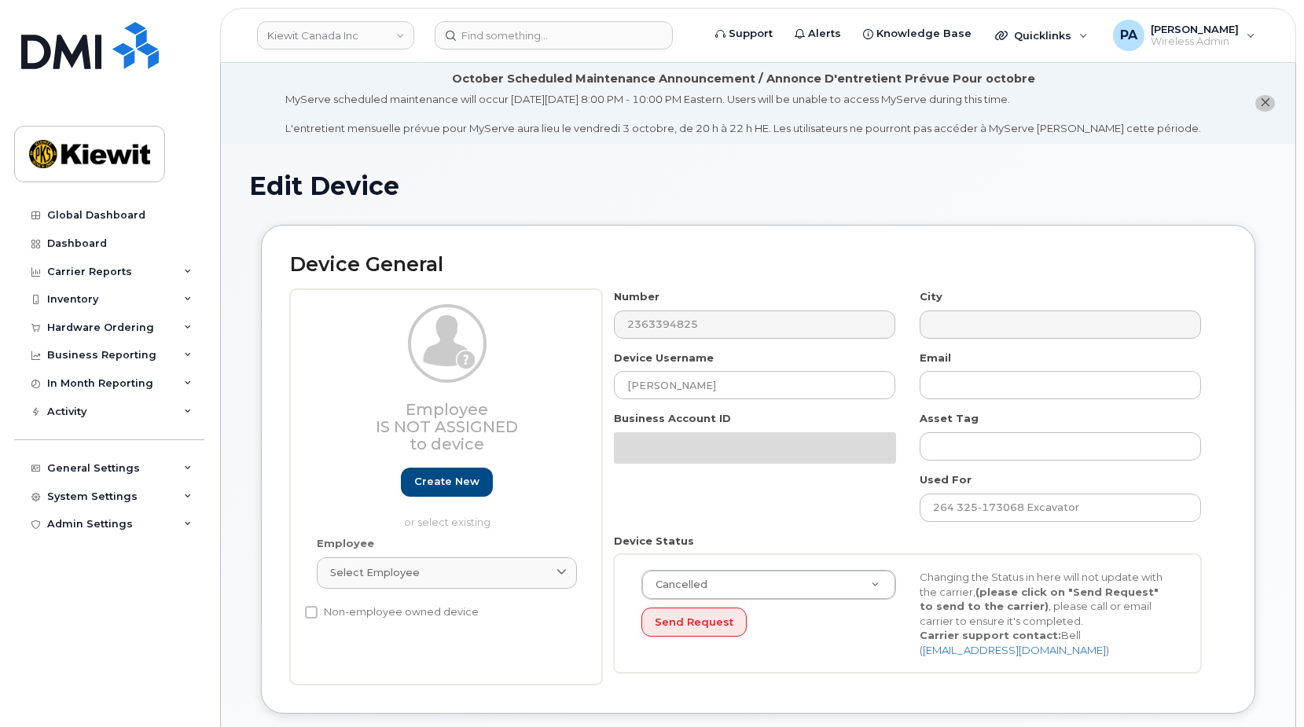
select select "14058"
click at [96, 260] on div "Carrier Reports" at bounding box center [109, 272] width 190 height 28
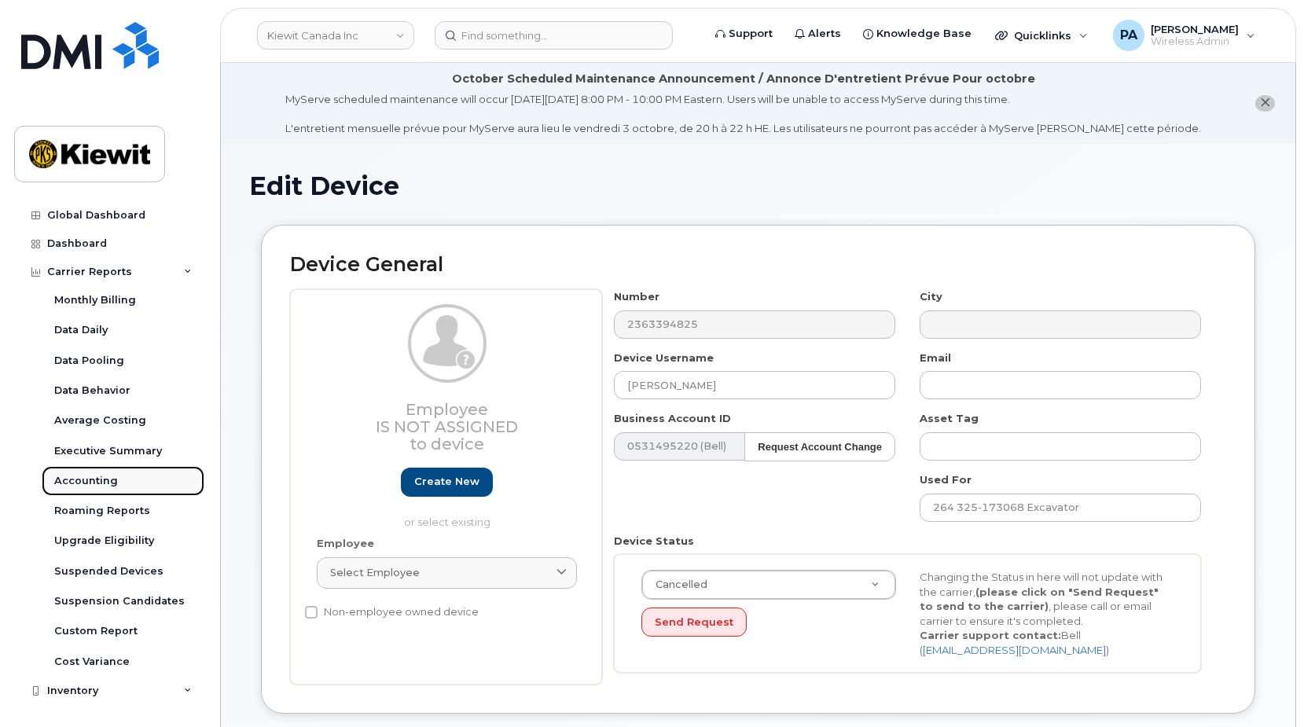
click at [90, 482] on div "Accounting" at bounding box center [86, 481] width 64 height 14
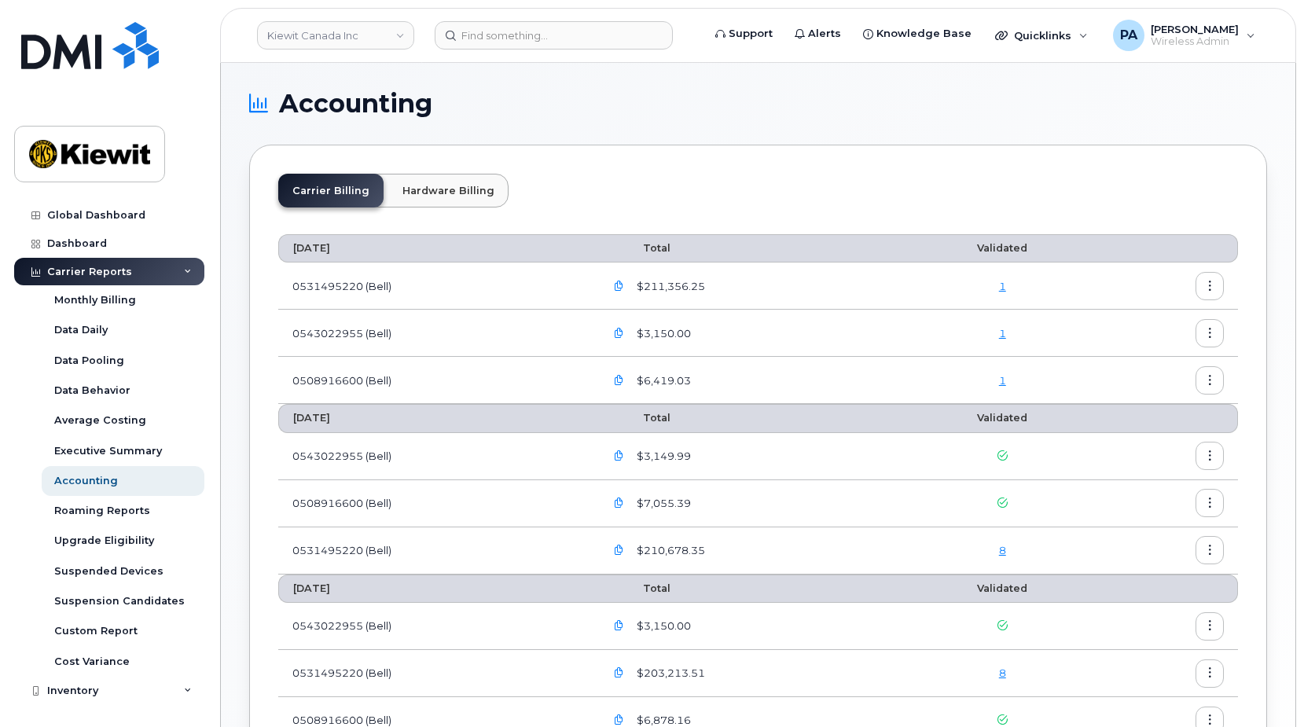
click at [621, 548] on icon "button" at bounding box center [619, 550] width 10 height 10
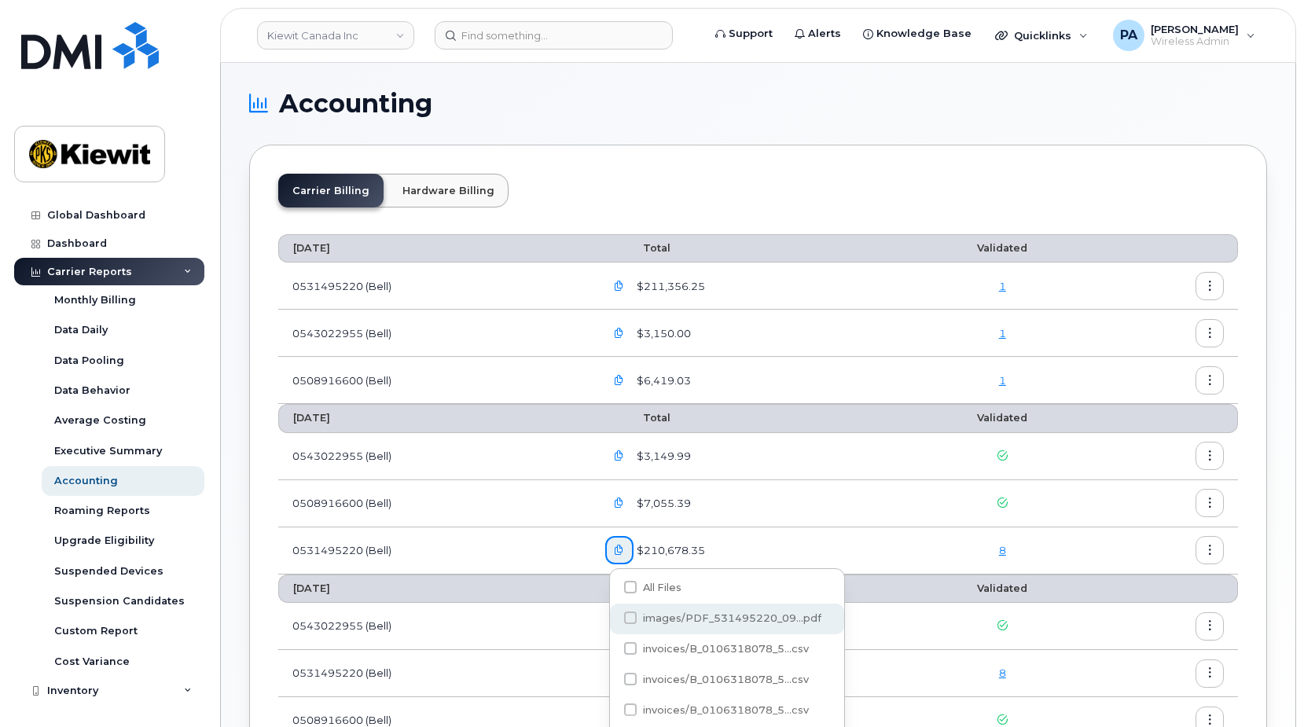
click at [629, 618] on span at bounding box center [630, 617] width 13 height 13
click at [613, 618] on input "images/PDF_531495220_09...pdf" at bounding box center [609, 618] width 8 height 8
checkbox input "true"
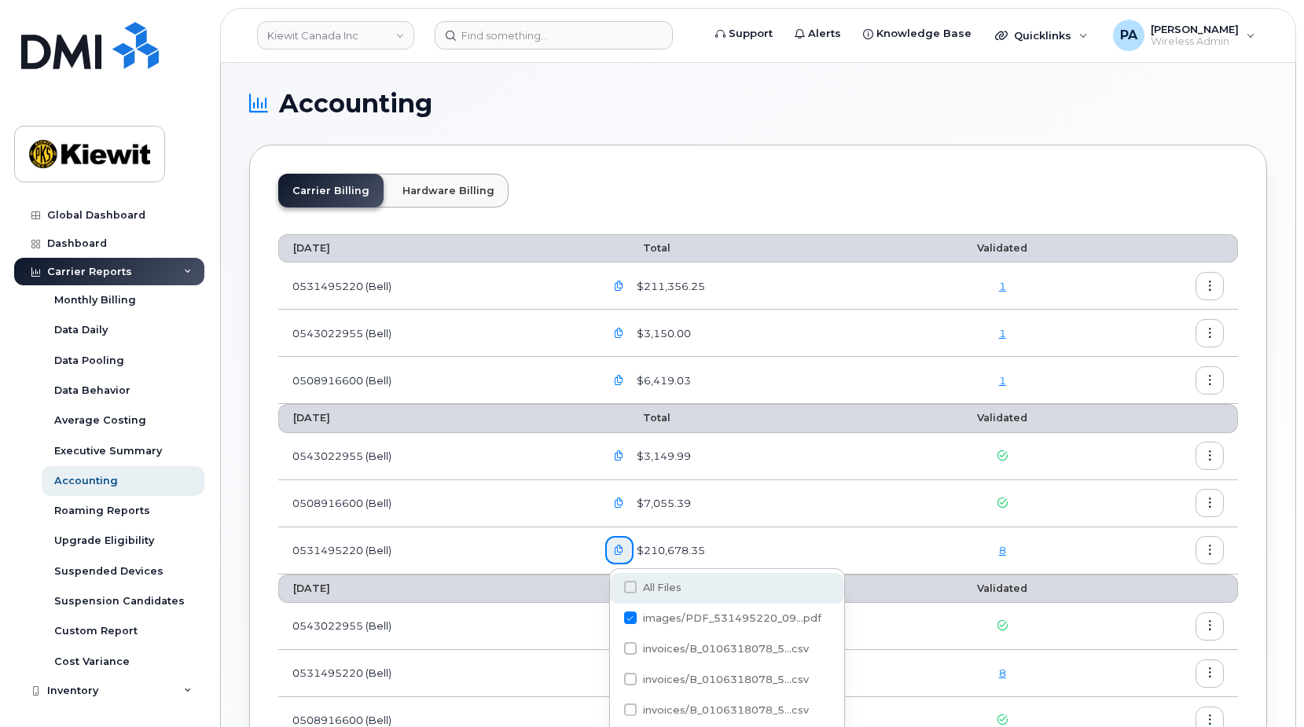
scroll to position [194, 0]
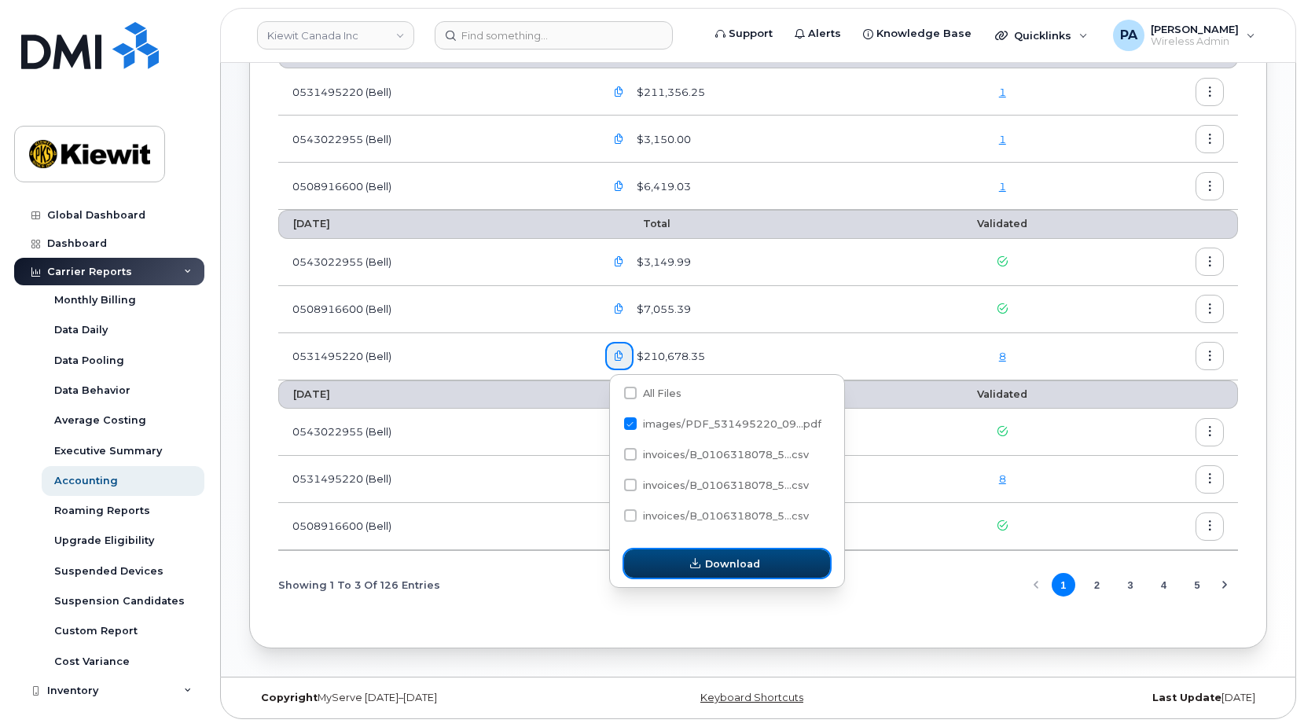
click at [718, 570] on span "Download" at bounding box center [732, 563] width 55 height 15
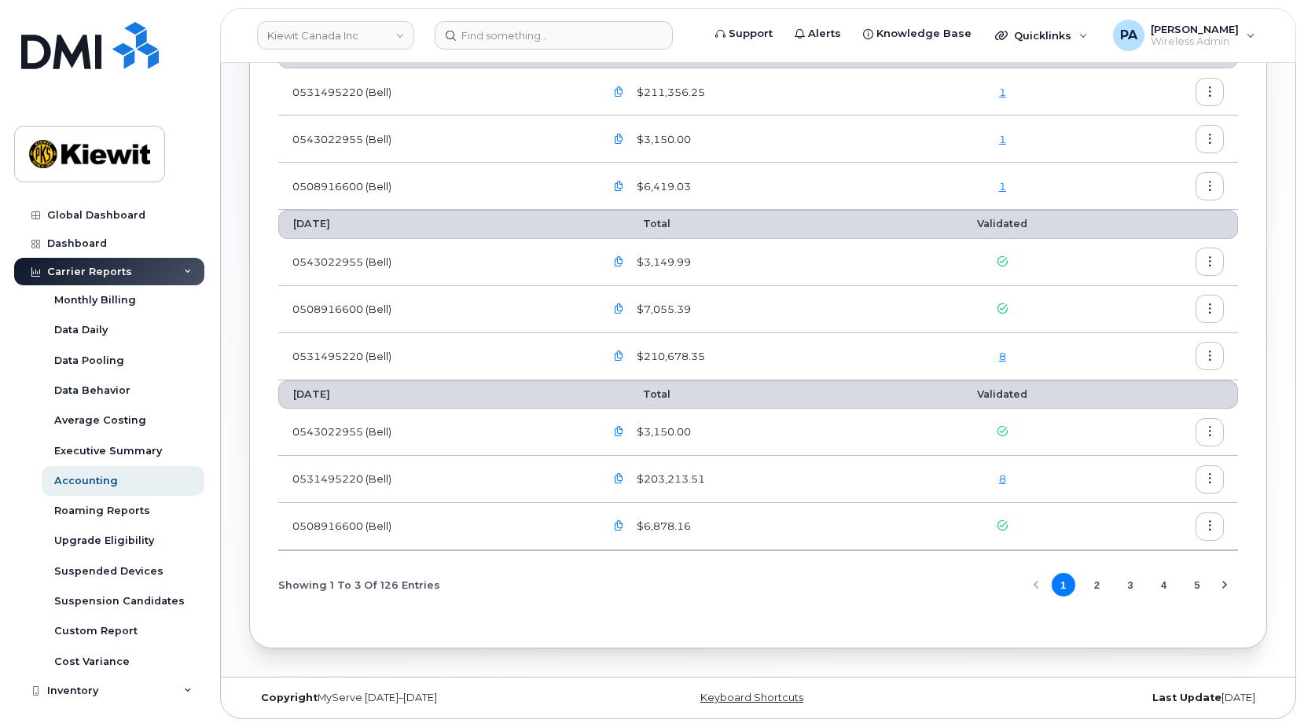
click at [621, 306] on icon "button" at bounding box center [619, 309] width 10 height 10
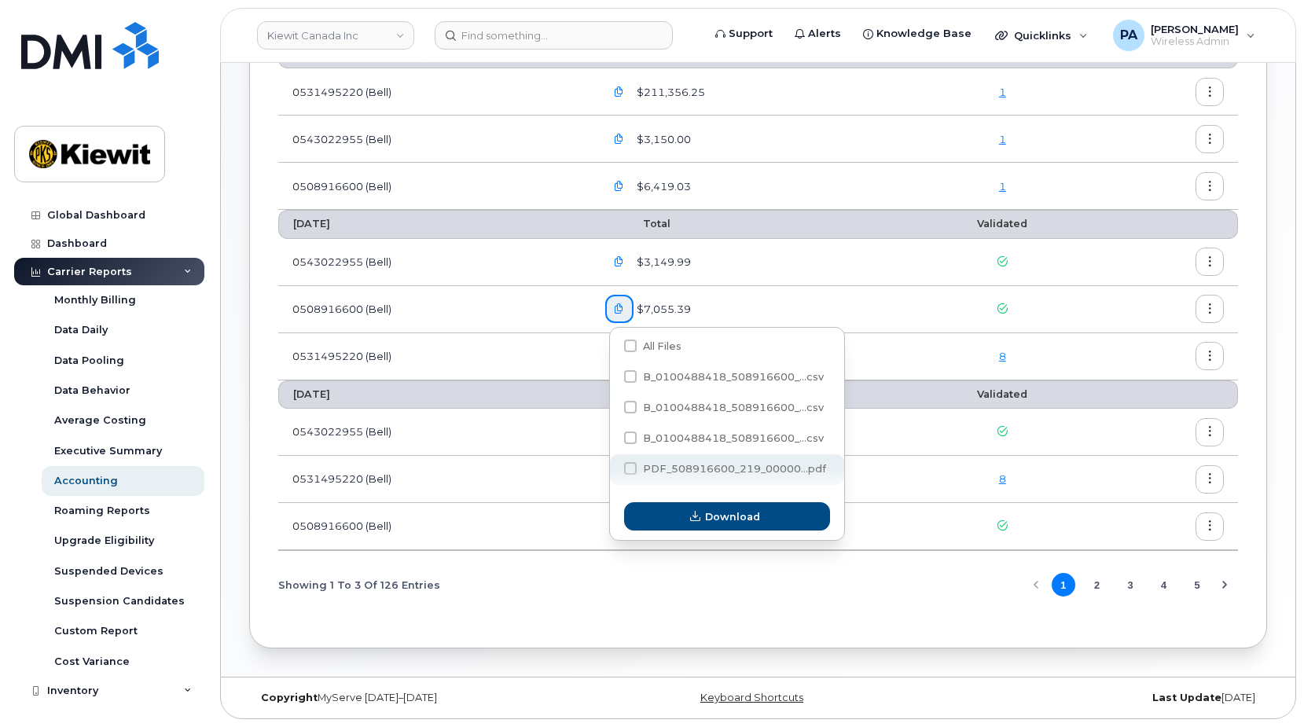
click at [630, 468] on span at bounding box center [630, 468] width 13 height 13
click at [613, 468] on input "PDF_508916600_219_00000...pdf" at bounding box center [609, 469] width 8 height 8
checkbox input "true"
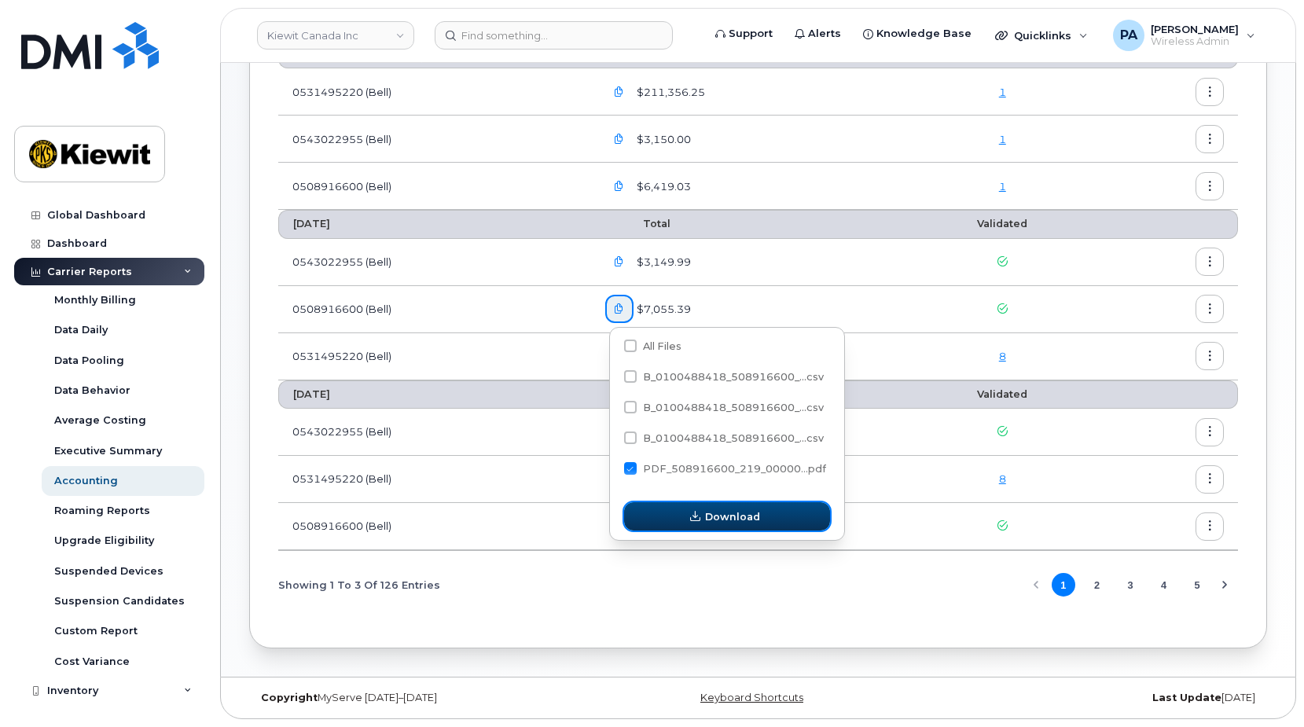
click at [695, 524] on button "Download" at bounding box center [727, 516] width 206 height 28
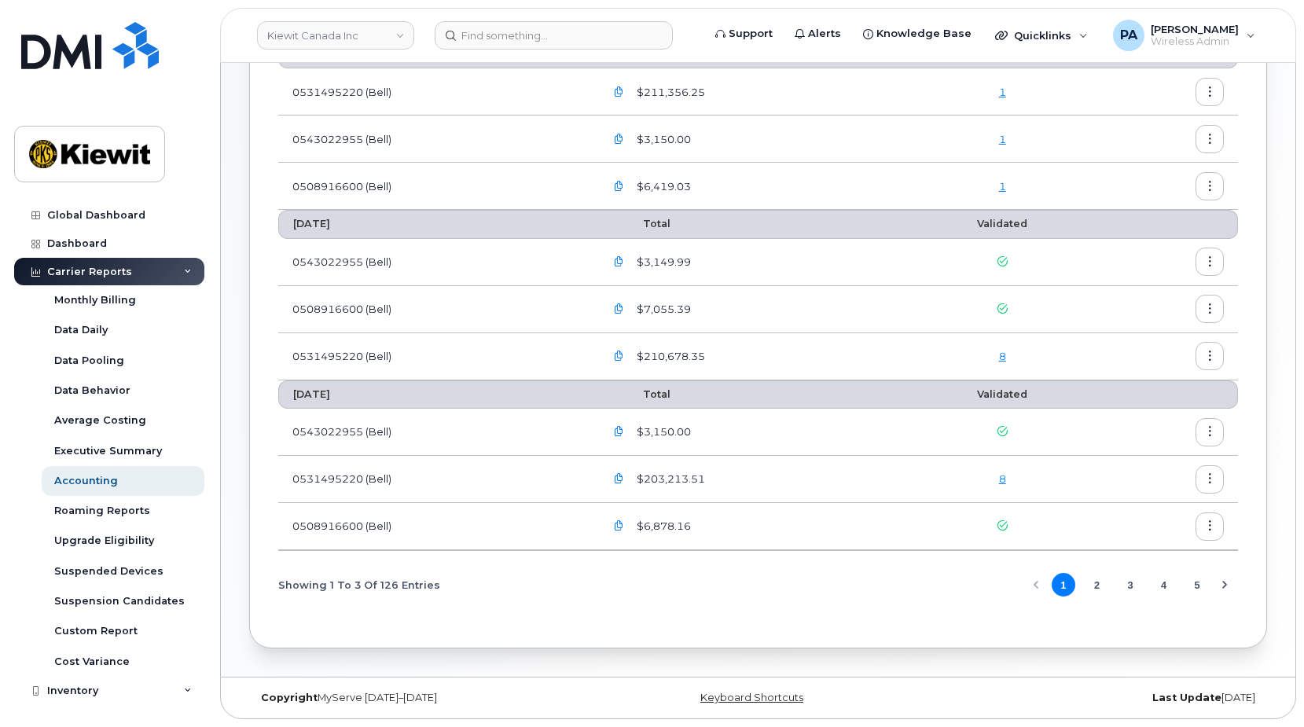
click at [622, 262] on icon "button" at bounding box center [619, 262] width 10 height 10
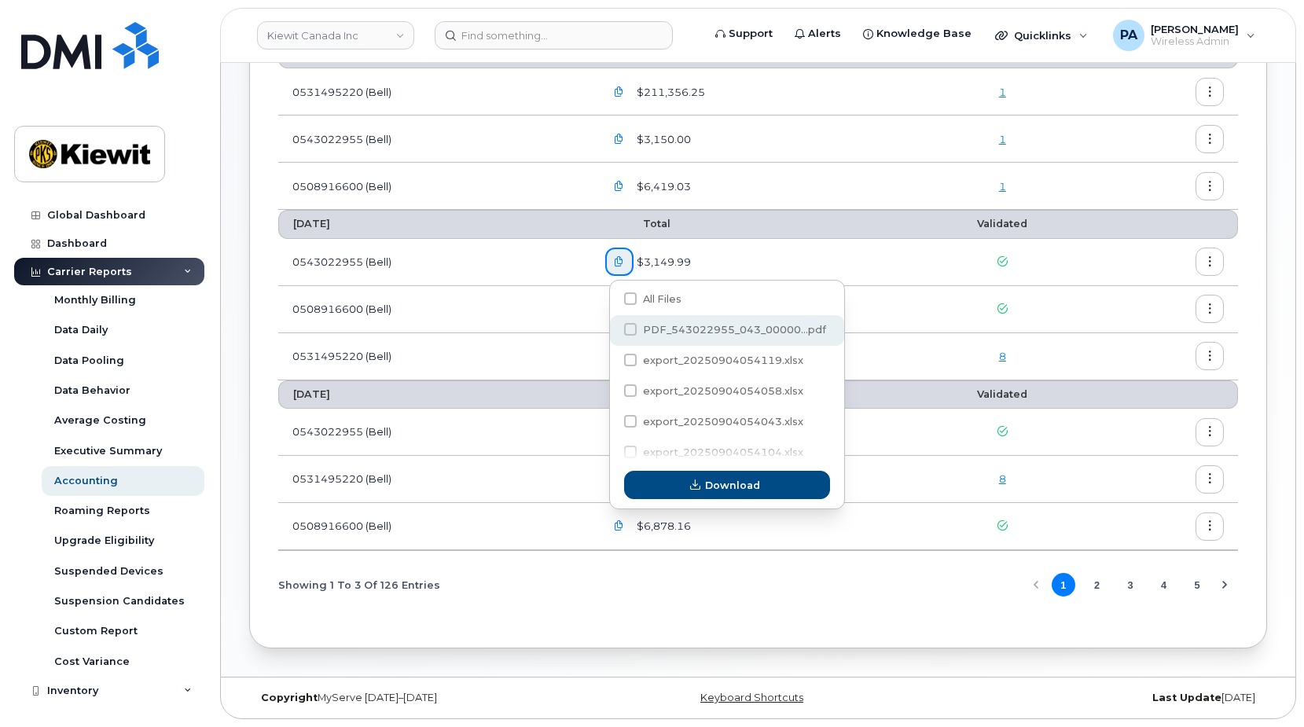
click at [629, 325] on span at bounding box center [630, 329] width 13 height 13
click at [613, 326] on input "PDF_543022955_043_00000...pdf" at bounding box center [609, 330] width 8 height 8
checkbox input "true"
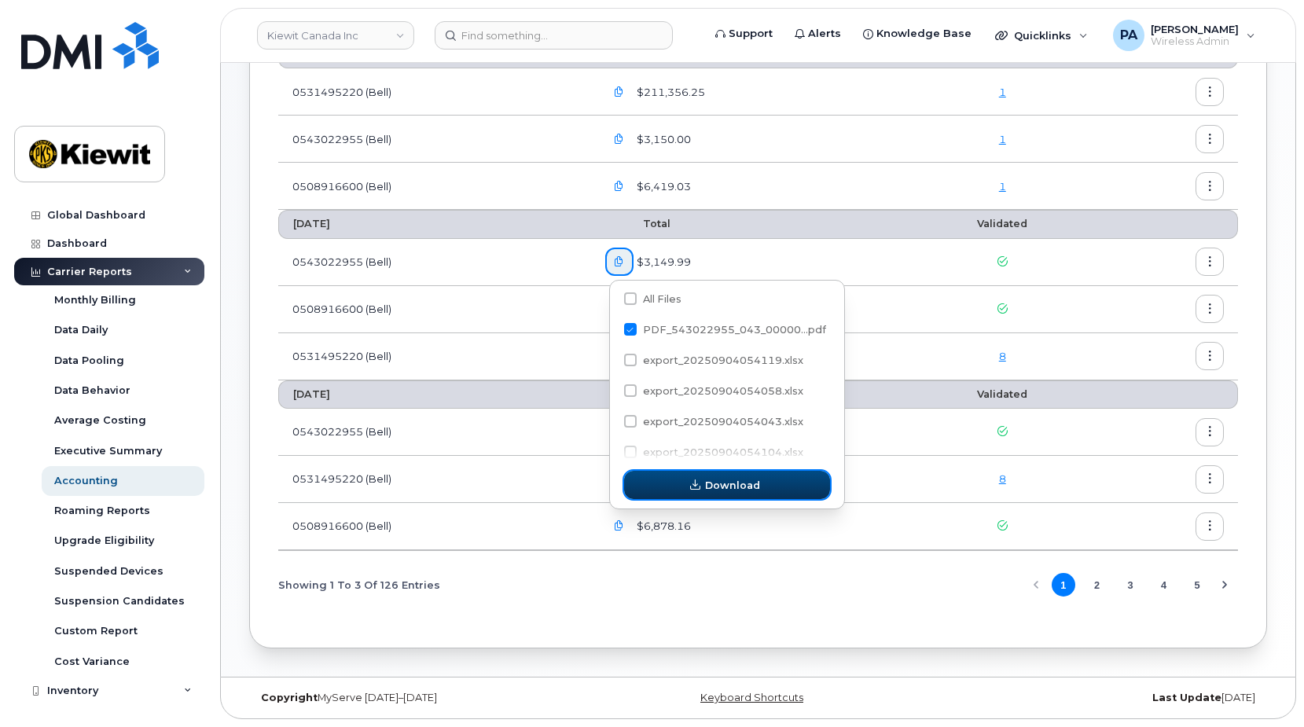
click at [755, 488] on span "Download" at bounding box center [732, 485] width 55 height 15
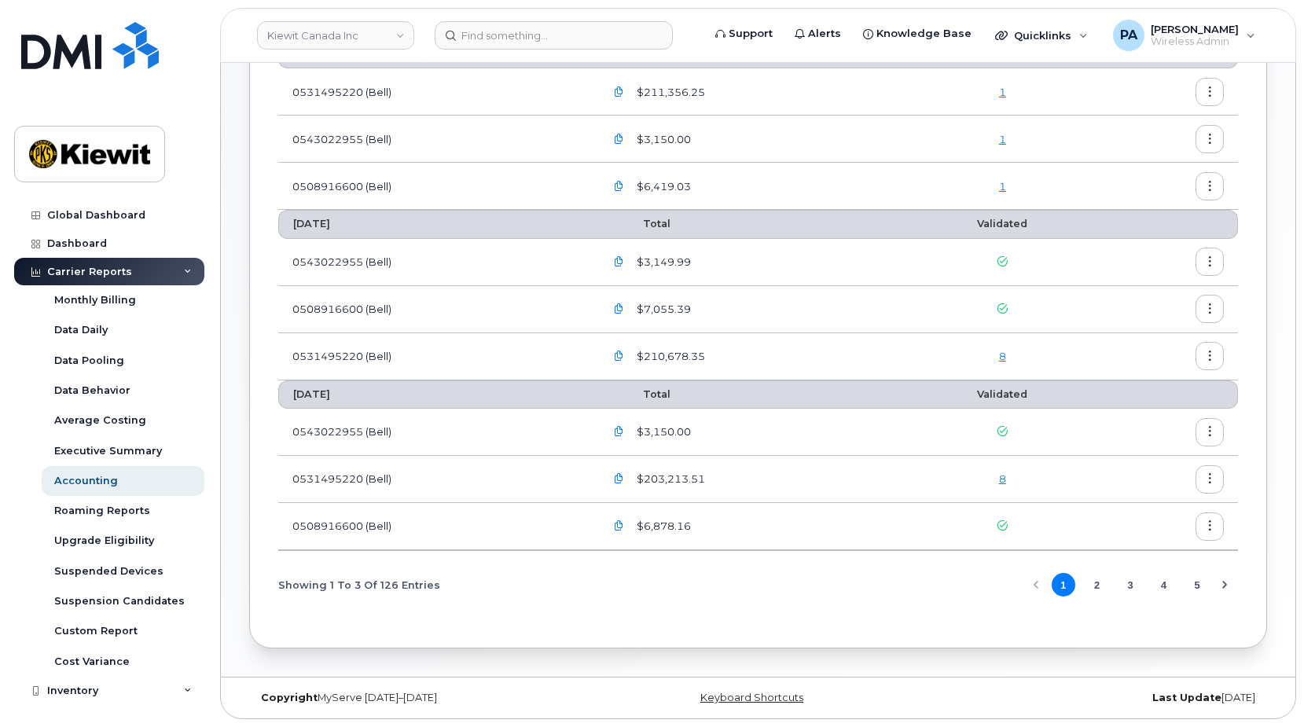
click at [620, 187] on icon "button" at bounding box center [619, 187] width 10 height 10
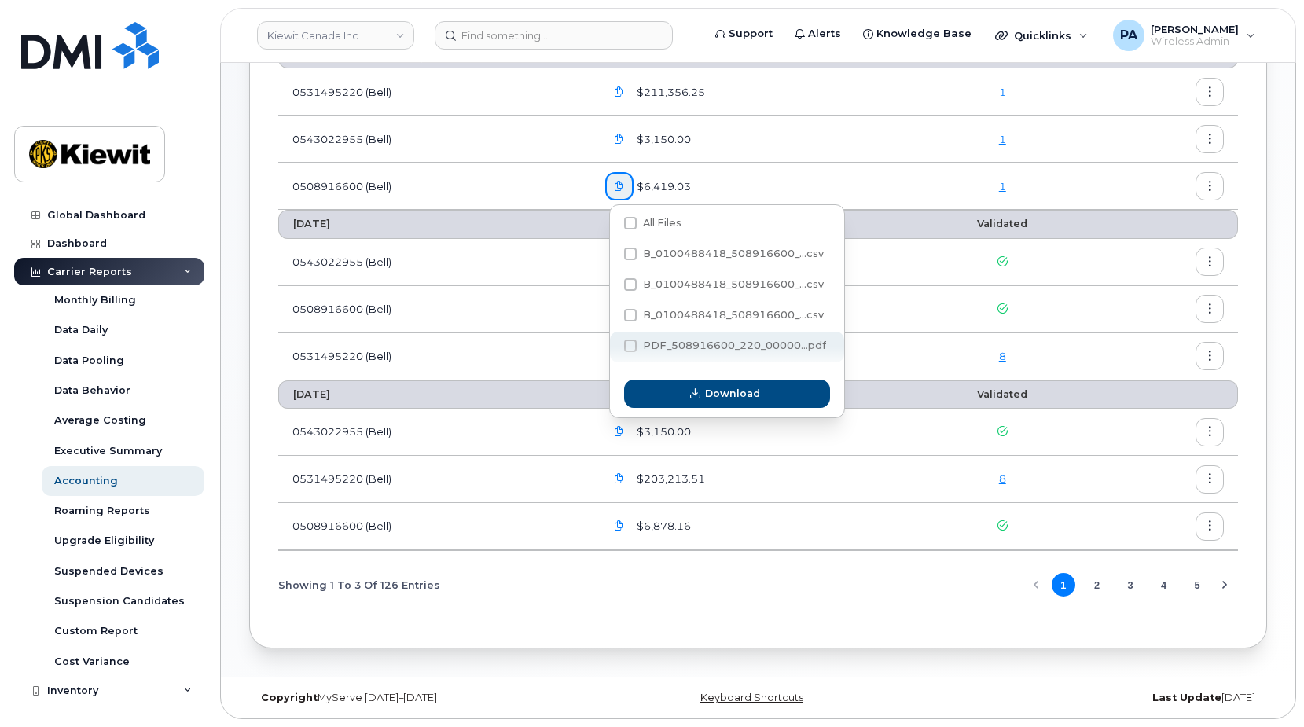
click at [679, 347] on span "PDF_508916600_220_00000...pdf" at bounding box center [734, 345] width 183 height 12
click at [613, 347] on input "PDF_508916600_220_00000...pdf" at bounding box center [609, 347] width 8 height 8
checkbox input "true"
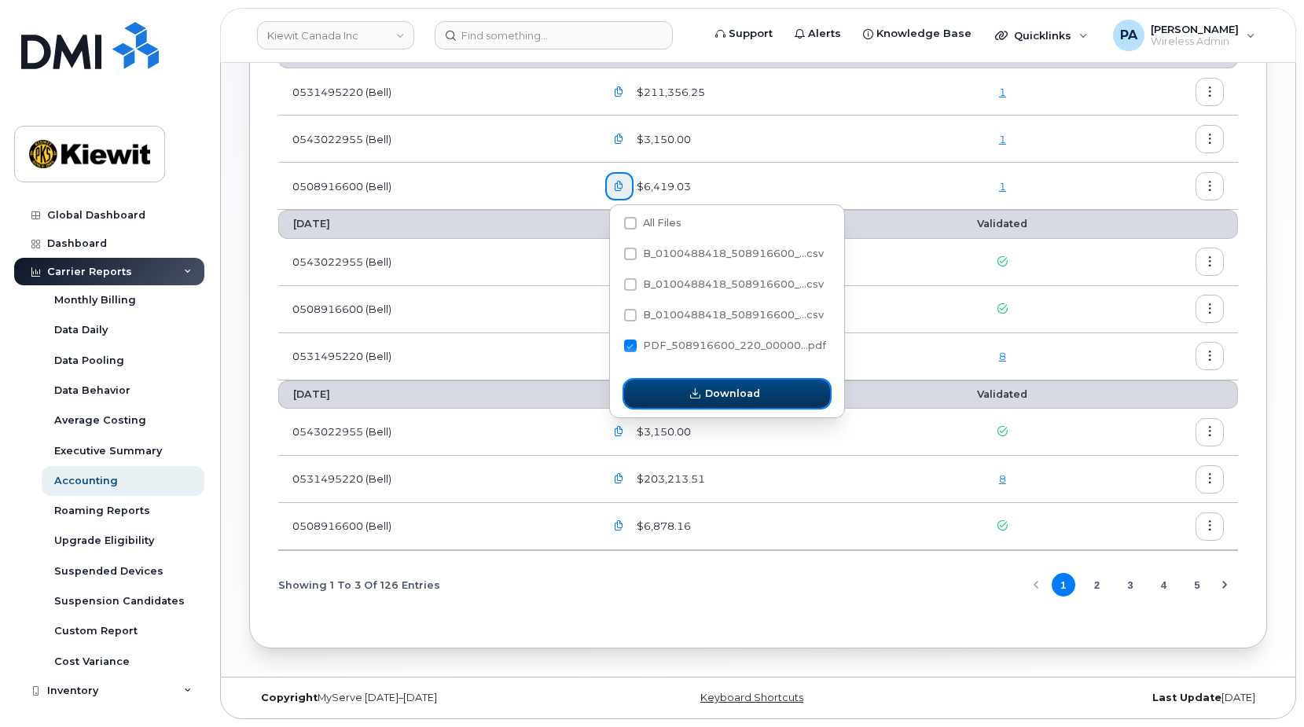
click at [709, 390] on span "Download" at bounding box center [732, 393] width 55 height 15
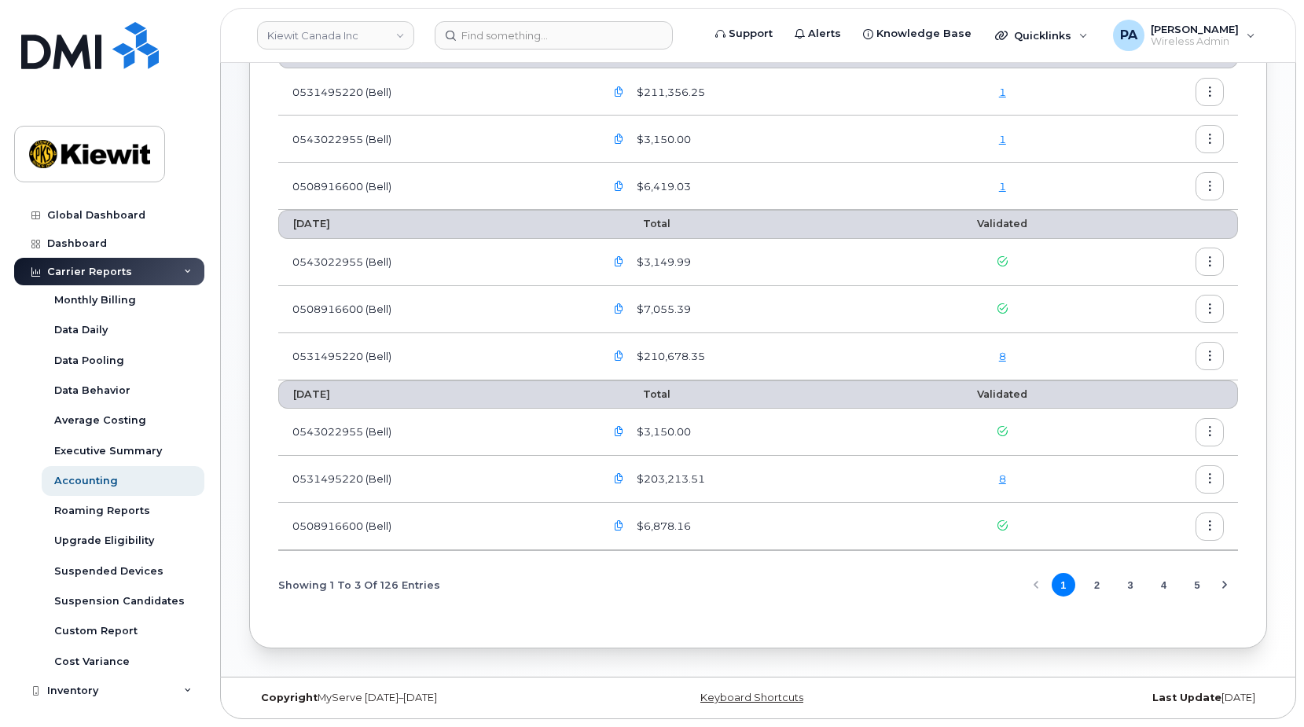
click at [624, 137] on icon "button" at bounding box center [619, 139] width 10 height 10
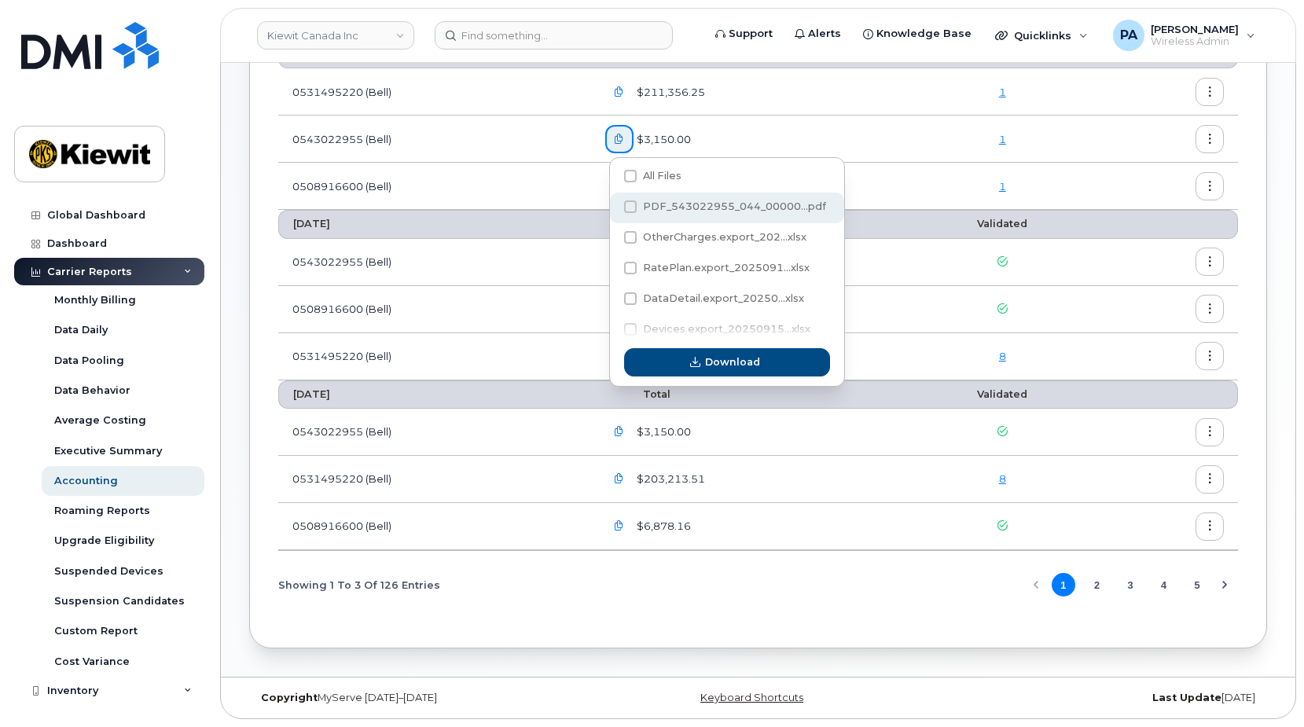
click at [635, 204] on span at bounding box center [630, 206] width 13 height 13
click at [613, 204] on input "PDF_543022955_044_00000...pdf" at bounding box center [609, 208] width 8 height 8
checkbox input "true"
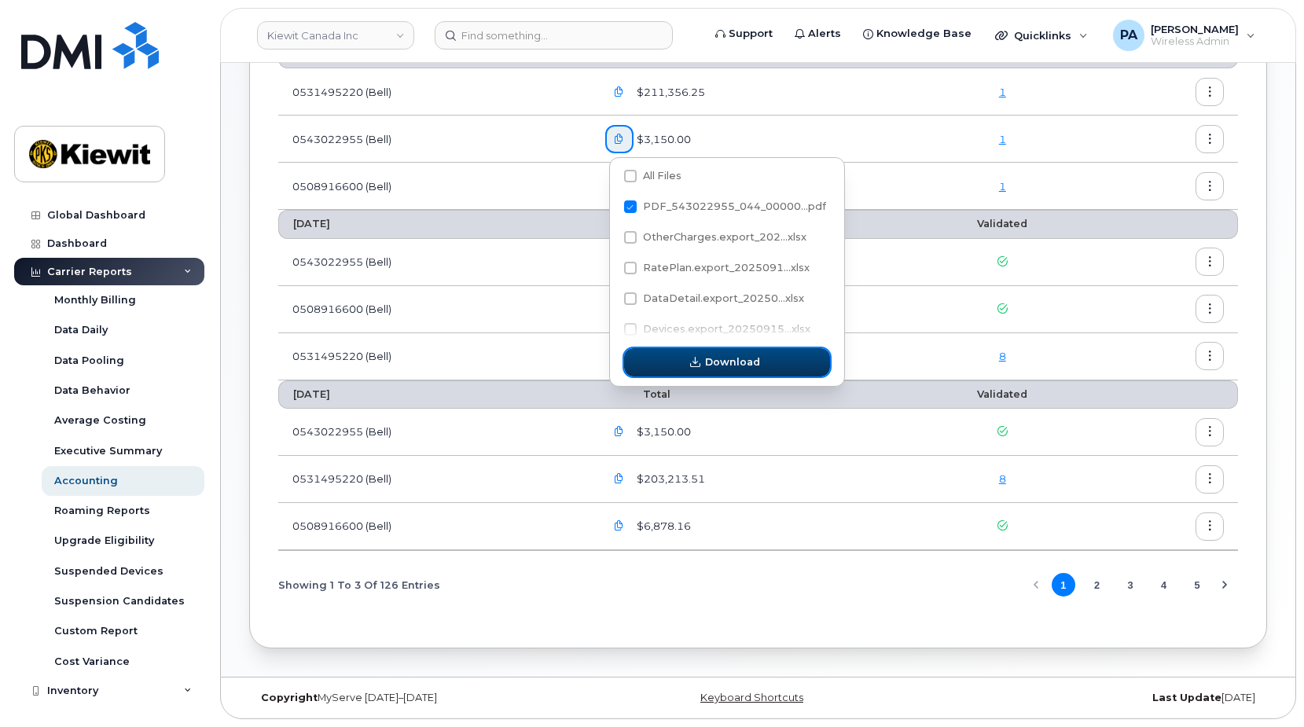
click at [735, 357] on span "Download" at bounding box center [732, 361] width 55 height 15
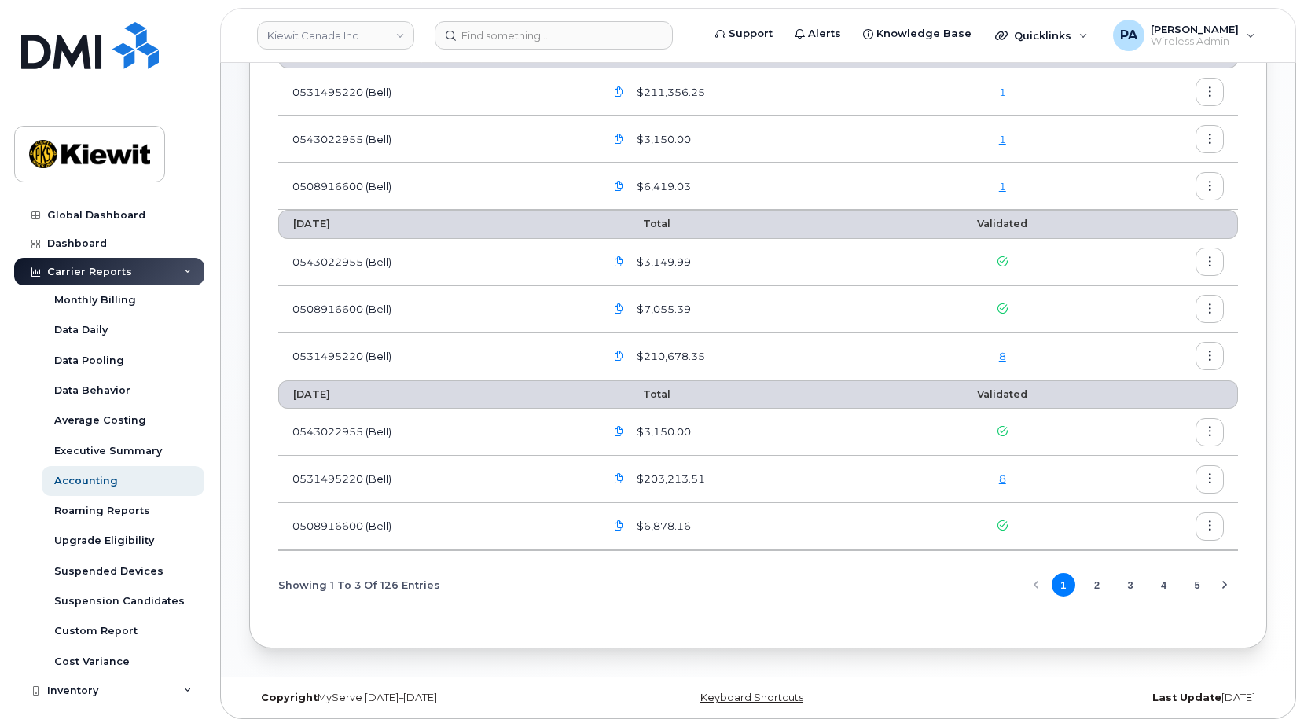
click at [619, 91] on icon "button" at bounding box center [619, 92] width 10 height 10
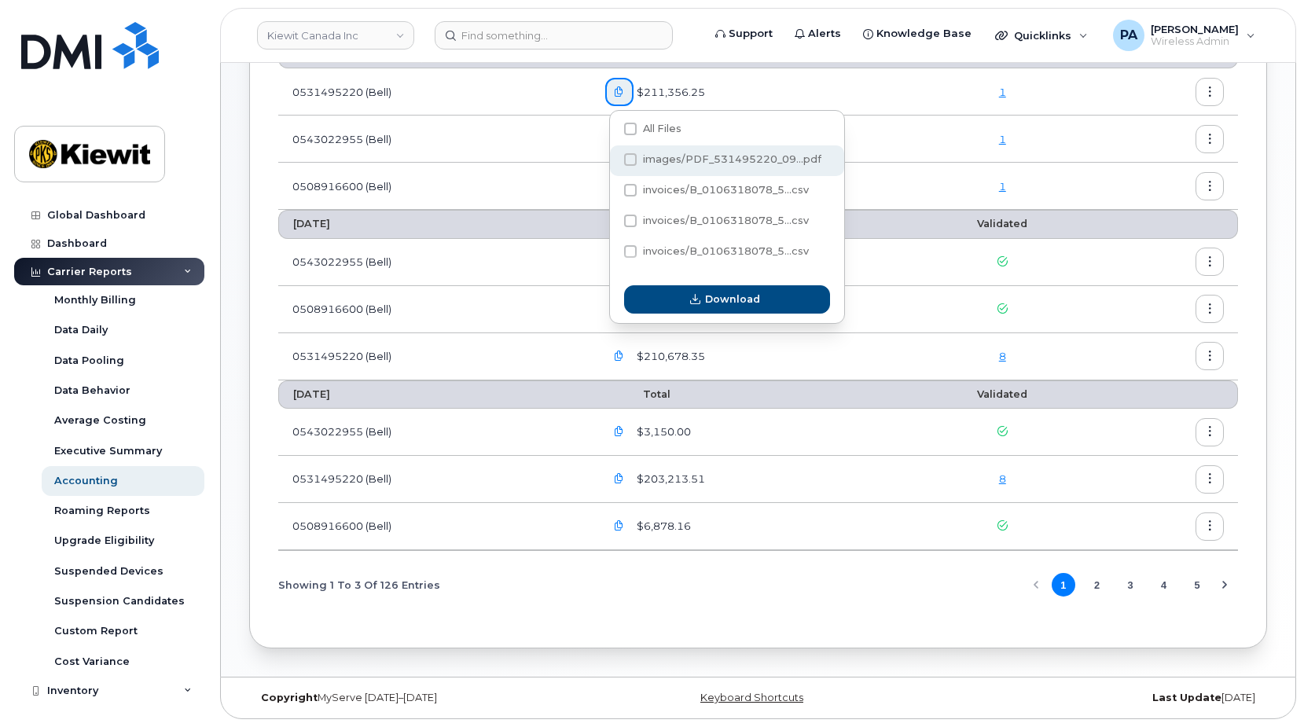
click at [636, 158] on label "images/PDF_531495220_09...pdf" at bounding box center [722, 159] width 197 height 13
click at [613, 158] on input "images/PDF_531495220_09...pdf" at bounding box center [609, 160] width 8 height 8
checkbox input "true"
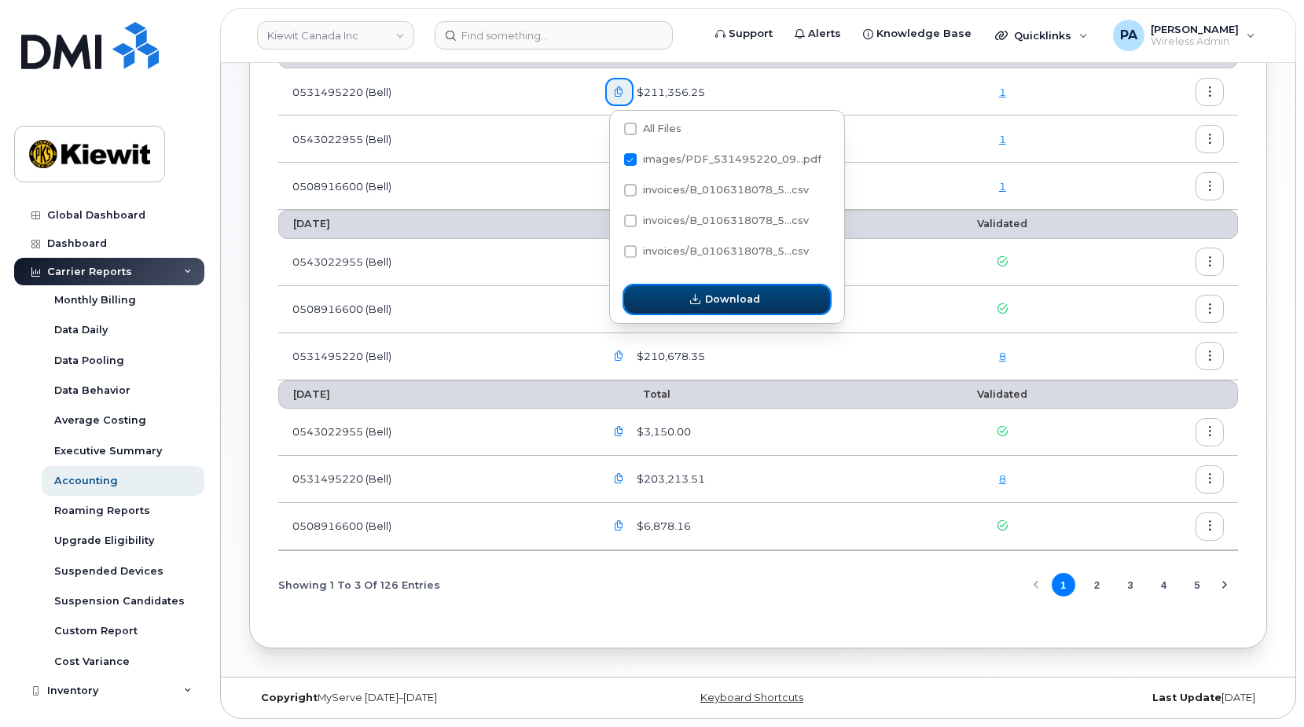
click at [775, 300] on button "Download" at bounding box center [727, 299] width 206 height 28
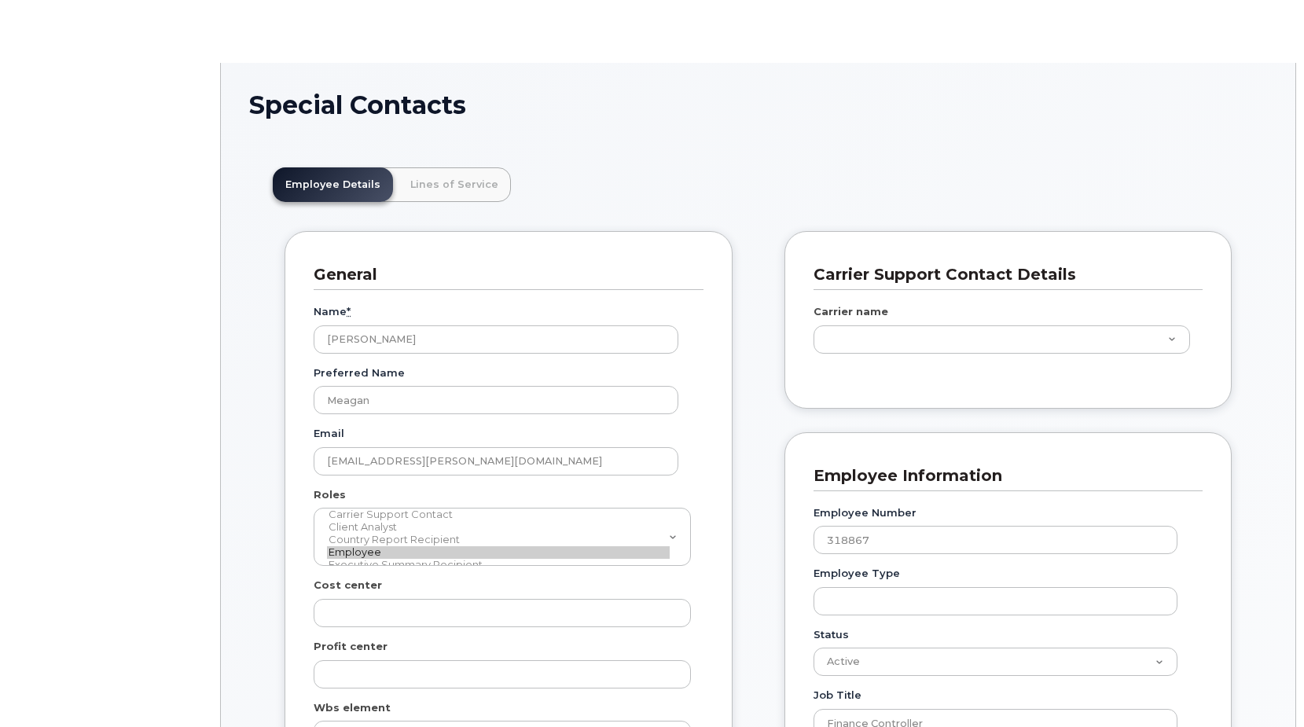
scroll to position [46, 0]
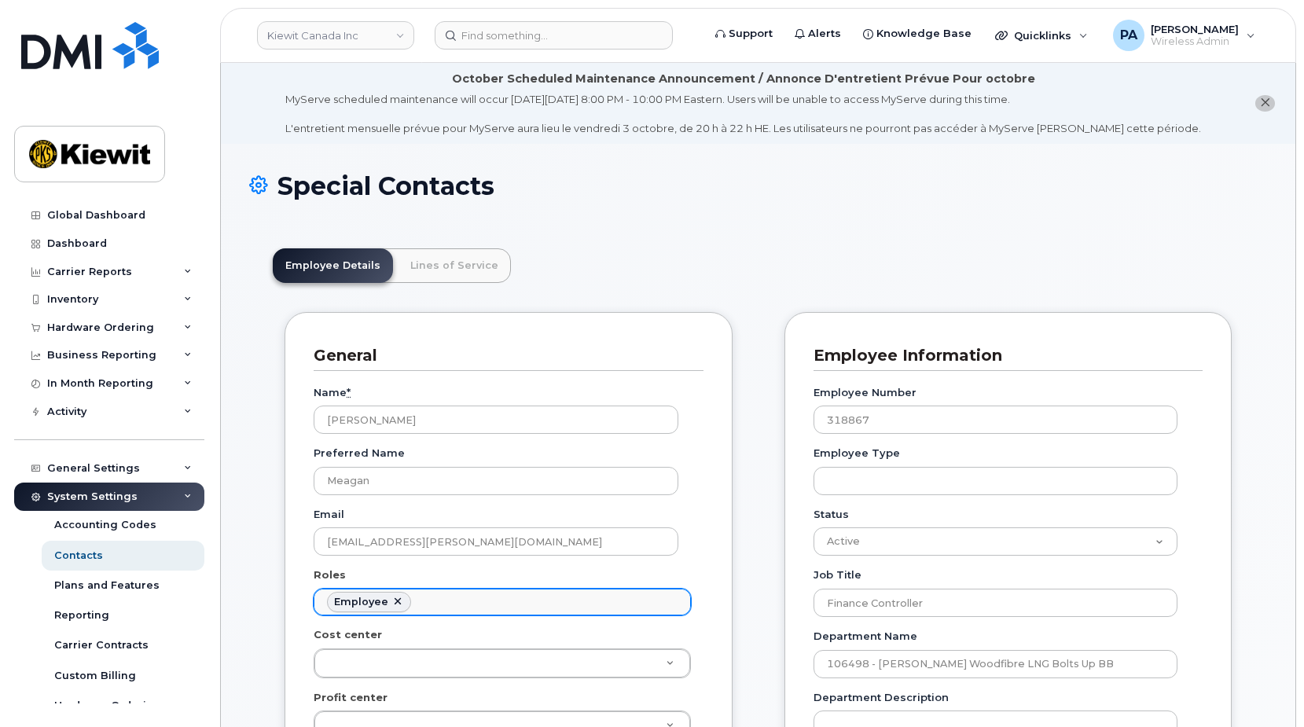
click at [446, 607] on ul "Employee" at bounding box center [502, 601] width 376 height 25
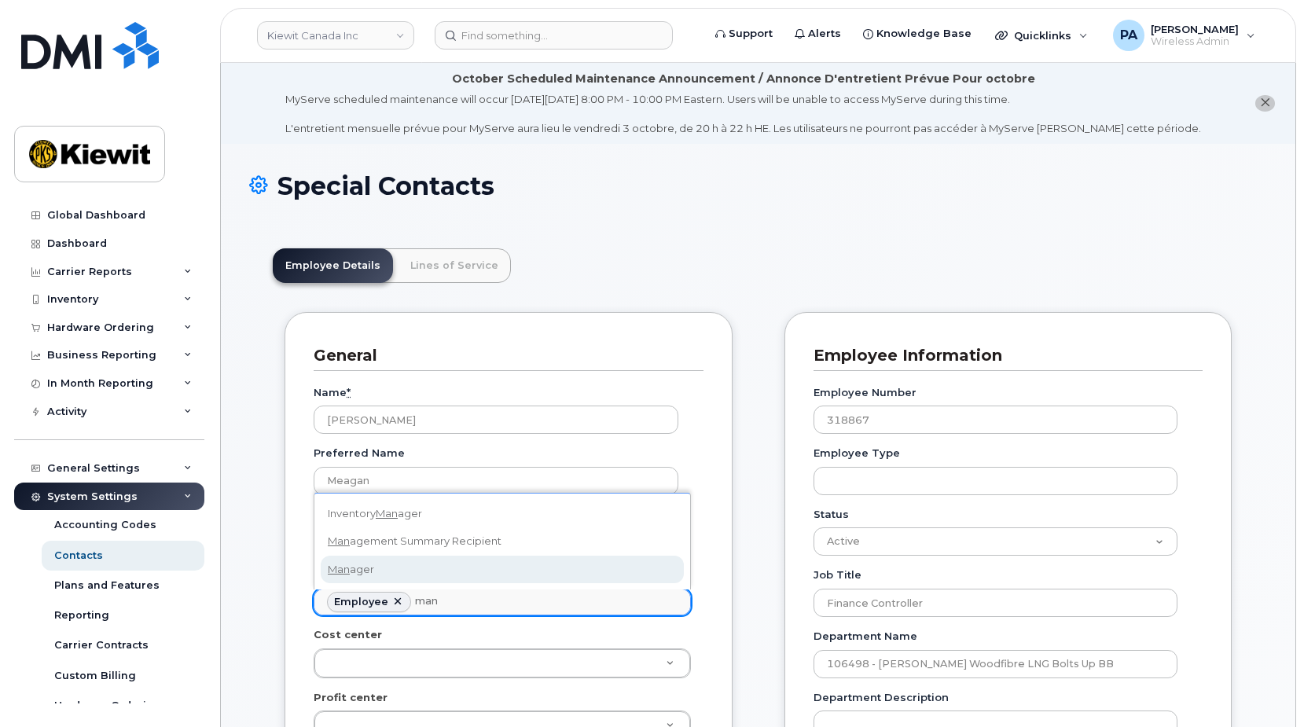
type input "man"
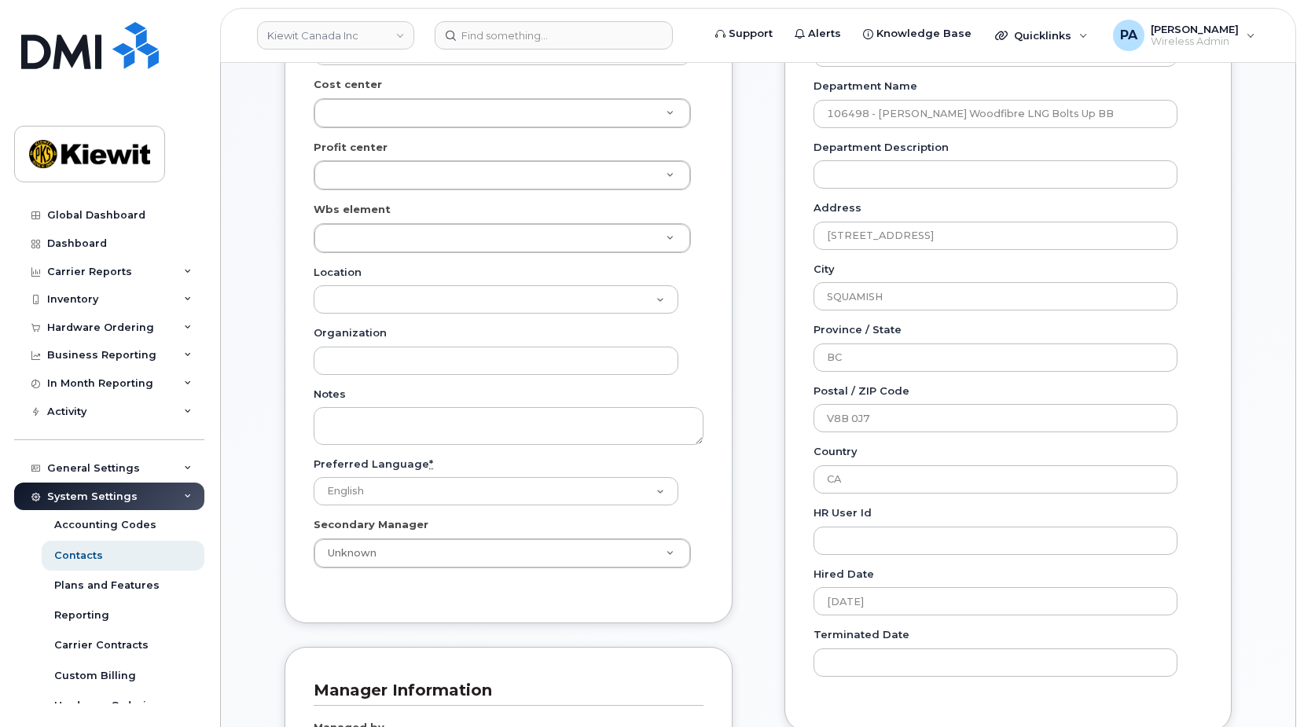
scroll to position [943, 0]
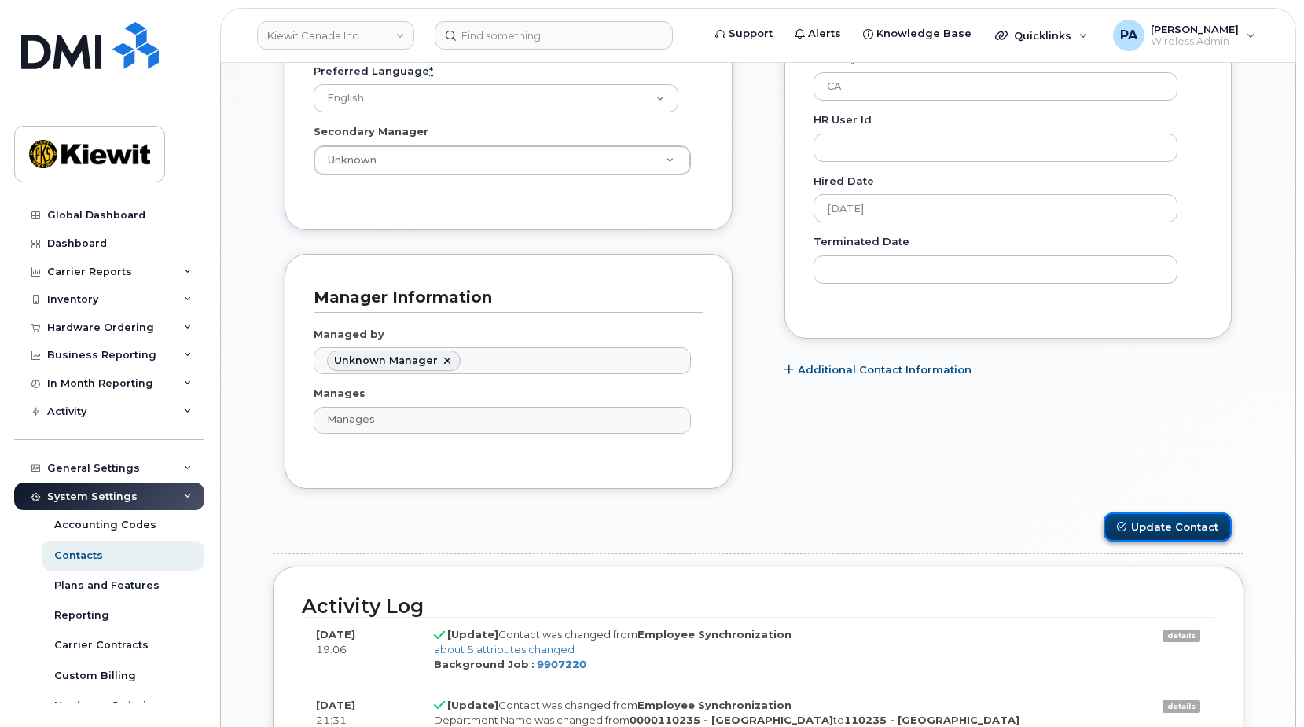
click at [1160, 529] on button "Update Contact" at bounding box center [1167, 526] width 128 height 29
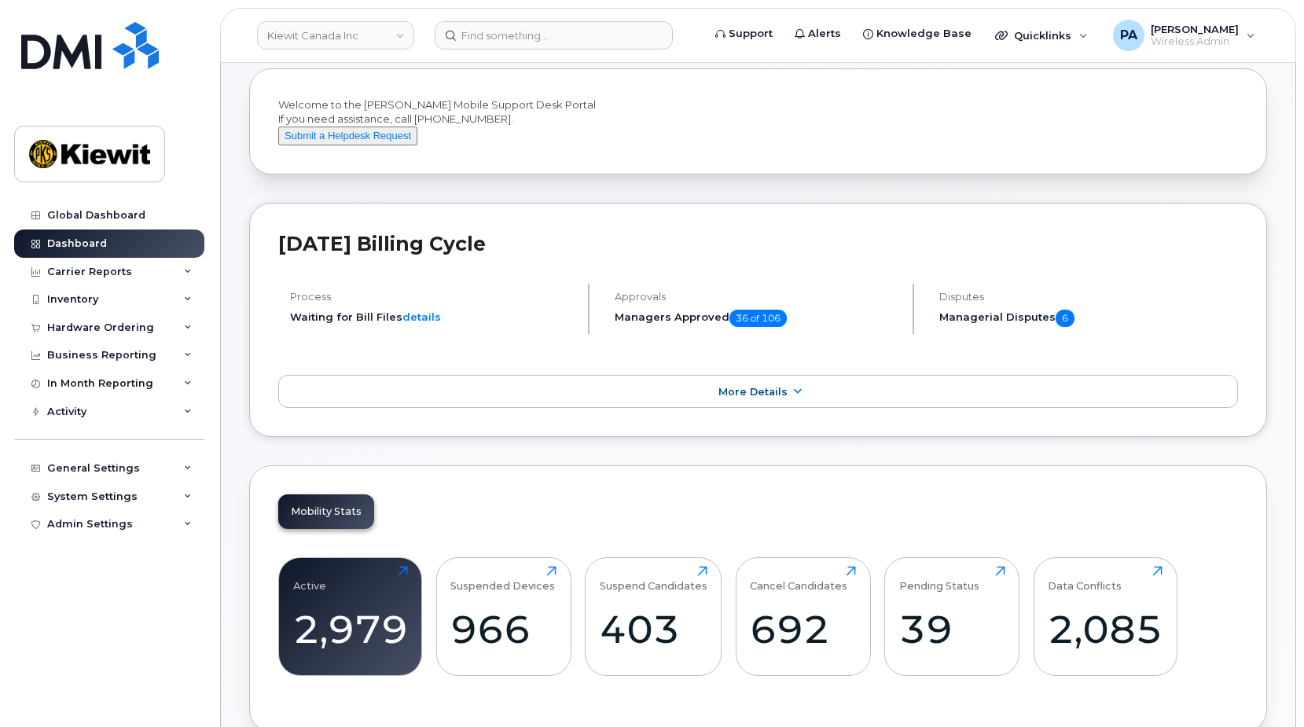
scroll to position [393, 0]
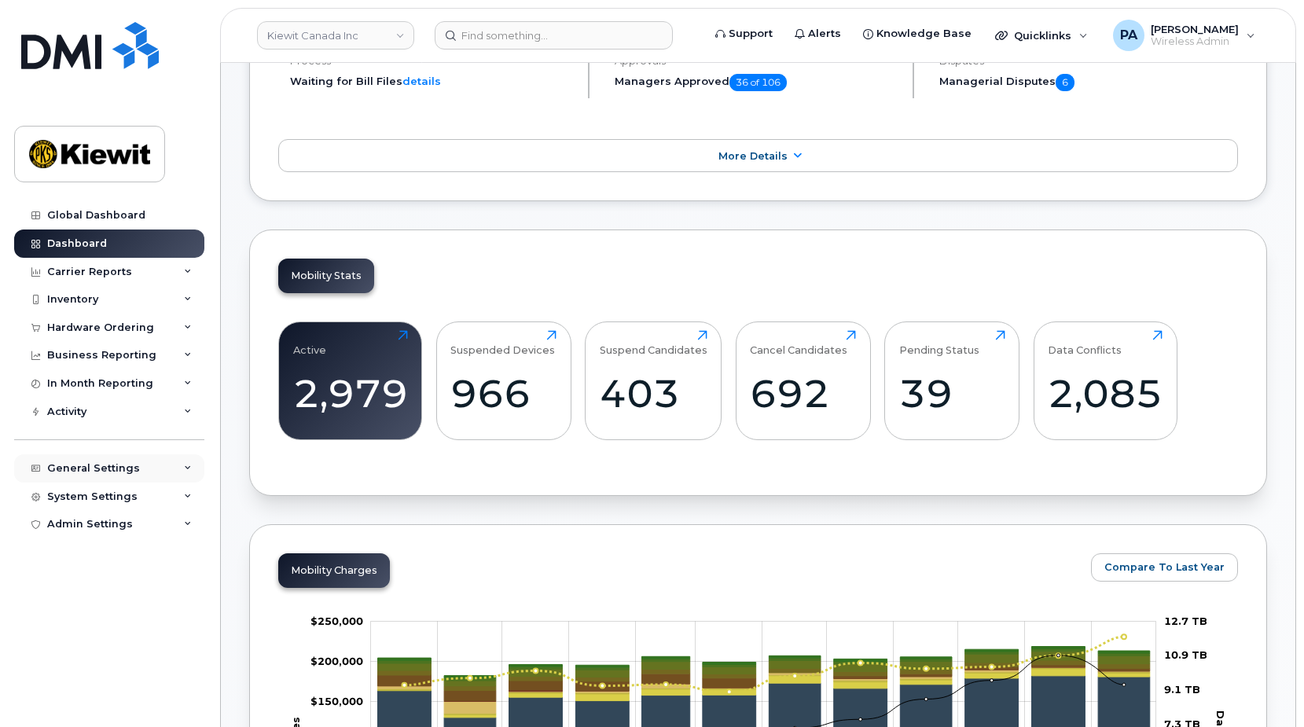
click at [141, 468] on div "General Settings" at bounding box center [109, 468] width 190 height 28
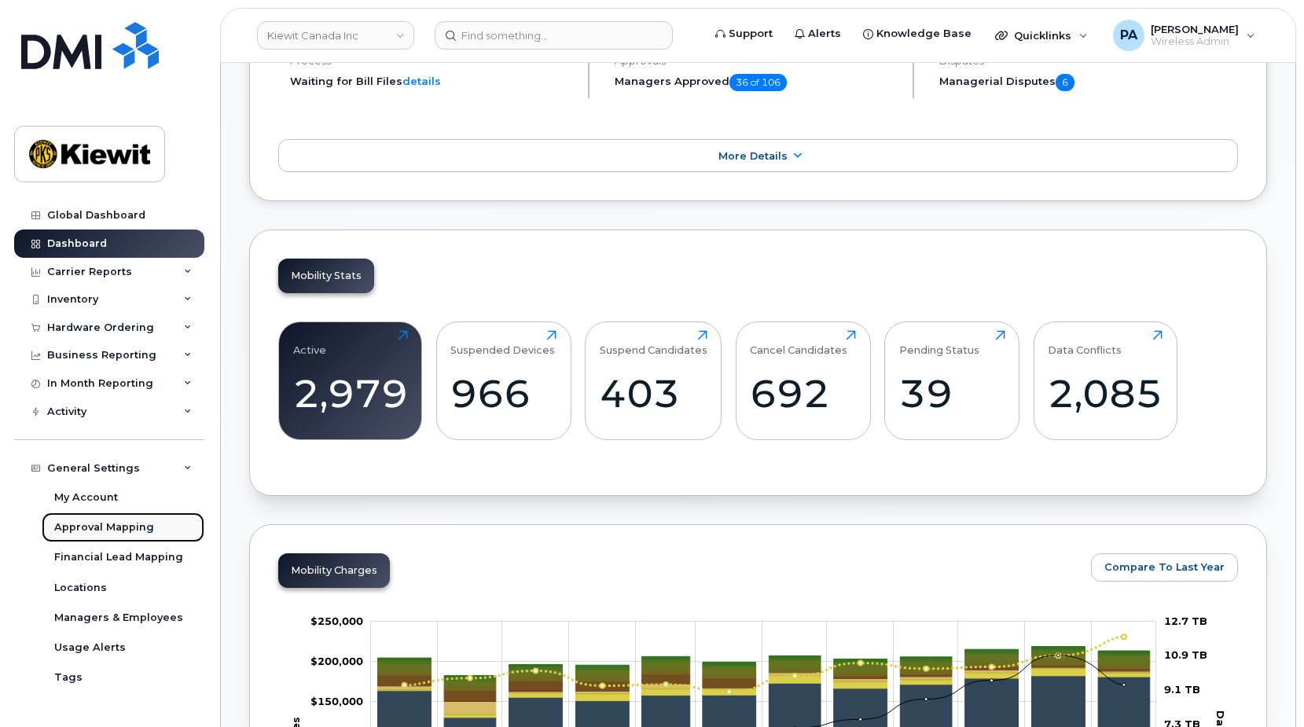
click at [117, 526] on div "Approval Mapping" at bounding box center [104, 527] width 100 height 14
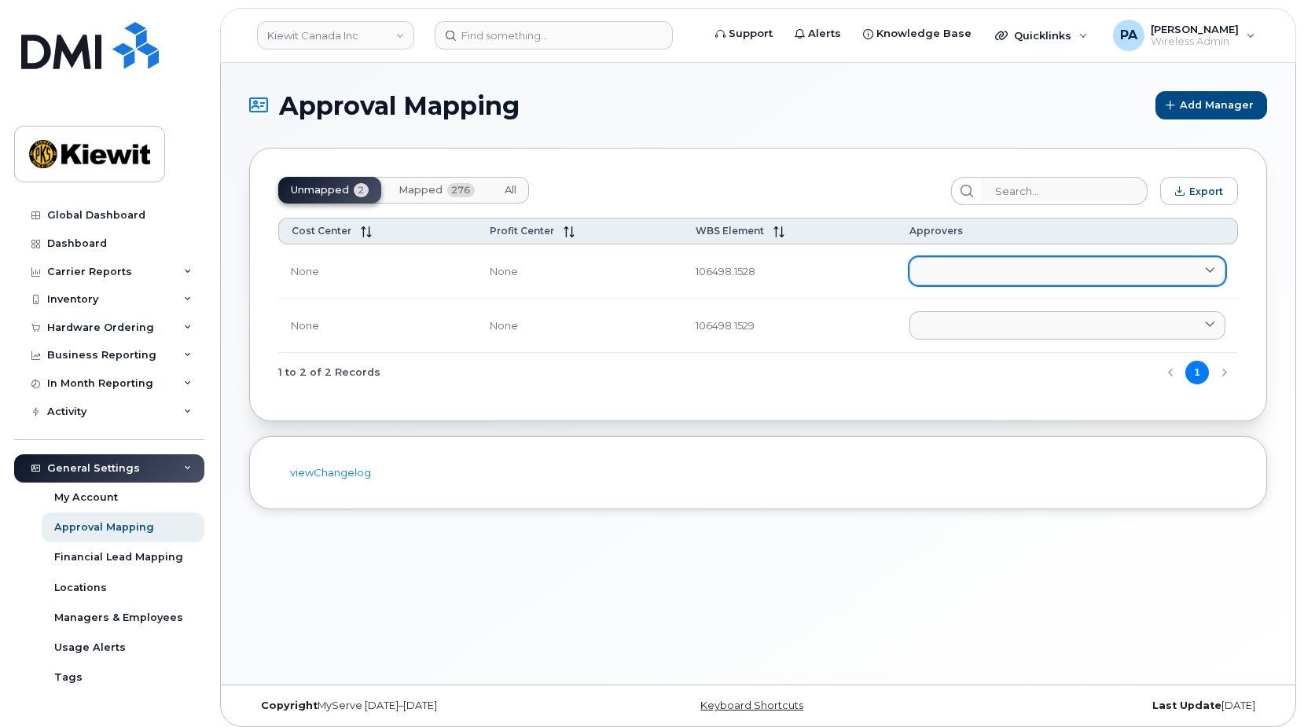
click at [926, 262] on link at bounding box center [1067, 271] width 316 height 28
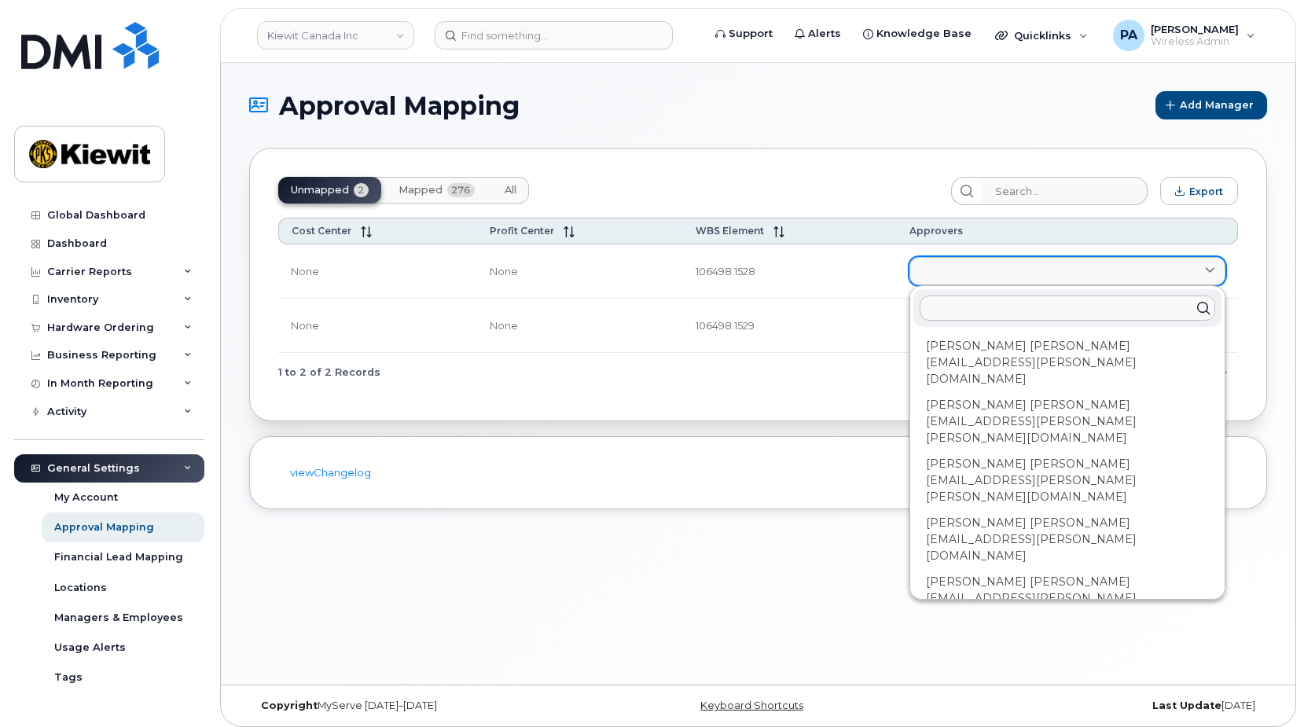
type input "m"
type input "me"
type input "mea"
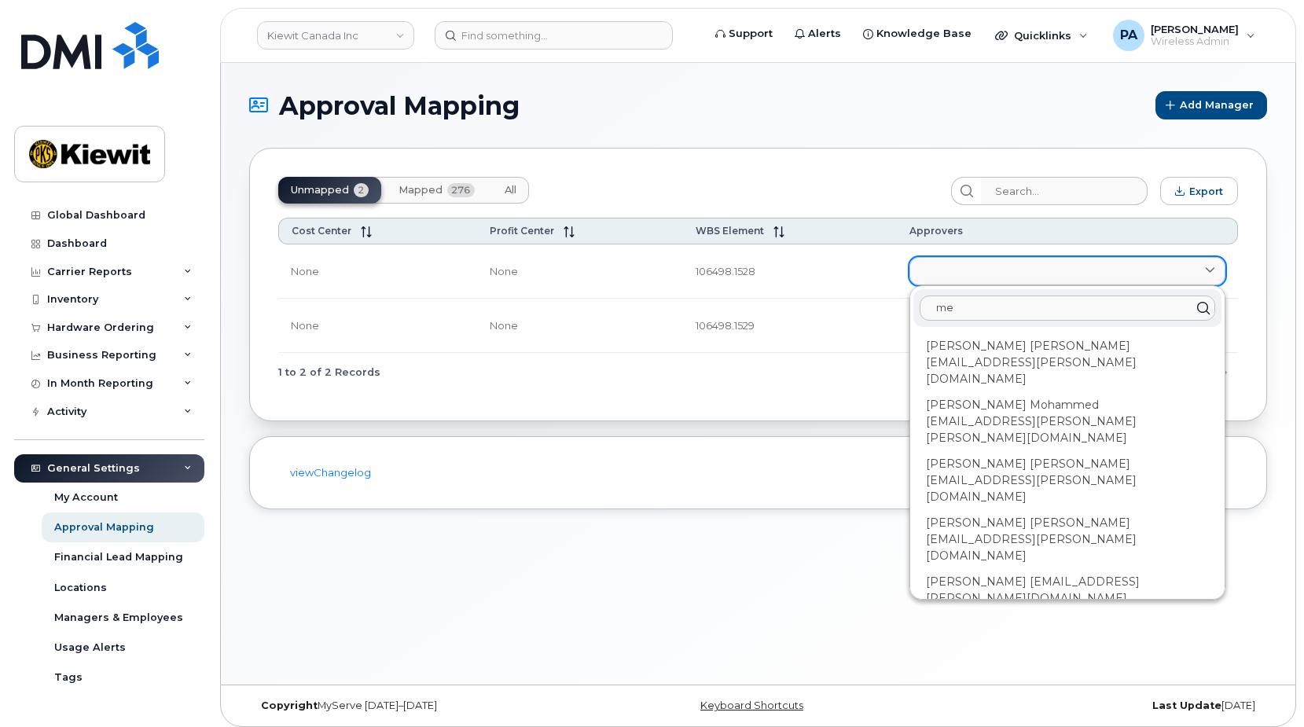
type input "mea"
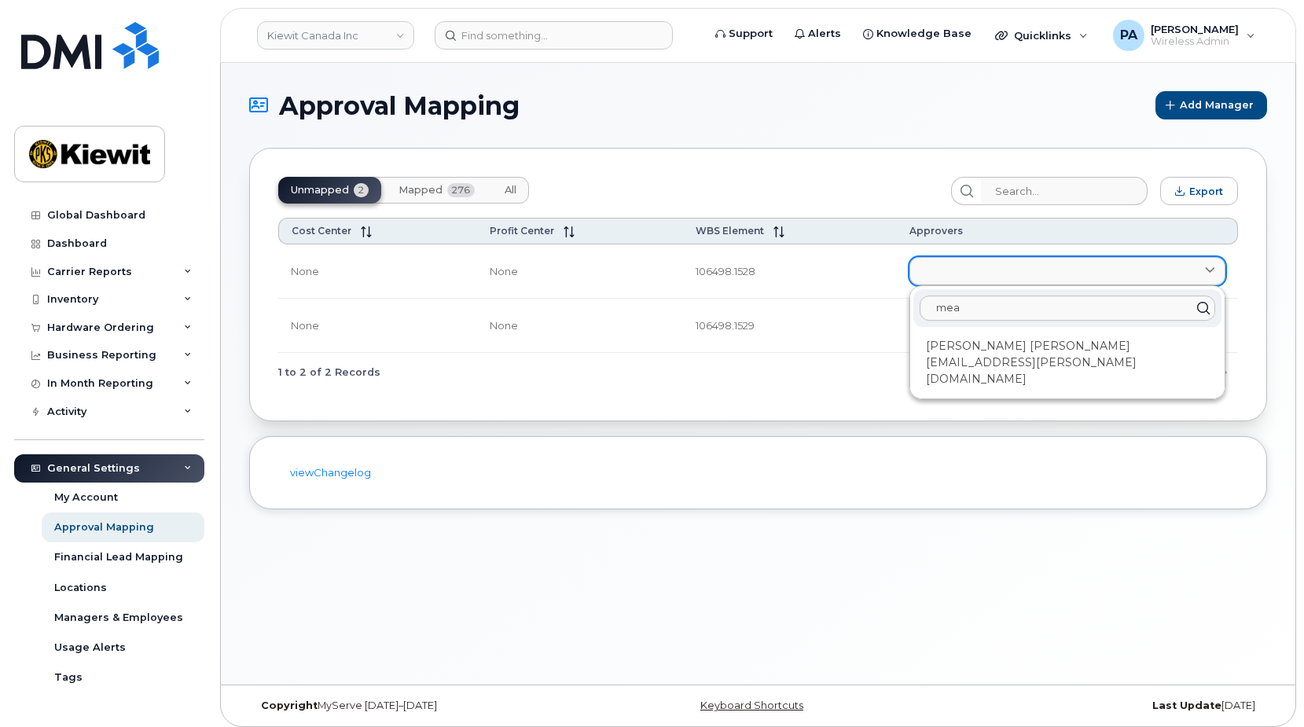
type input "meag"
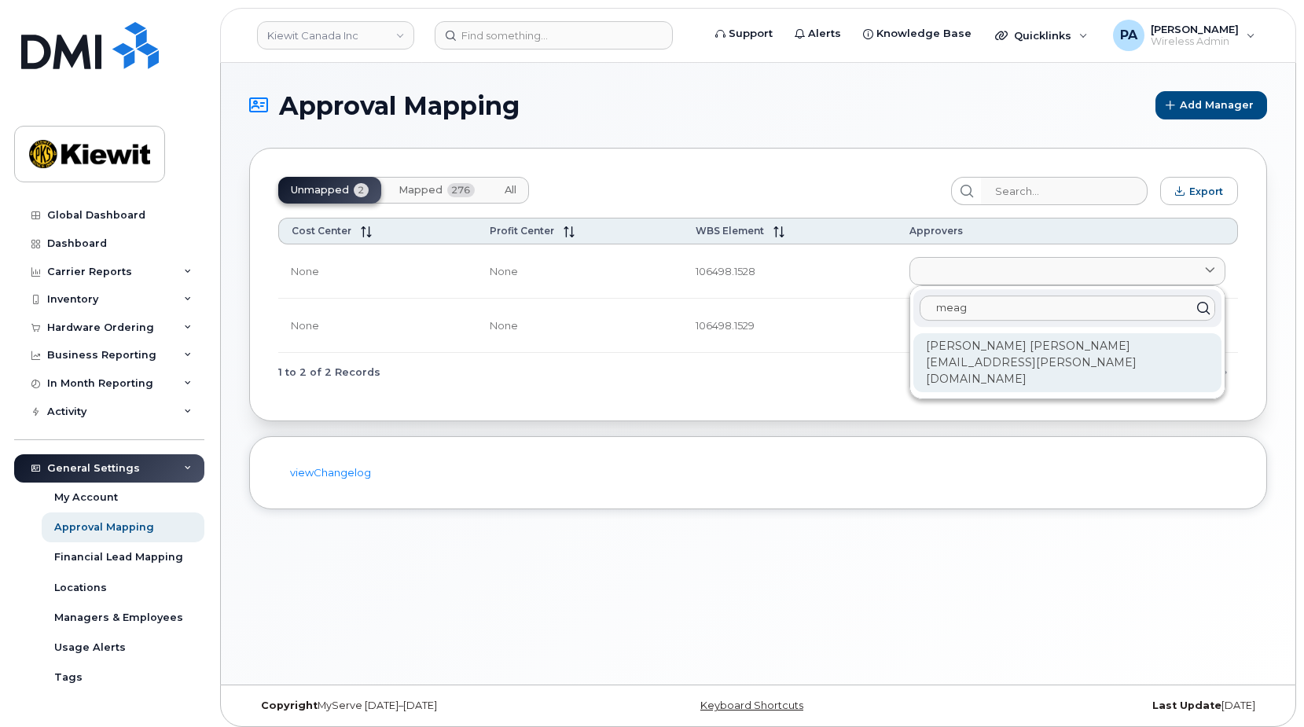
type input "meag"
click at [995, 349] on div "[PERSON_NAME] [PERSON_NAME][EMAIL_ADDRESS][PERSON_NAME][DOMAIN_NAME]" at bounding box center [1067, 362] width 308 height 59
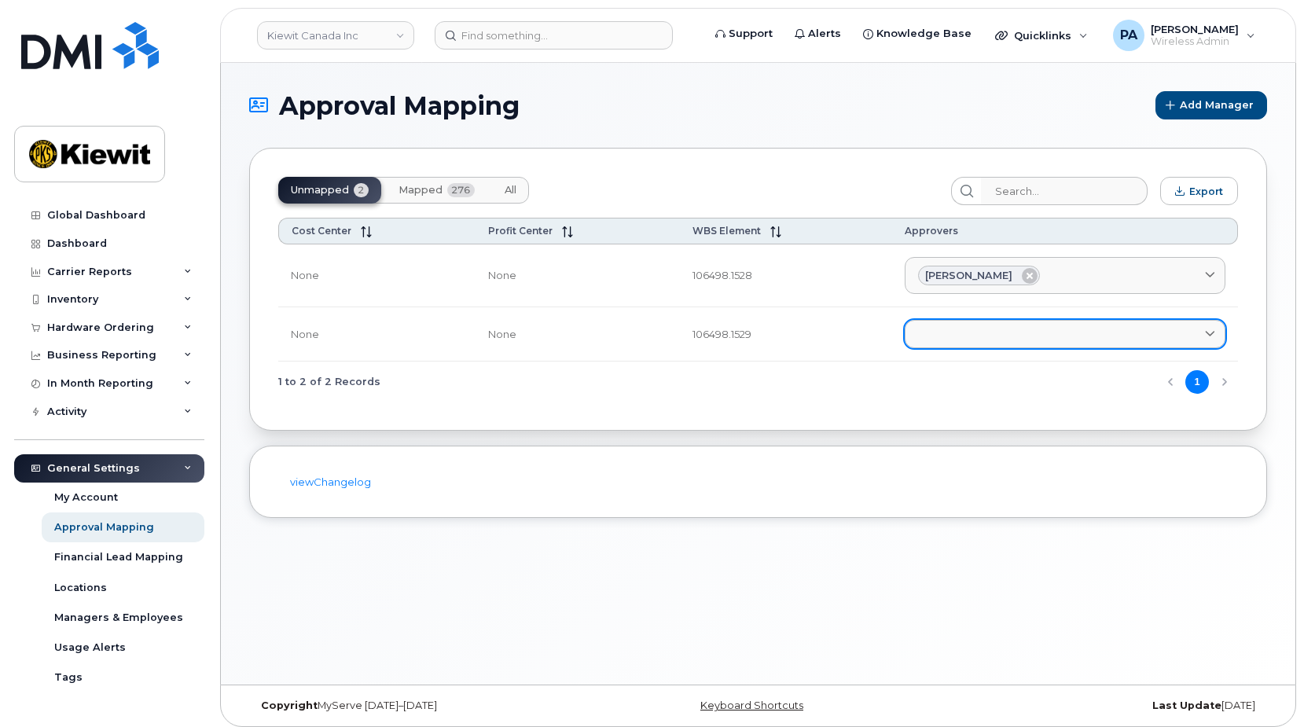
click at [955, 329] on link at bounding box center [1064, 334] width 321 height 28
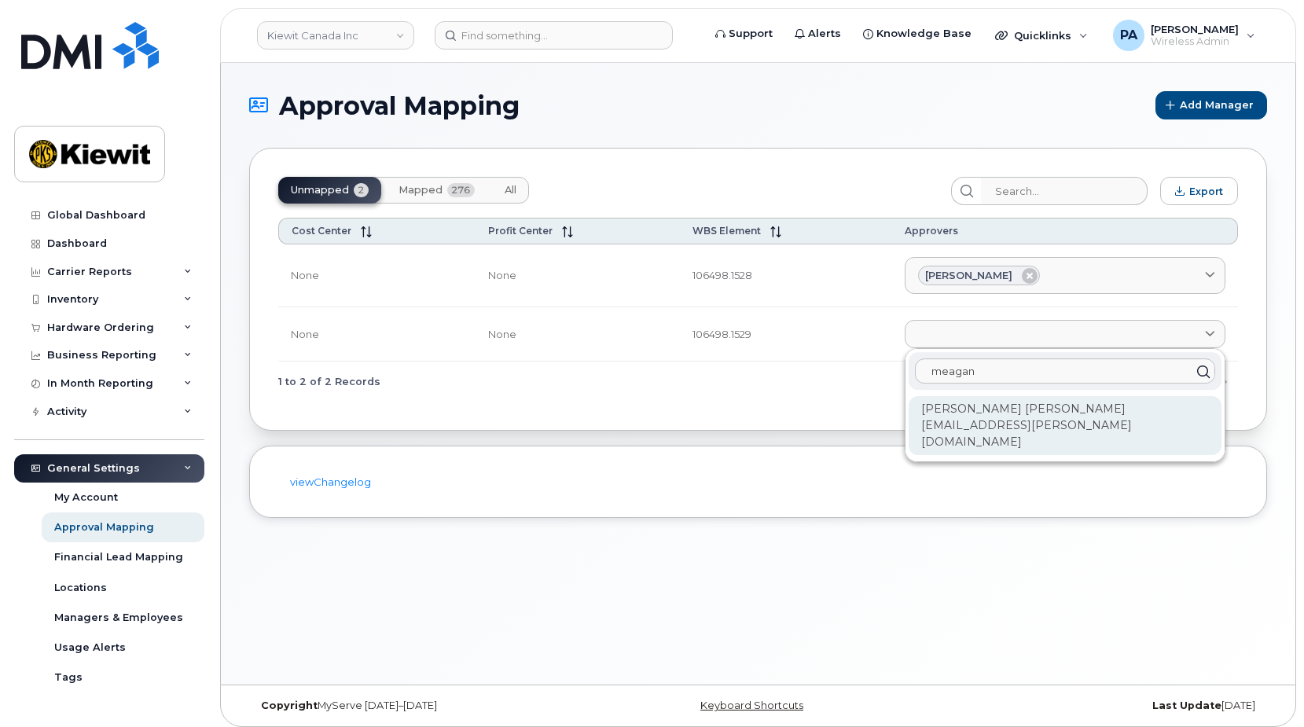
type input "meagan"
click at [1028, 420] on div "[PERSON_NAME] [PERSON_NAME][EMAIL_ADDRESS][PERSON_NAME][DOMAIN_NAME]" at bounding box center [1064, 425] width 313 height 59
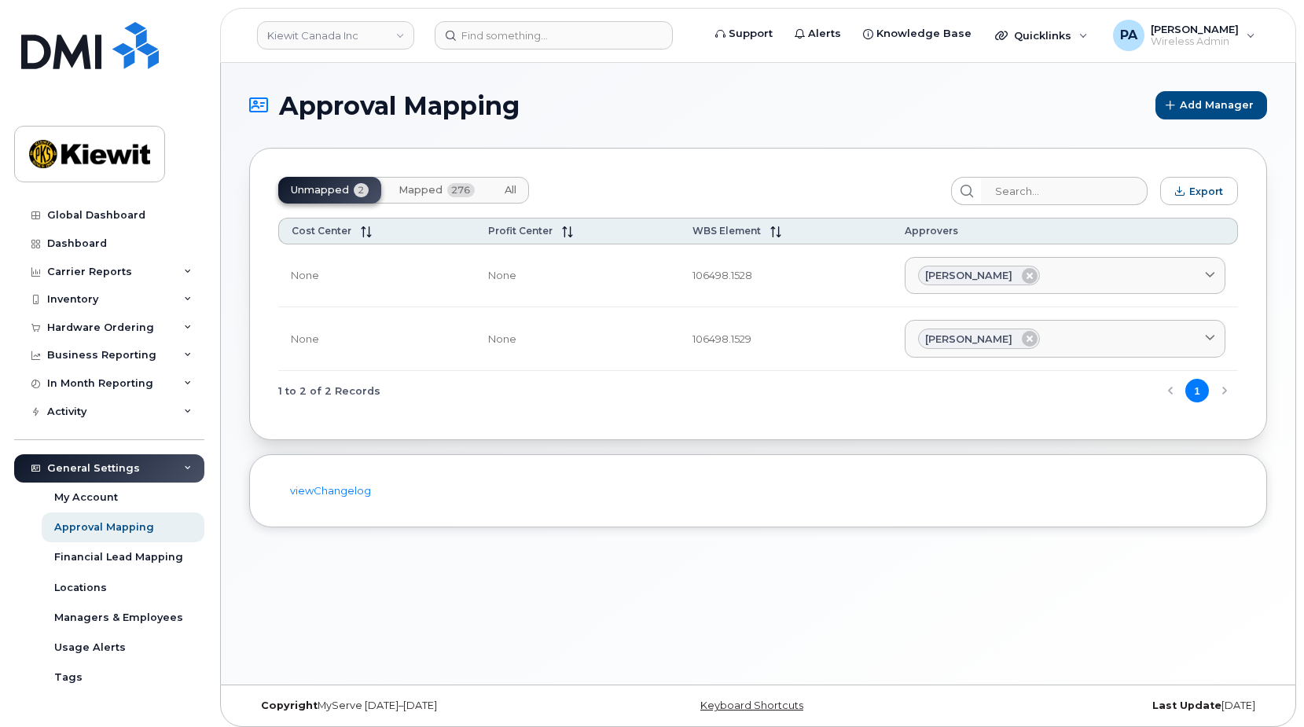
click at [402, 189] on span "Mapped" at bounding box center [420, 190] width 44 height 13
